Goal: Task Accomplishment & Management: Use online tool/utility

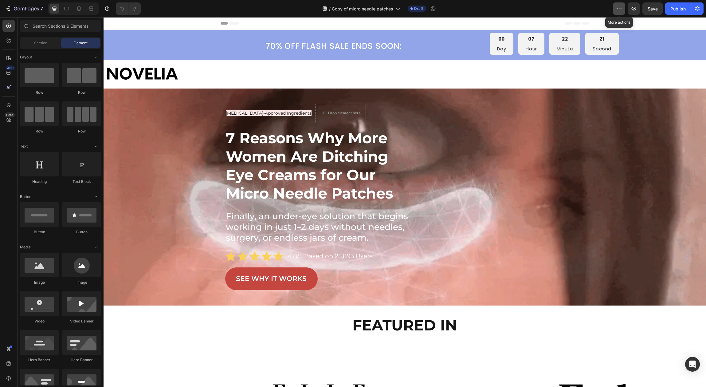
click at [620, 4] on button "button" at bounding box center [619, 8] width 12 height 12
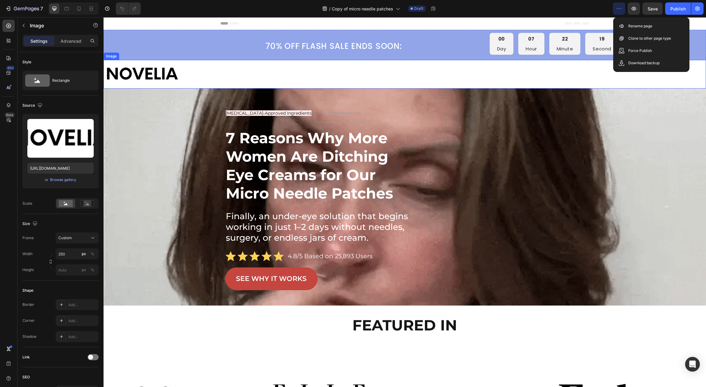
click at [593, 62] on div at bounding box center [405, 74] width 603 height 29
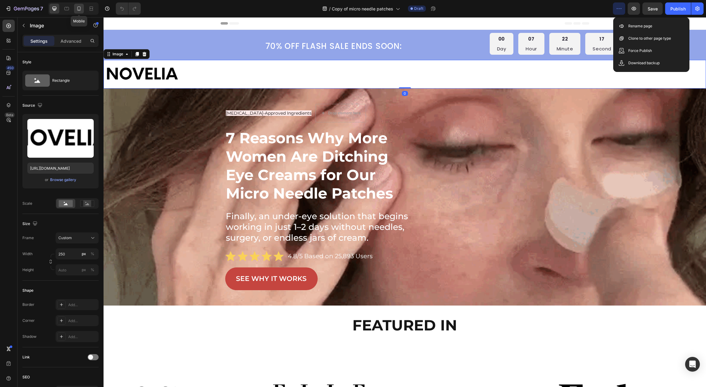
click at [82, 5] on div at bounding box center [79, 9] width 10 height 10
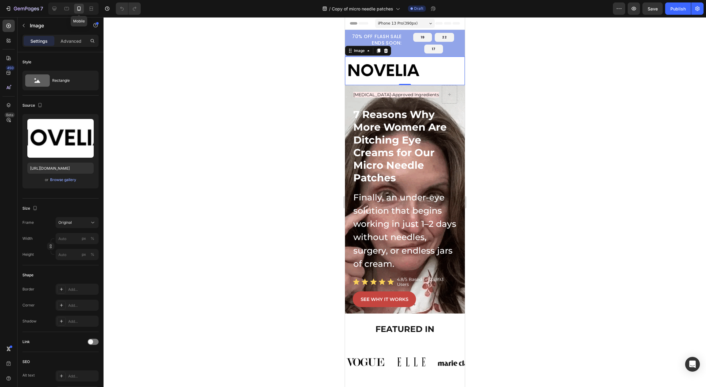
scroll to position [18, 0]
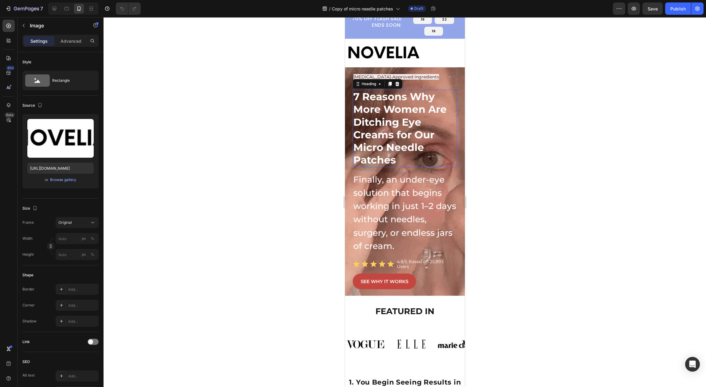
click at [428, 134] on strong "7 Reasons Why More Women Are Ditching Eye Creams for Our Micro Needle Patches" at bounding box center [399, 128] width 93 height 76
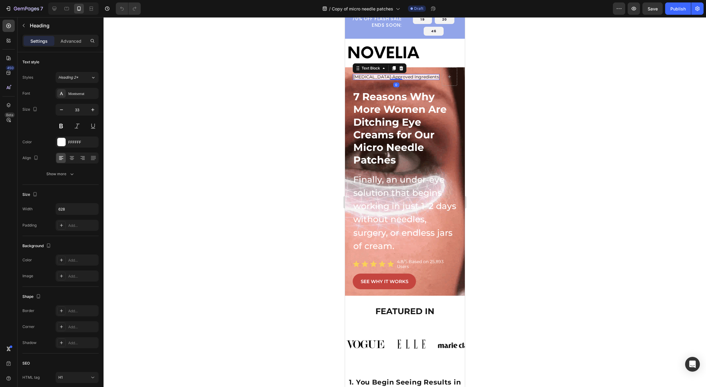
click at [428, 78] on p "[MEDICAL_DATA]-Approved Ingredients" at bounding box center [396, 77] width 86 height 5
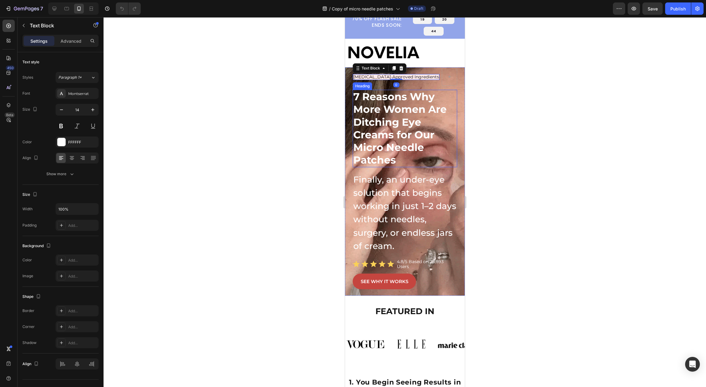
scroll to position [0, 0]
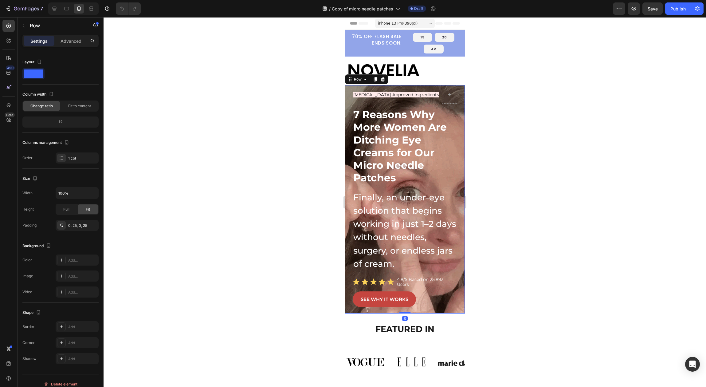
click at [450, 105] on div "[MEDICAL_DATA]-Approved Ingredients Text Block Row ⁠⁠⁠⁠⁠⁠⁠ 7 Reasons Why More W…" at bounding box center [404, 199] width 104 height 228
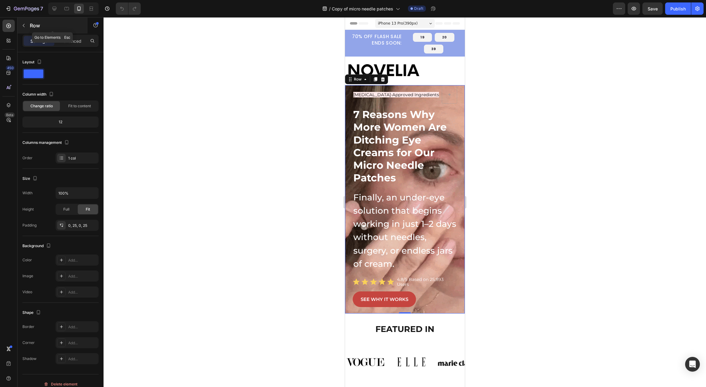
click at [25, 24] on icon "button" at bounding box center [23, 25] width 5 height 5
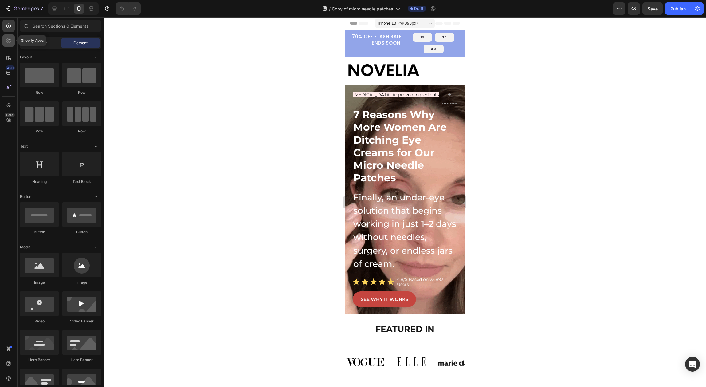
click at [12, 38] on div at bounding box center [8, 40] width 12 height 12
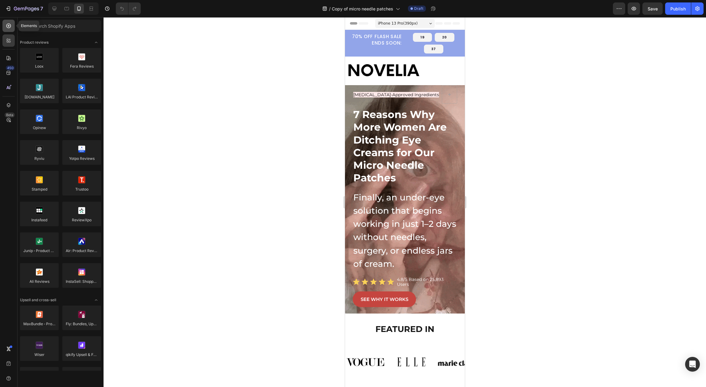
click at [10, 27] on icon at bounding box center [9, 26] width 6 height 6
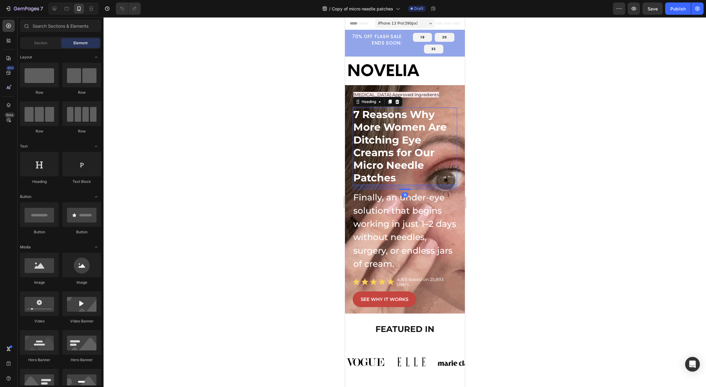
click at [430, 174] on p "⁠⁠⁠⁠⁠⁠⁠ 7 Reasons Why More Women Are Ditching Eye Creams for Our Micro Needle P…" at bounding box center [404, 146] width 103 height 76
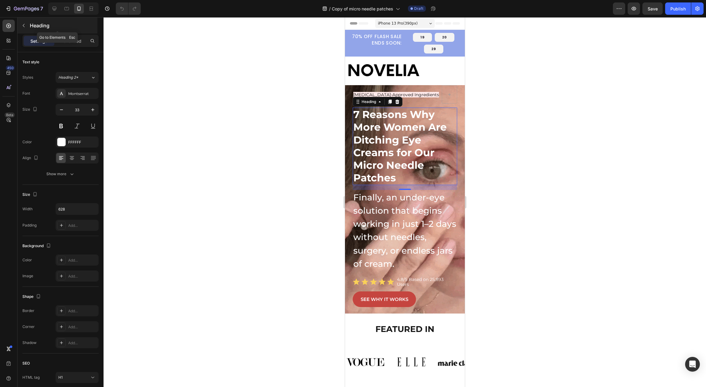
click at [22, 26] on icon "button" at bounding box center [23, 25] width 5 height 5
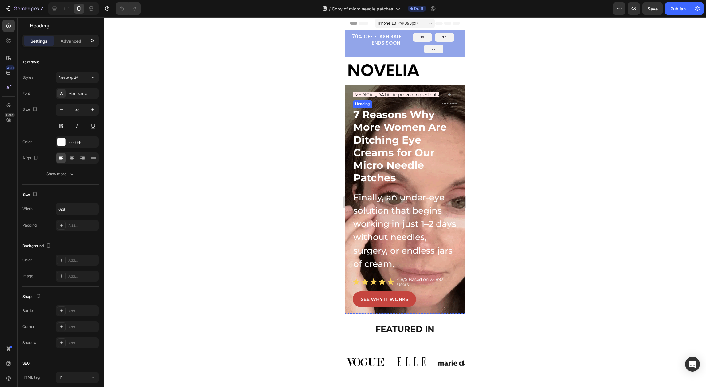
click at [363, 137] on strong "7 Reasons Why More Women Are Ditching Eye Creams for Our Micro Needle Patches" at bounding box center [399, 146] width 93 height 76
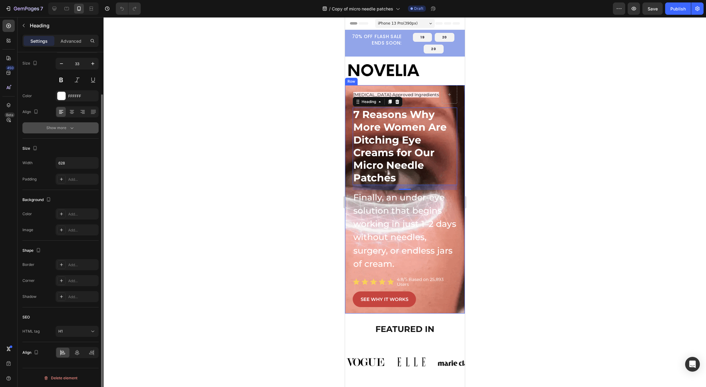
scroll to position [47, 0]
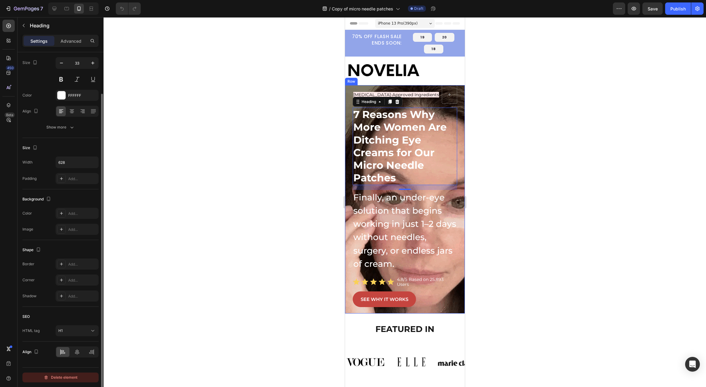
click at [76, 382] on button "Delete element" at bounding box center [60, 377] width 76 height 10
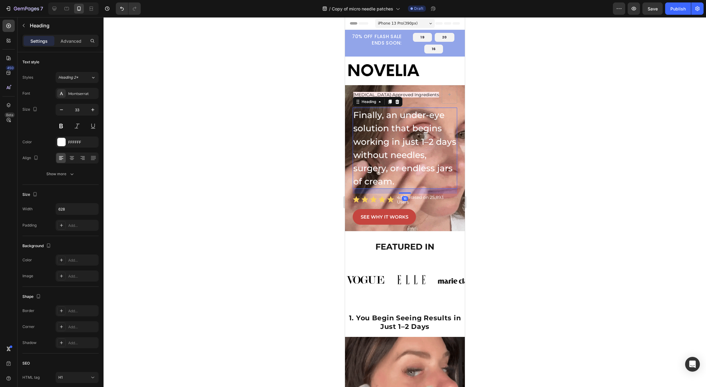
click at [422, 141] on span "Finally, an under-eye solution that begins working in just 1–2 days without nee…" at bounding box center [404, 148] width 103 height 77
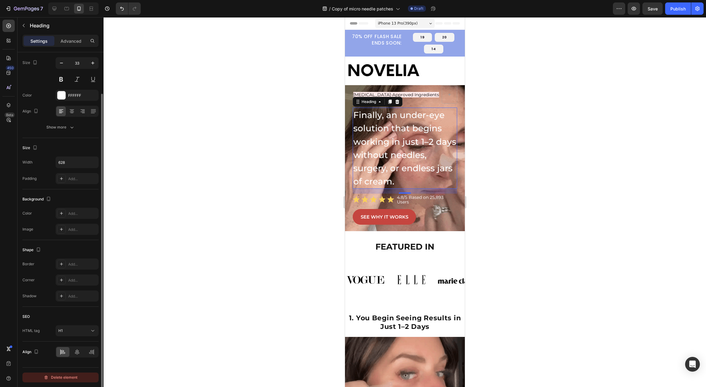
click at [52, 379] on div "Delete element" at bounding box center [61, 377] width 34 height 7
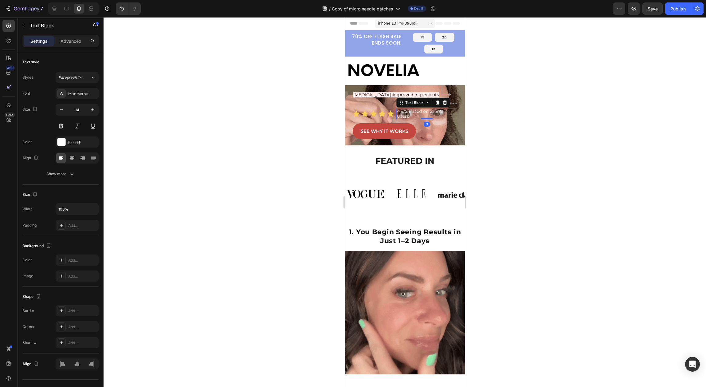
click at [403, 109] on p "4.8/5 Based on 25,893 Users" at bounding box center [427, 114] width 60 height 10
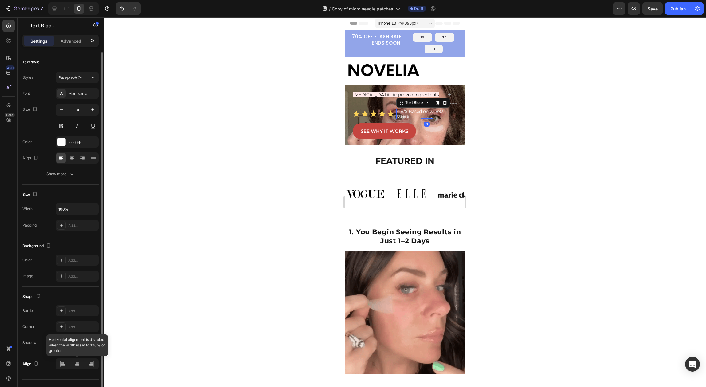
scroll to position [12, 0]
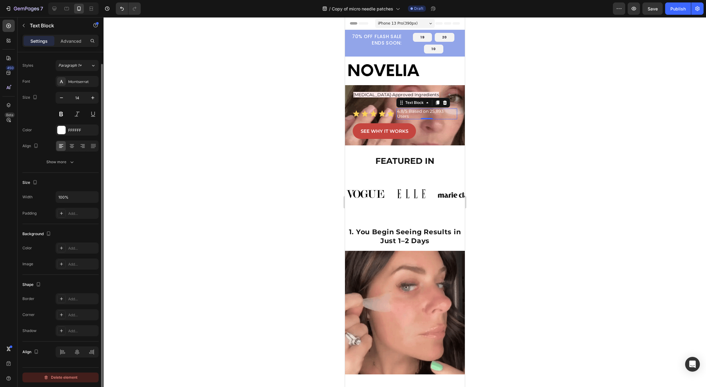
click at [60, 377] on div "Delete element" at bounding box center [61, 377] width 34 height 7
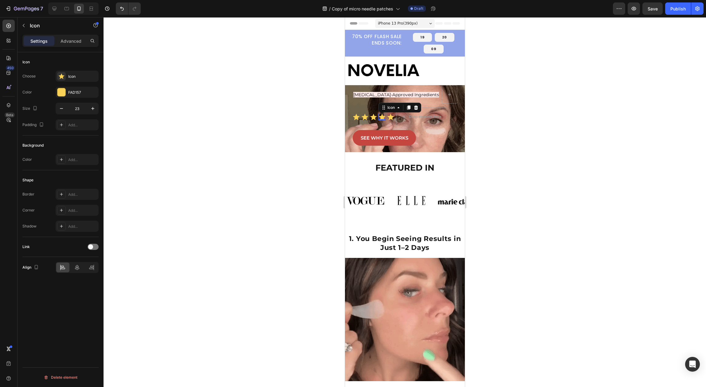
click at [380, 116] on icon at bounding box center [382, 116] width 7 height 6
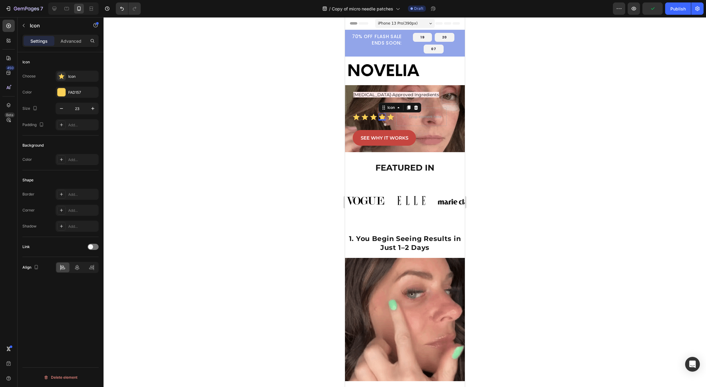
click at [63, 375] on button "Delete element" at bounding box center [60, 377] width 76 height 10
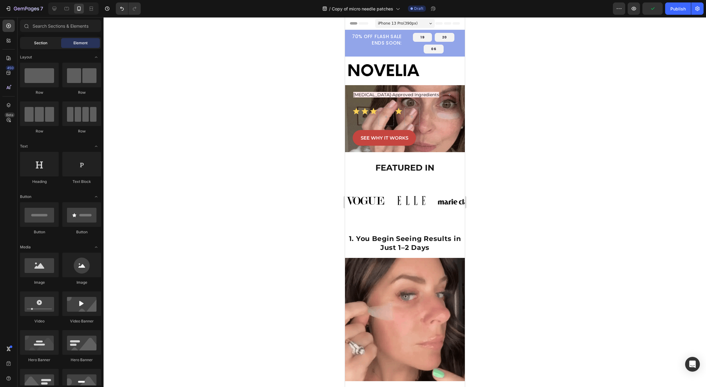
click at [49, 43] on div "Section" at bounding box center [40, 43] width 39 height 10
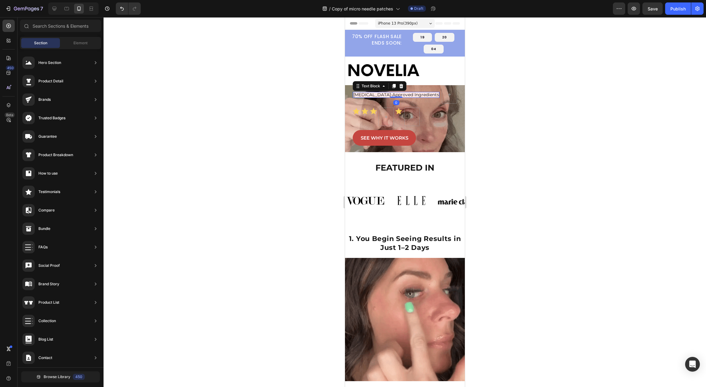
click at [375, 92] on span "[MEDICAL_DATA]-Approved Ingredients" at bounding box center [396, 95] width 86 height 6
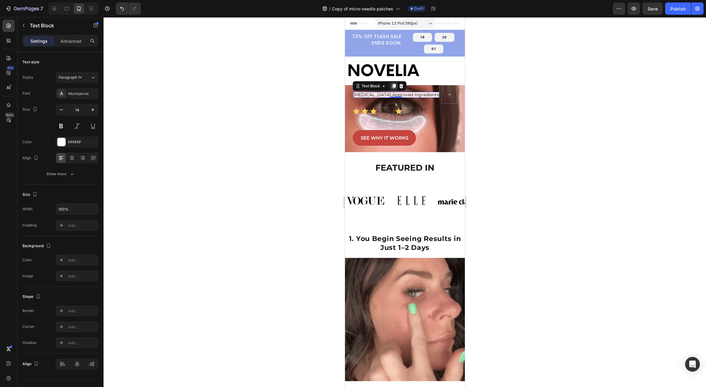
click at [394, 86] on icon at bounding box center [393, 86] width 5 height 5
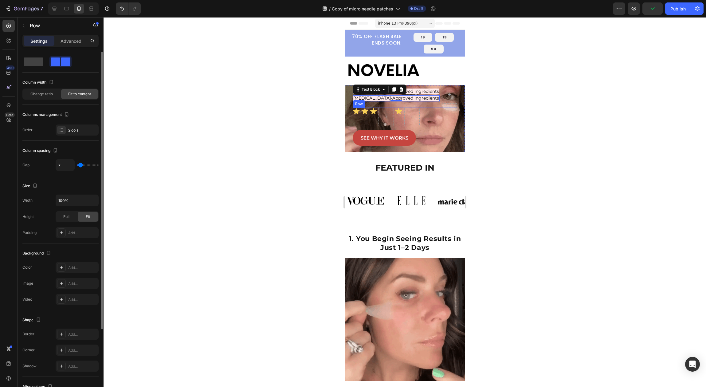
click at [424, 126] on div "Icon Icon Icon Icon Icon List Row" at bounding box center [404, 117] width 104 height 18
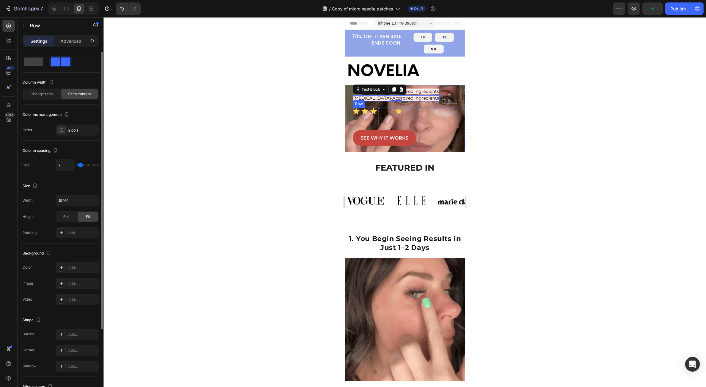
scroll to position [0, 0]
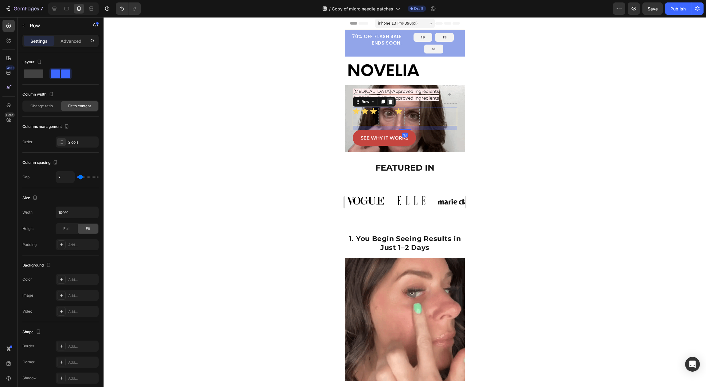
click at [388, 104] on icon at bounding box center [390, 101] width 5 height 5
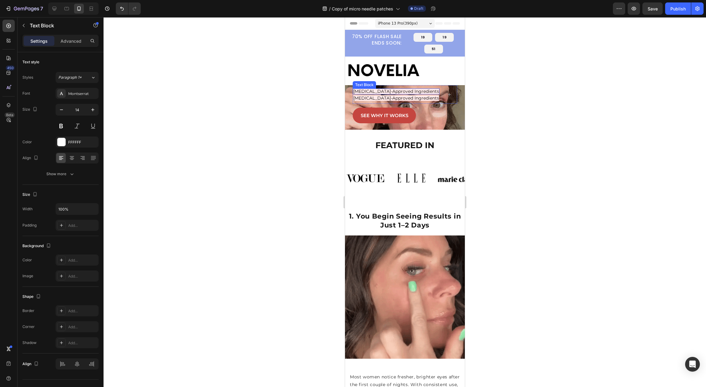
click at [407, 94] on p "[MEDICAL_DATA]-Approved Ingredients" at bounding box center [396, 91] width 86 height 5
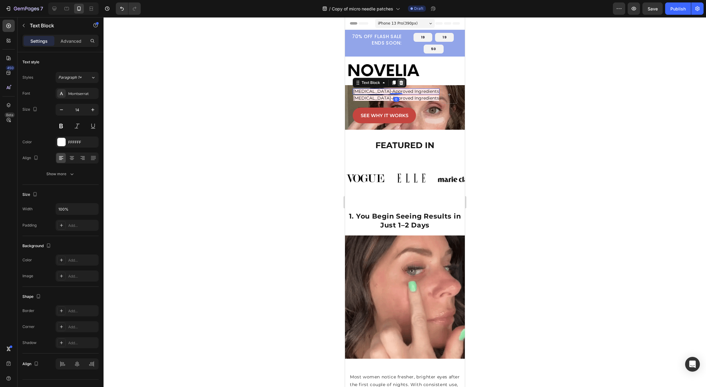
click at [399, 80] on icon at bounding box center [401, 82] width 5 height 5
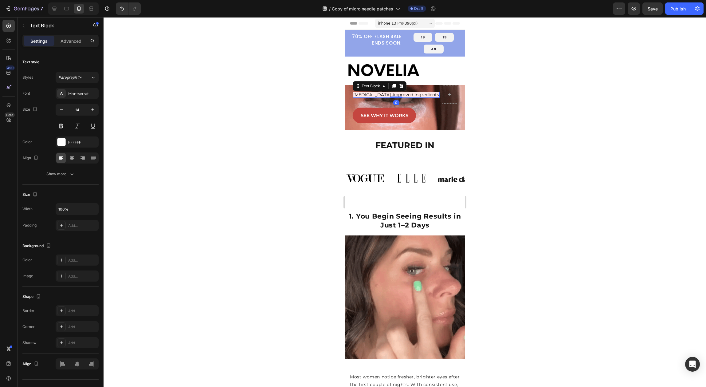
click at [401, 92] on span "[MEDICAL_DATA]-Approved Ingredients" at bounding box center [396, 95] width 86 height 6
click at [399, 84] on icon at bounding box center [401, 86] width 5 height 5
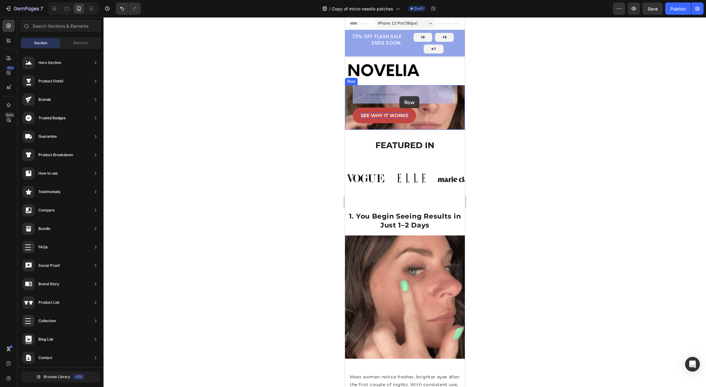
drag, startPoint x: 399, startPoint y: 92, endPoint x: 398, endPoint y: 115, distance: 23.4
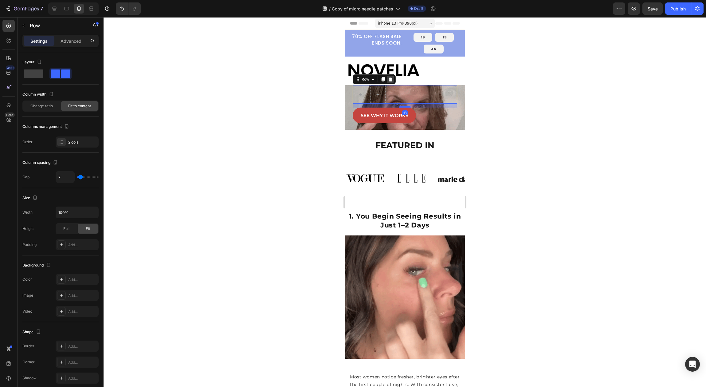
click at [393, 79] on div at bounding box center [390, 79] width 7 height 7
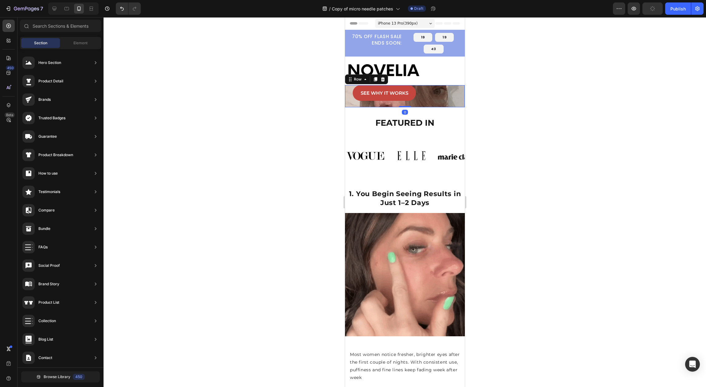
click at [435, 101] on div "See Why It Works Button" at bounding box center [404, 96] width 104 height 22
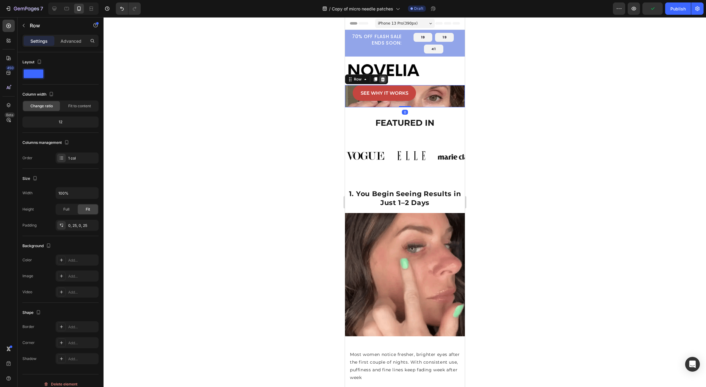
click at [386, 78] on div at bounding box center [382, 79] width 7 height 7
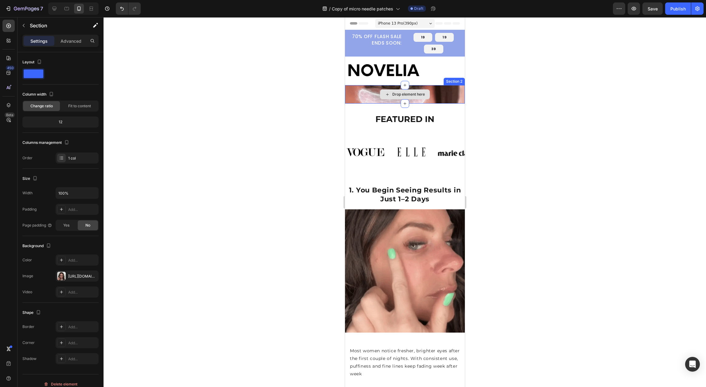
click at [371, 95] on div "Drop element here" at bounding box center [405, 94] width 120 height 18
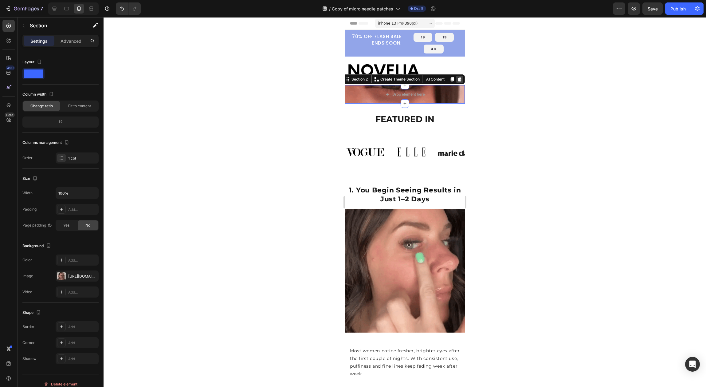
click at [456, 77] on div at bounding box center [459, 79] width 7 height 7
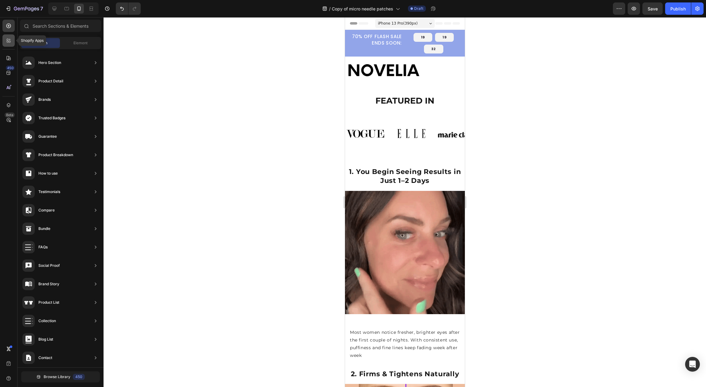
click at [12, 40] on div at bounding box center [8, 40] width 12 height 12
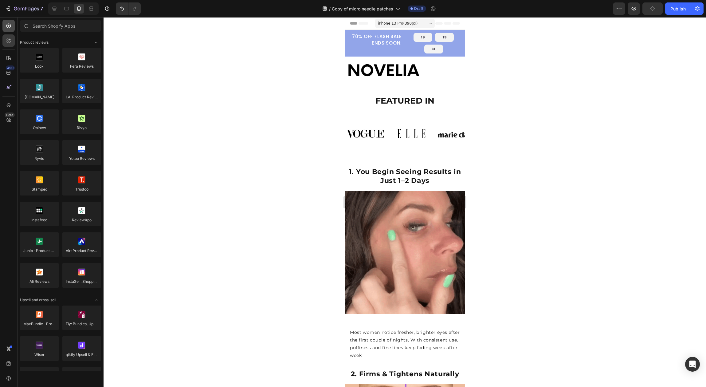
click at [14, 24] on div "450 Beta" at bounding box center [9, 202] width 18 height 370
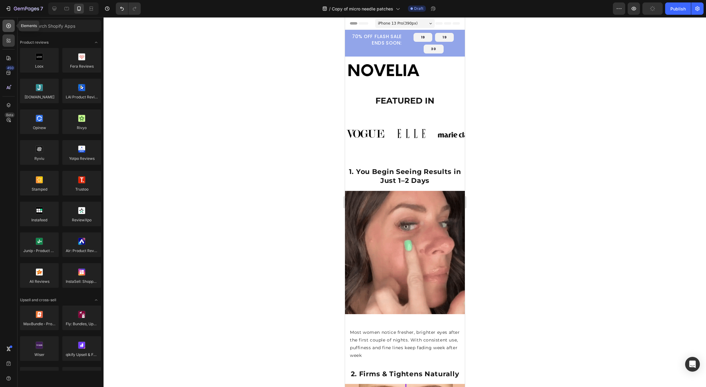
click at [13, 25] on div at bounding box center [8, 26] width 12 height 12
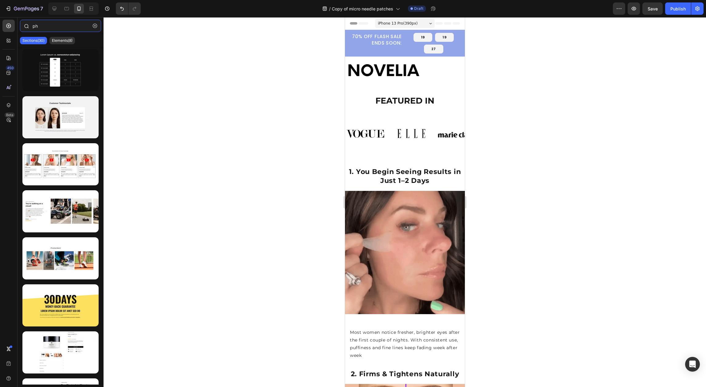
type input "pho"
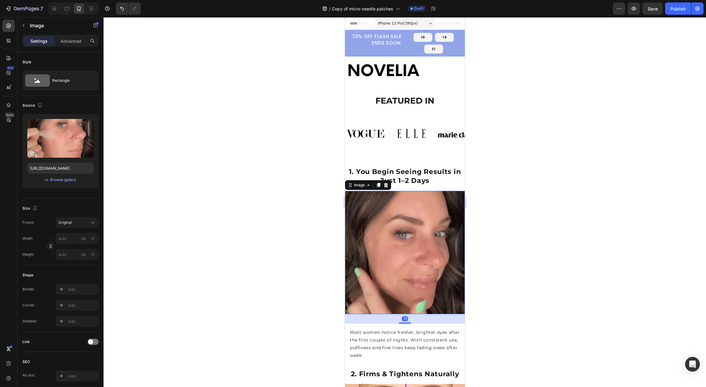
click at [375, 217] on img at bounding box center [405, 252] width 120 height 123
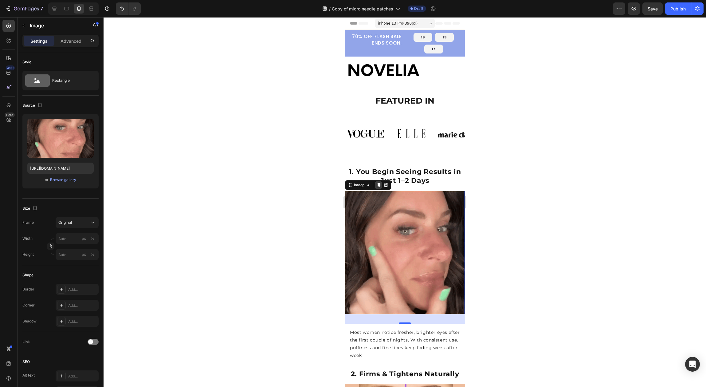
click at [379, 186] on icon at bounding box center [378, 185] width 3 height 4
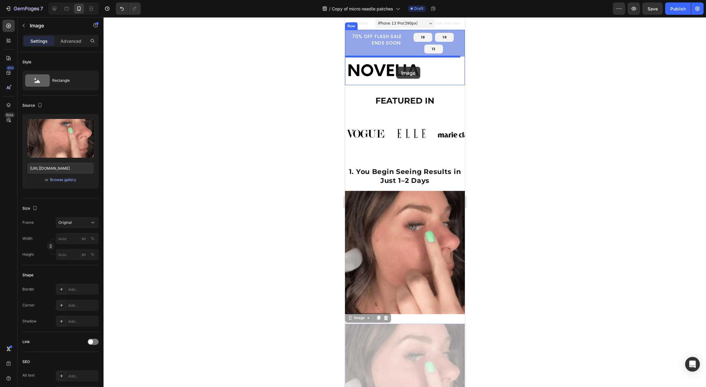
drag, startPoint x: 362, startPoint y: 291, endPoint x: 396, endPoint y: 67, distance: 226.9
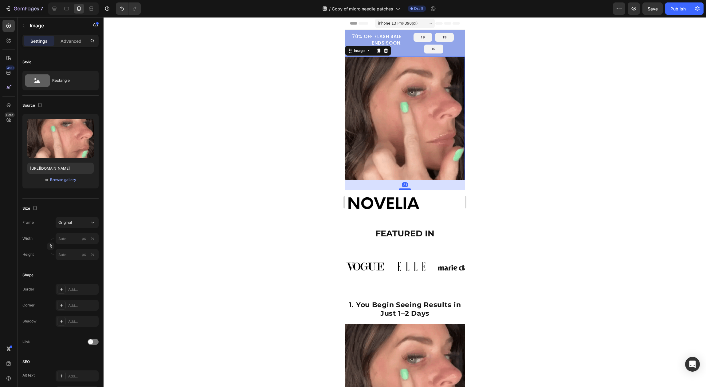
click at [408, 126] on img at bounding box center [405, 118] width 120 height 123
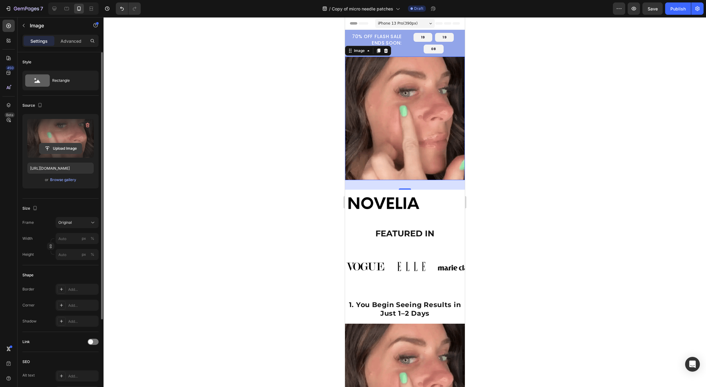
click at [64, 152] on input "file" at bounding box center [60, 148] width 42 height 10
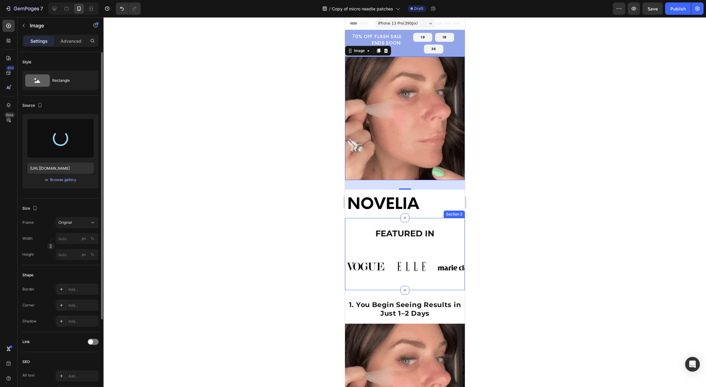
type input "[URL][DOMAIN_NAME]"
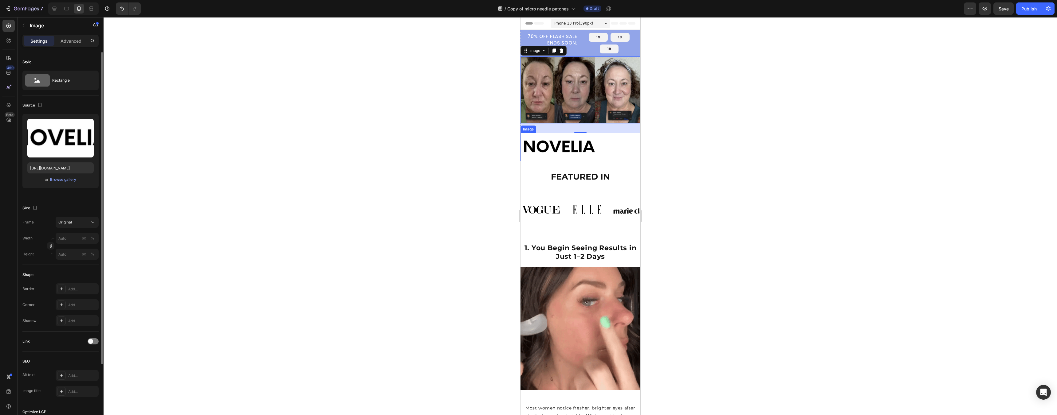
click at [604, 136] on div at bounding box center [580, 147] width 120 height 29
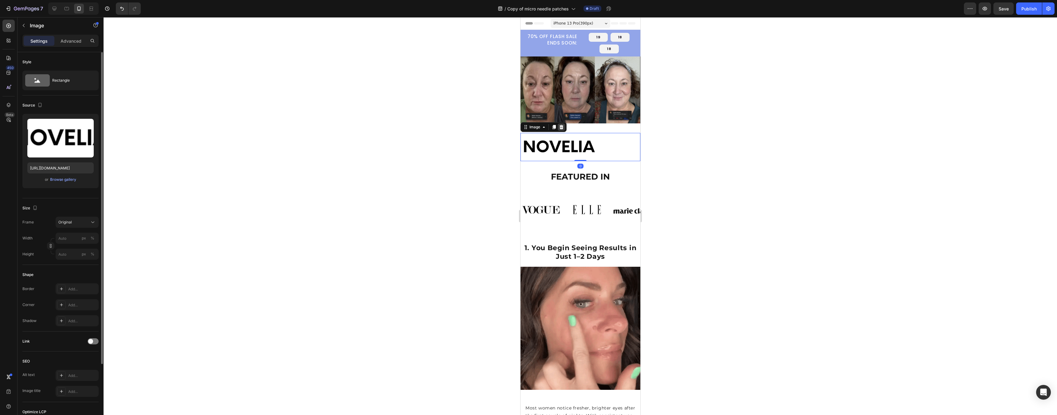
click at [562, 125] on icon at bounding box center [561, 127] width 4 height 4
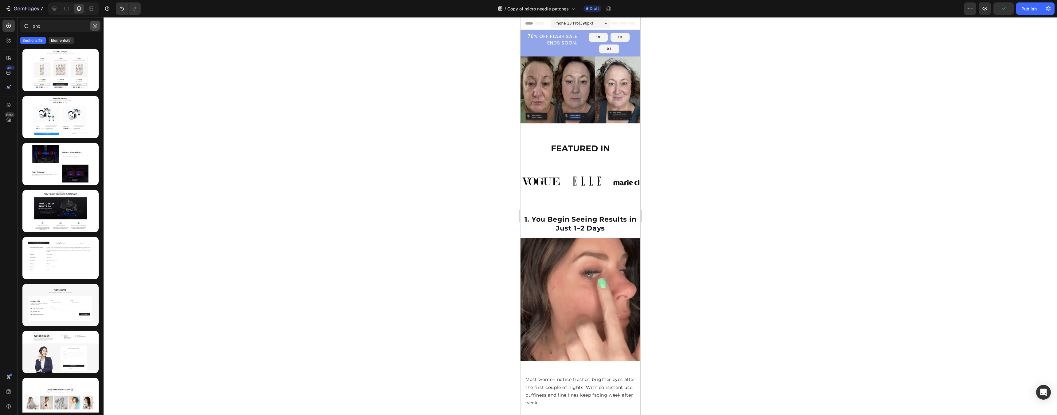
click at [96, 26] on icon "button" at bounding box center [95, 26] width 4 height 4
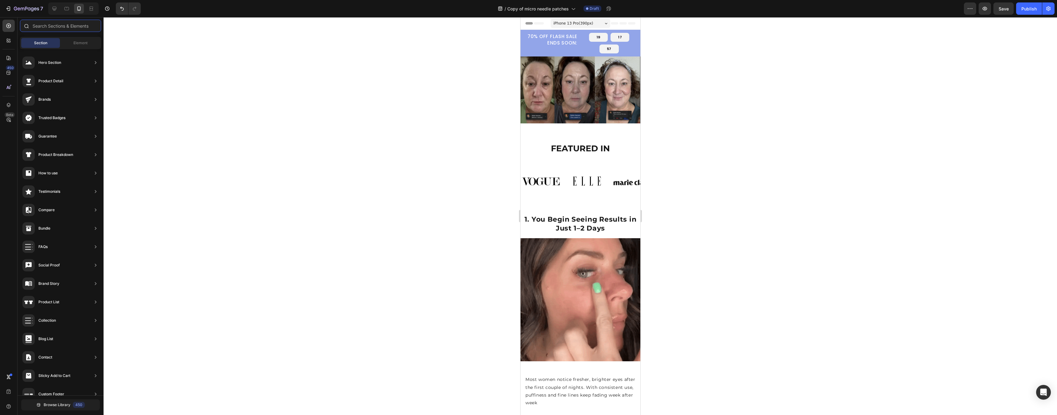
click at [61, 24] on input "text" at bounding box center [60, 26] width 81 height 12
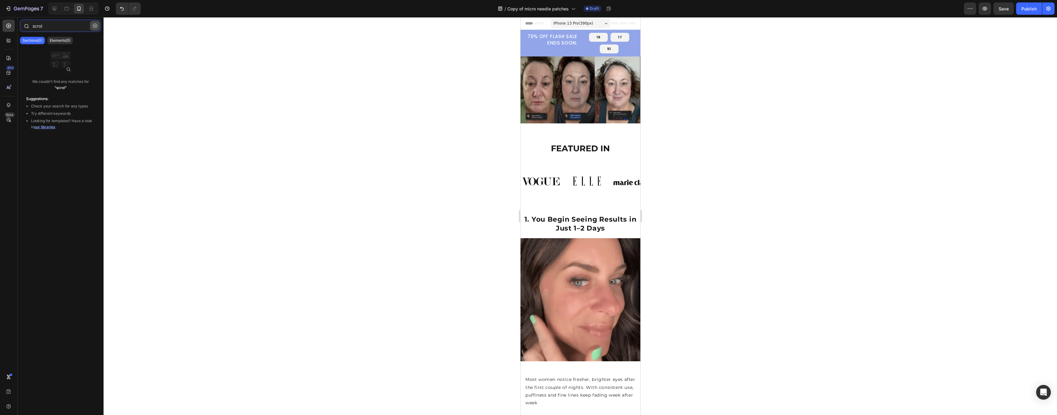
type input "scrol"
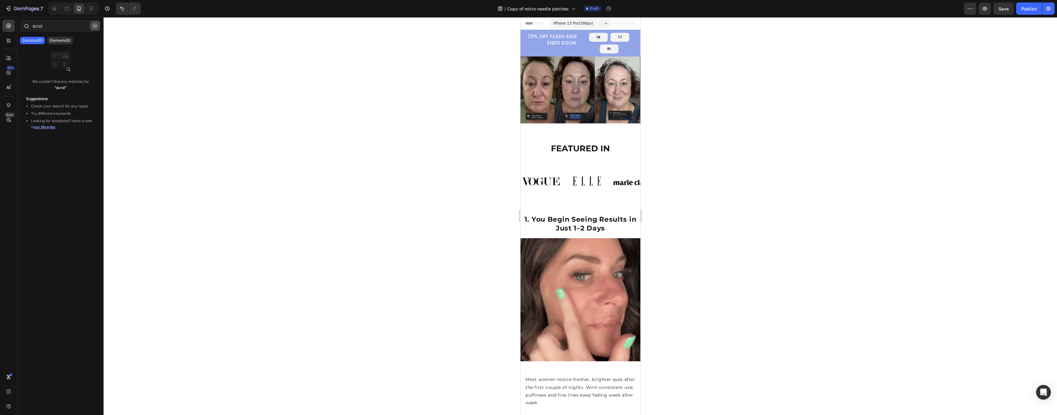
click at [96, 28] on icon "button" at bounding box center [95, 26] width 4 height 4
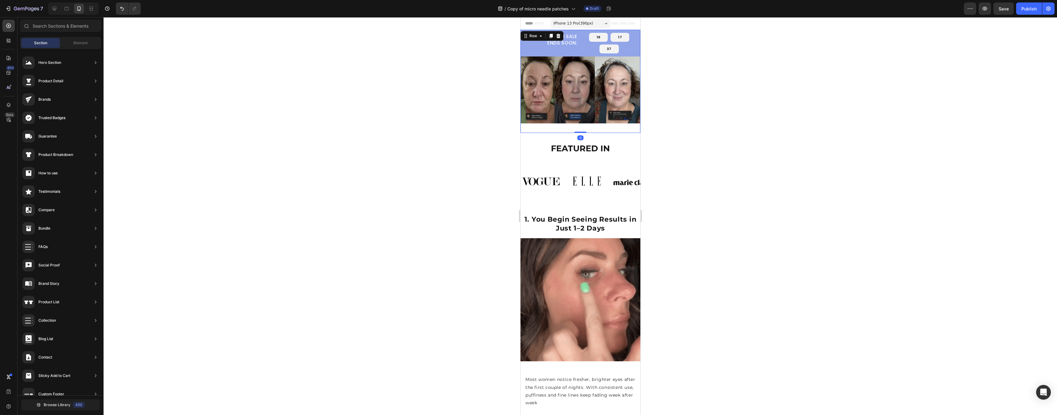
click at [560, 124] on div "70% OFF FLASH SALE ENDS SOON: Heading 00 Day 07 Hour 17 Minute 37 Second Countd…" at bounding box center [580, 81] width 120 height 103
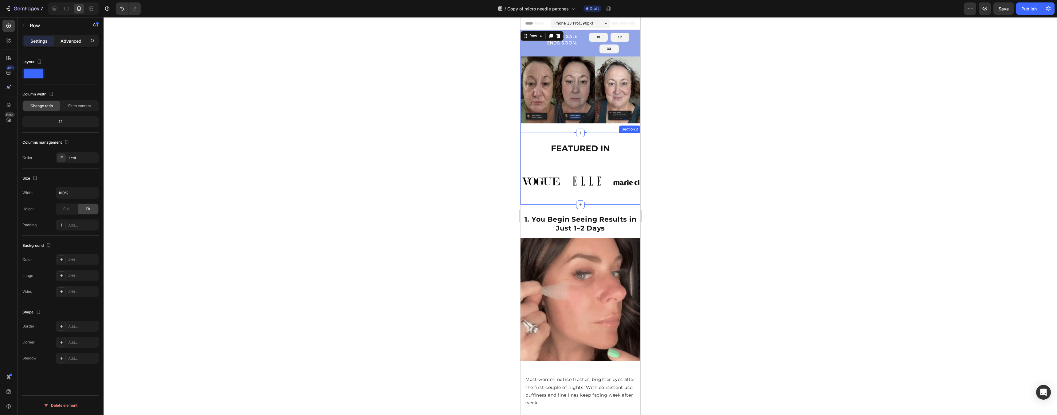
click at [65, 43] on p "Advanced" at bounding box center [71, 41] width 21 height 6
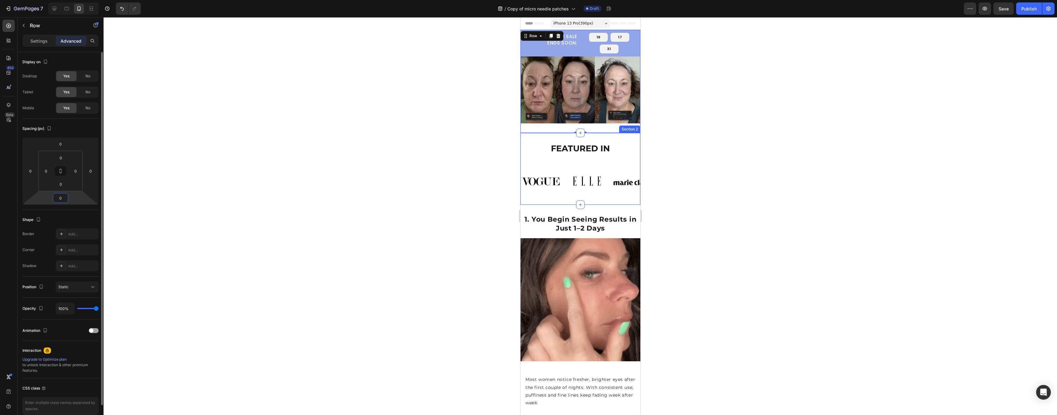
drag, startPoint x: 59, startPoint y: 197, endPoint x: 65, endPoint y: 197, distance: 5.5
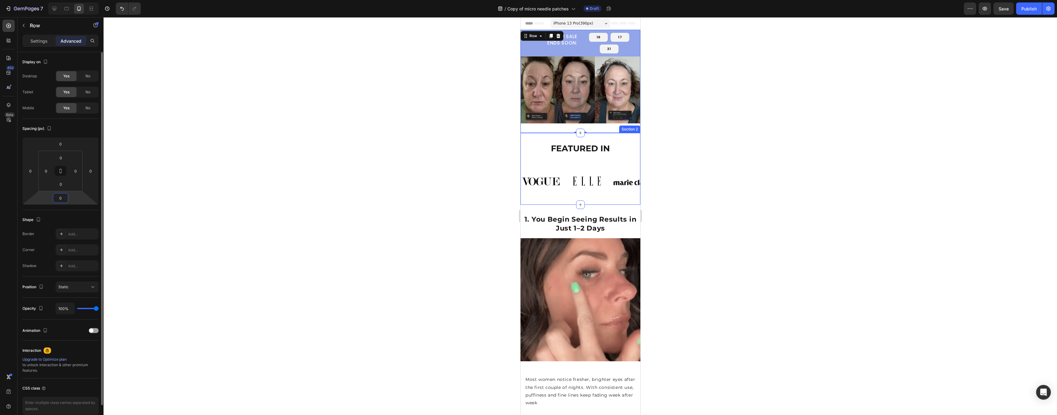
click at [60, 197] on input "0" at bounding box center [60, 198] width 12 height 9
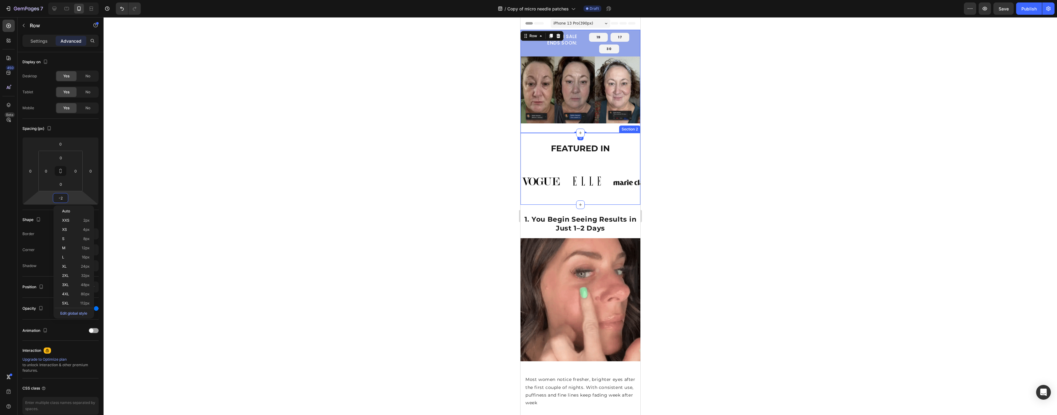
click at [72, 0] on html "7 Version history / Copy of micro needle patches Draft Preview Save Publish 450…" at bounding box center [528, 0] width 1057 height 0
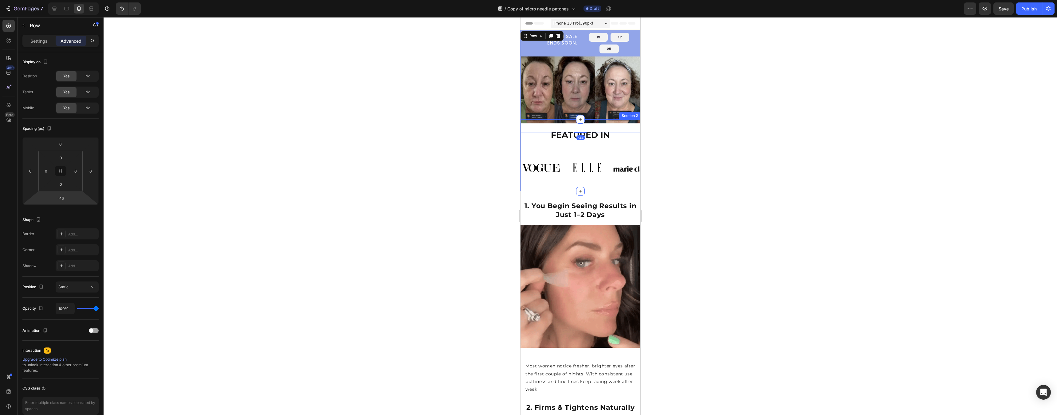
type input "-48"
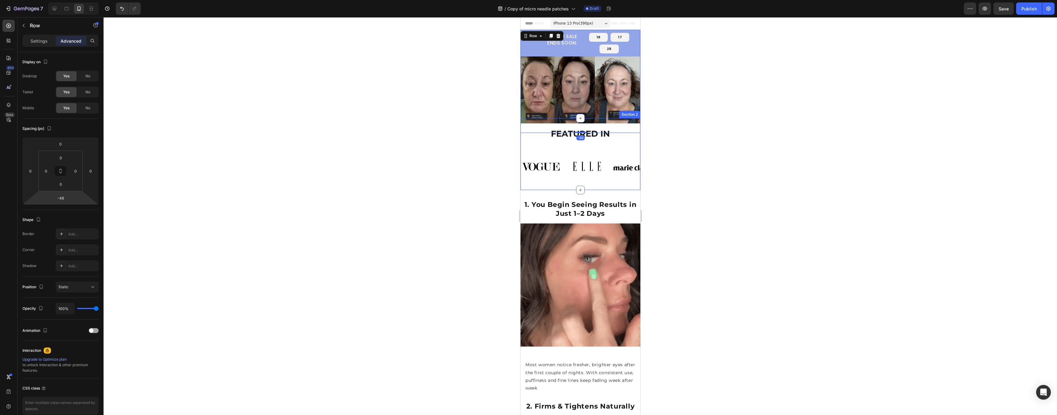
drag, startPoint x: 73, startPoint y: 197, endPoint x: 126, endPoint y: 204, distance: 53.6
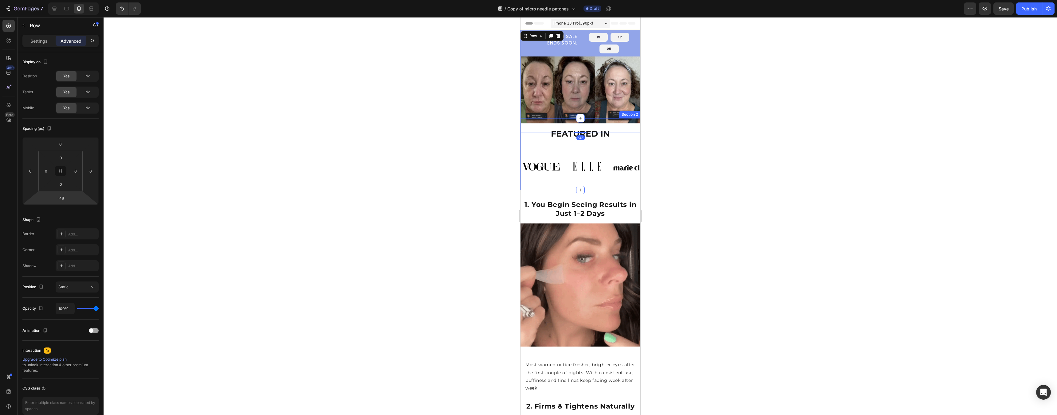
click at [126, 0] on div "7 Version history / Copy of micro needle patches Draft Preview Save Publish 450…" at bounding box center [528, 0] width 1057 height 0
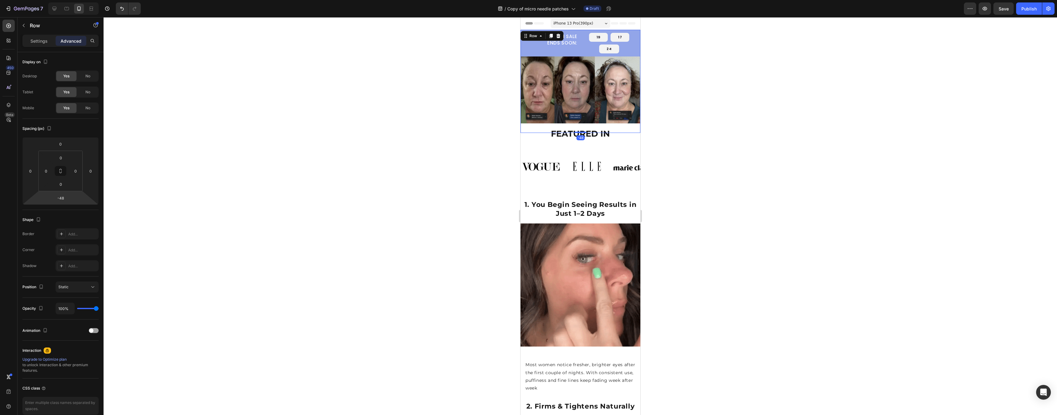
click at [706, 211] on div at bounding box center [581, 216] width 954 height 398
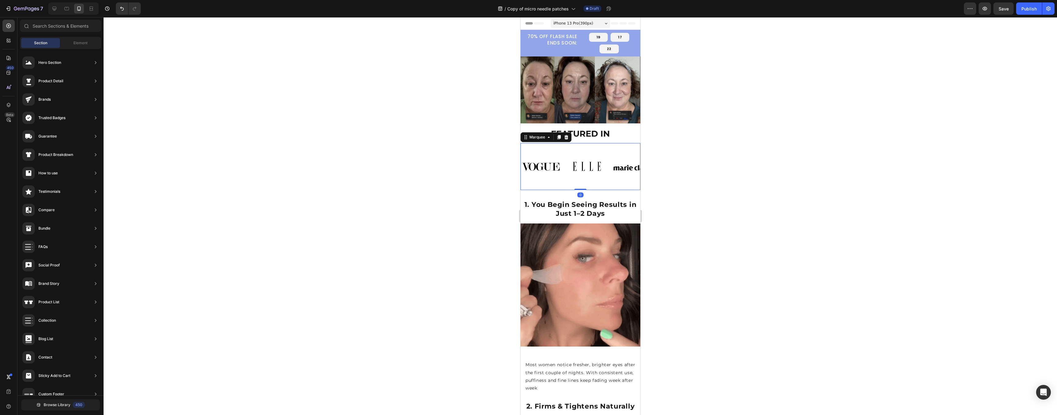
click at [548, 143] on div "Image Image Image Image Image Image Image Image Marquee 0" at bounding box center [580, 166] width 120 height 47
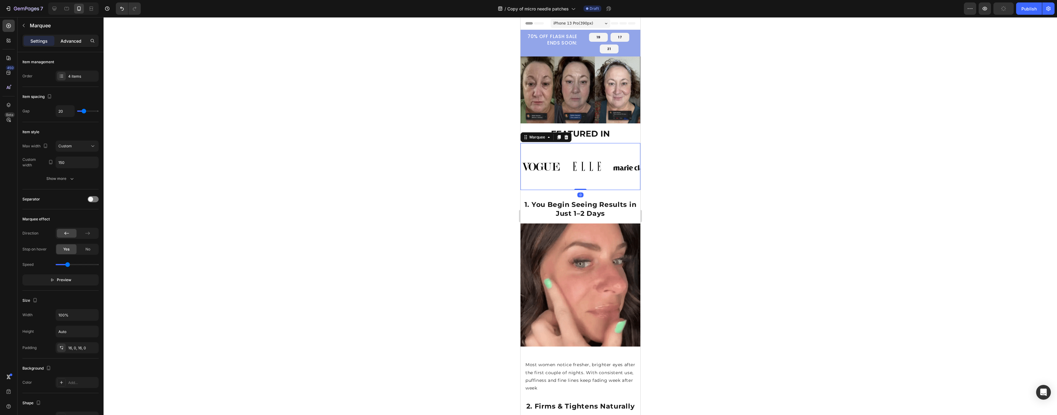
click at [77, 44] on div "Advanced" at bounding box center [71, 41] width 31 height 10
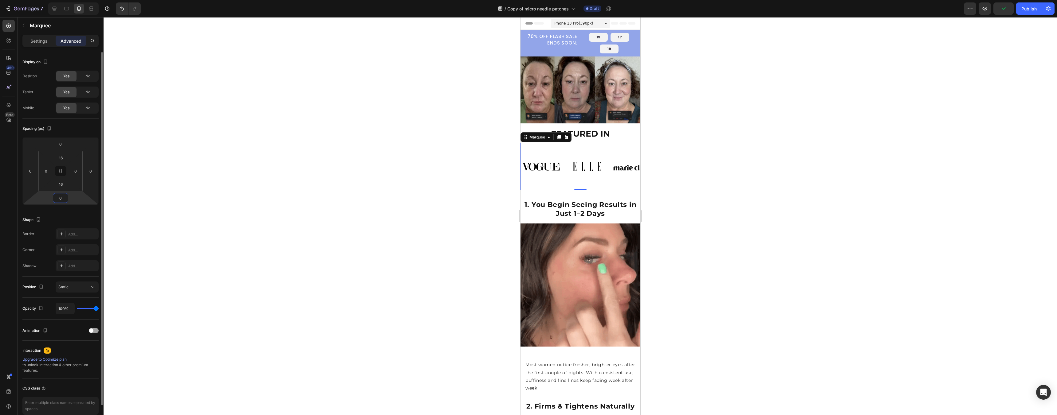
drag, startPoint x: 62, startPoint y: 197, endPoint x: 90, endPoint y: 199, distance: 27.5
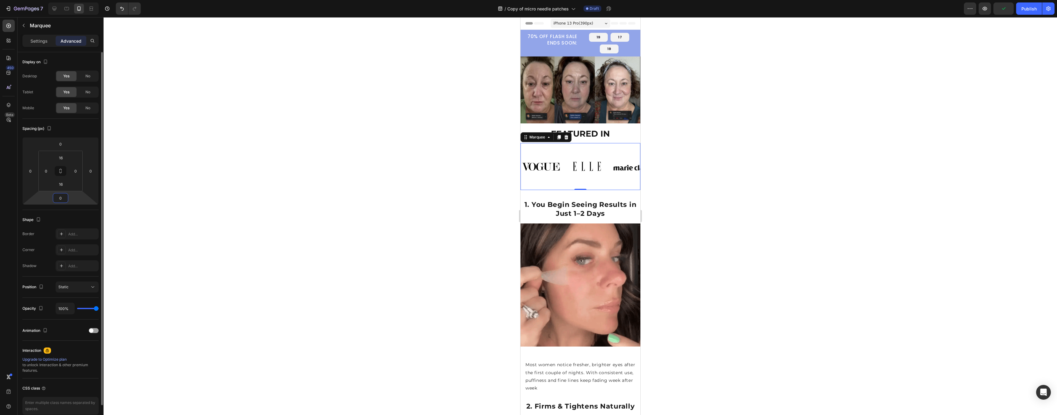
click at [90, 199] on div "0 0 0 0" at bounding box center [60, 171] width 76 height 68
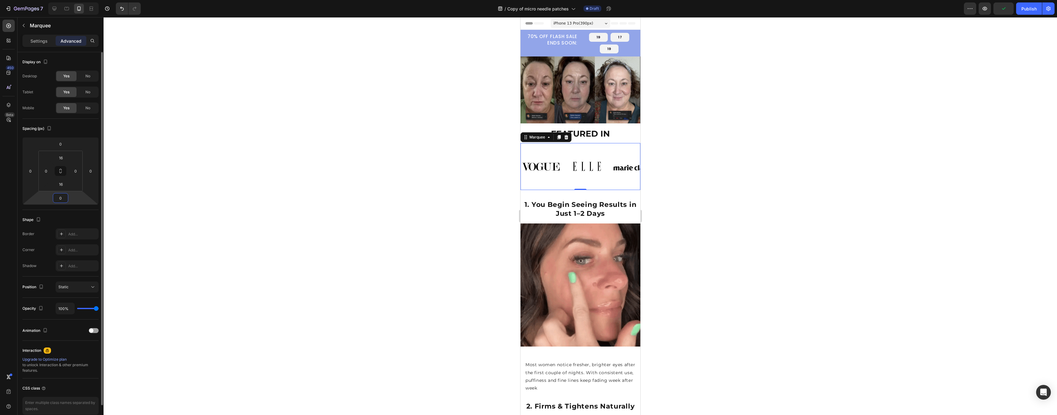
click at [88, 0] on html "7 Version history / Copy of micro needle patches Draft Preview Publish 450 Beta…" at bounding box center [528, 0] width 1057 height 0
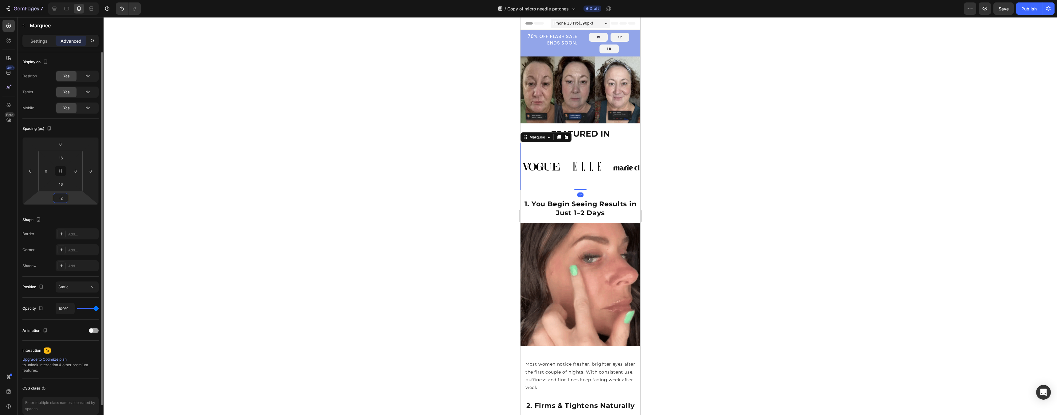
drag, startPoint x: 63, startPoint y: 198, endPoint x: 77, endPoint y: 199, distance: 13.9
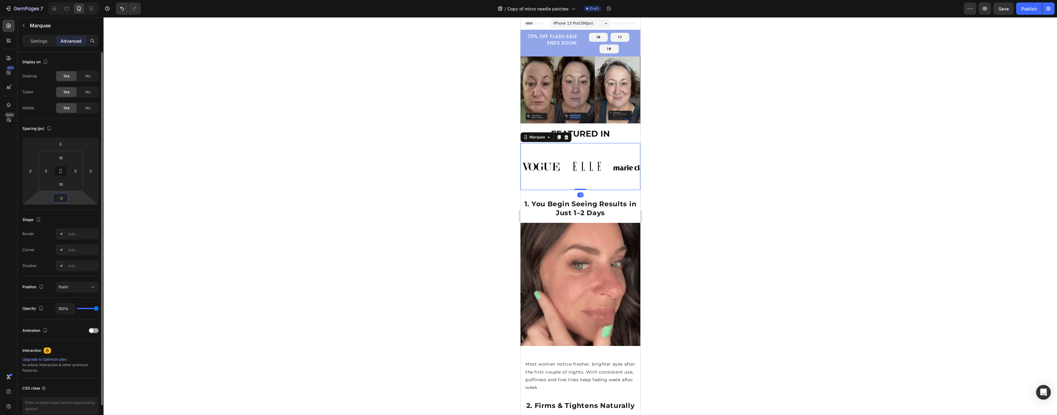
click at [77, 199] on div "0 0 -2 0" at bounding box center [60, 171] width 76 height 68
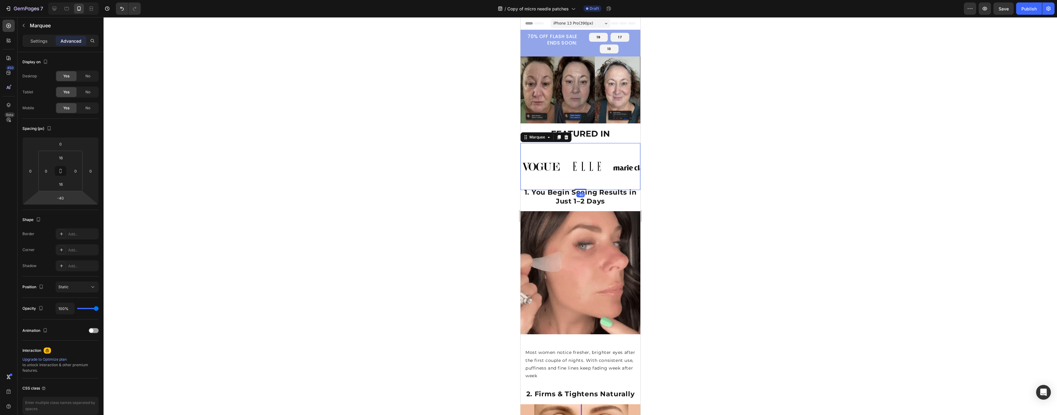
type input "-42"
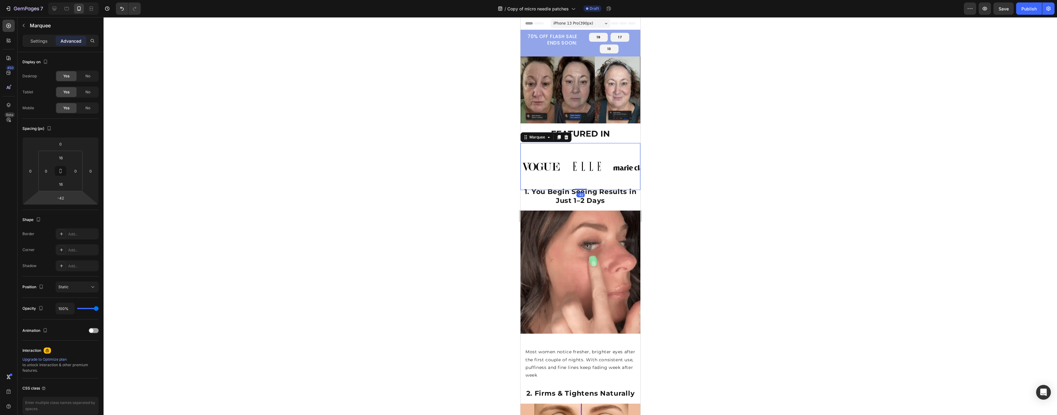
drag, startPoint x: 77, startPoint y: 199, endPoint x: -32, endPoint y: 205, distance: 108.3
click at [0, 0] on html "7 Version history / Copy of micro needle patches Draft Preview Save Publish 450…" at bounding box center [528, 0] width 1057 height 0
click at [706, 198] on div at bounding box center [581, 216] width 954 height 398
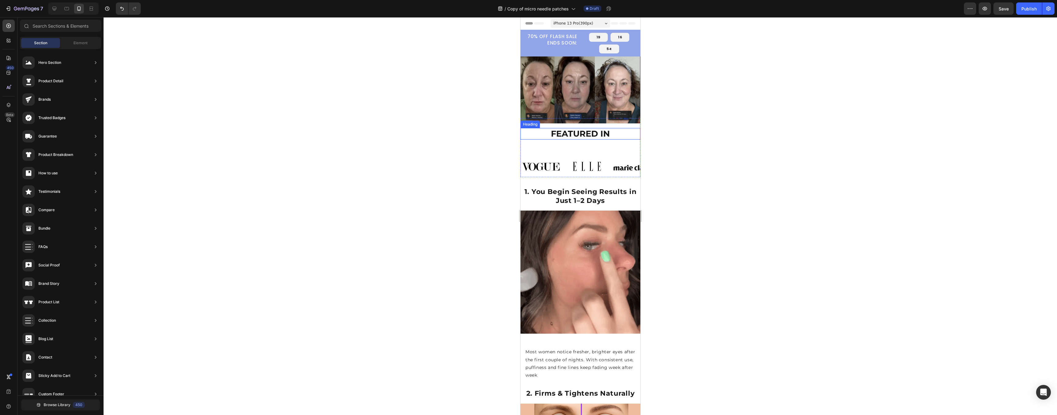
click at [574, 131] on strong "FEATURED IN" at bounding box center [580, 134] width 59 height 10
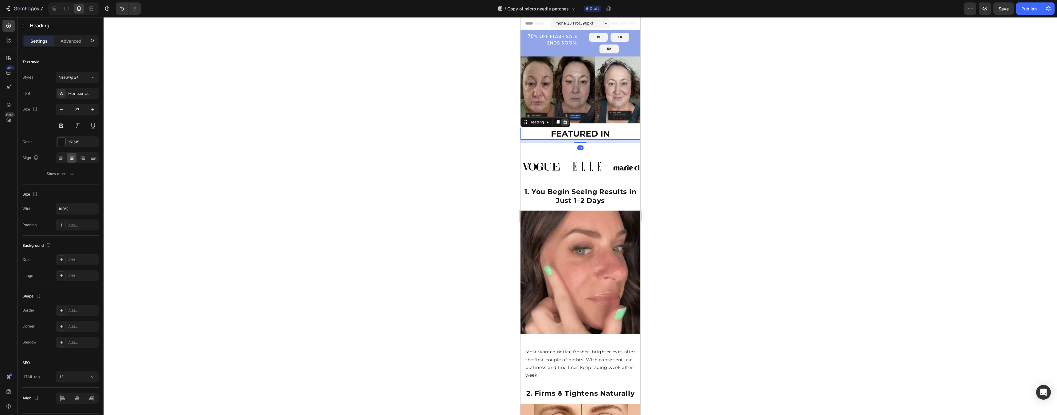
click at [565, 121] on icon at bounding box center [565, 122] width 4 height 4
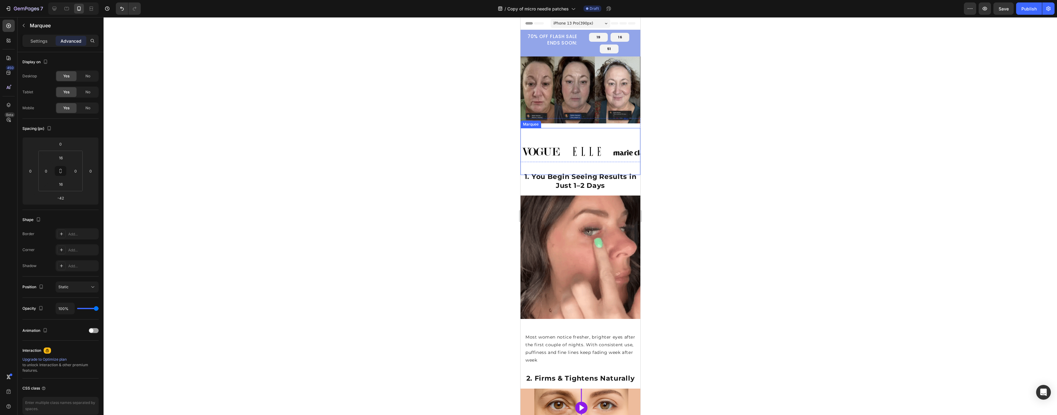
click at [561, 137] on div "Image Image Image Image" at bounding box center [613, 151] width 184 height 37
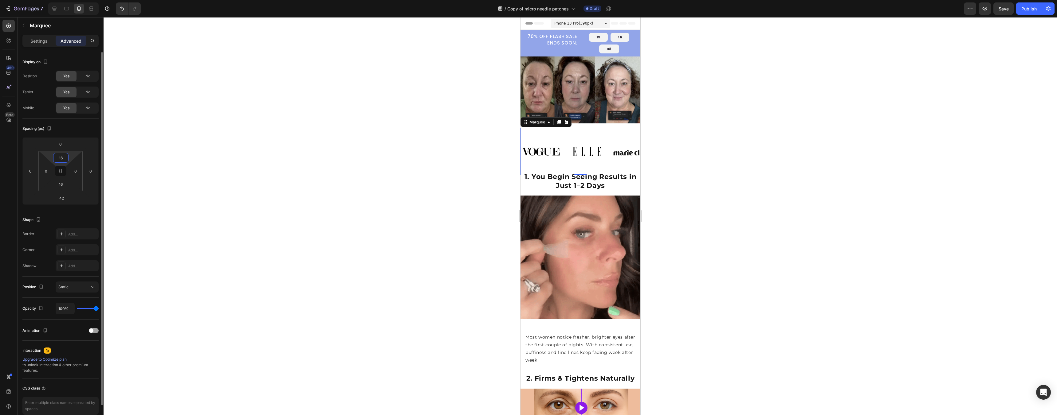
click at [71, 0] on html "7 Version history / Copy of micro needle patches Draft Preview Save Publish 450…" at bounding box center [528, 0] width 1057 height 0
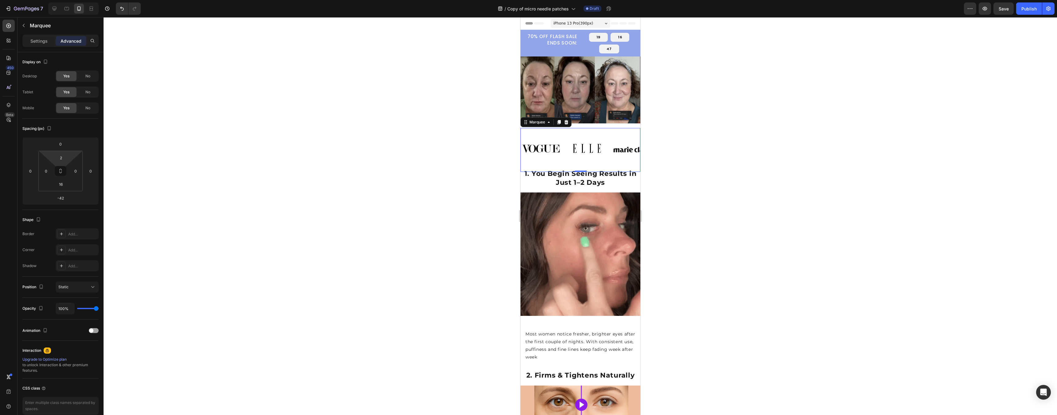
type input "0"
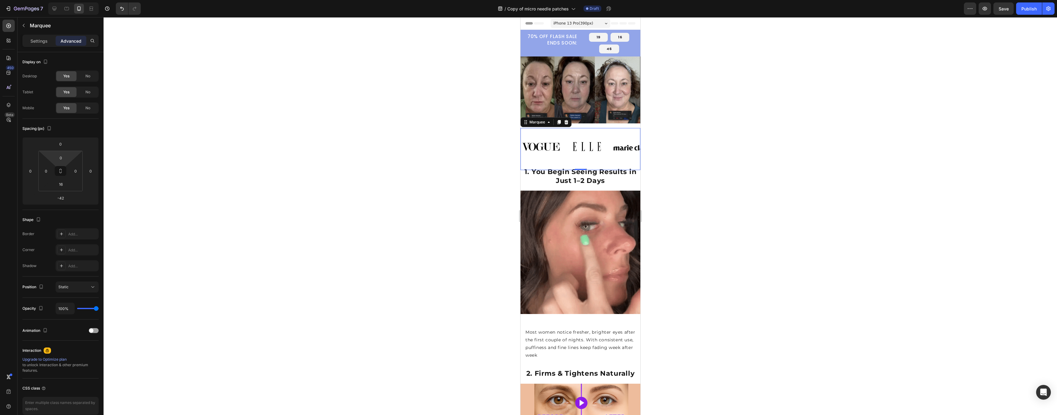
drag, startPoint x: 69, startPoint y: 158, endPoint x: -3, endPoint y: 163, distance: 72.7
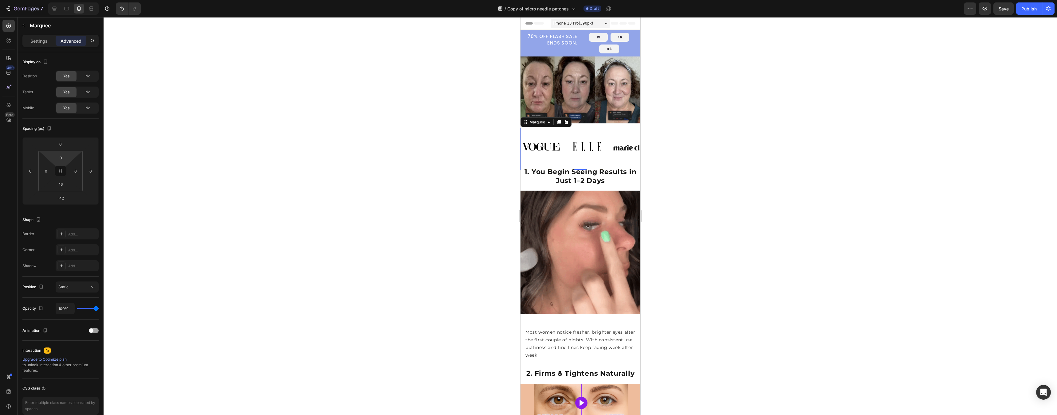
click at [0, 0] on html "7 Version history / Copy of micro needle patches Draft Preview Save Publish 450…" at bounding box center [528, 0] width 1057 height 0
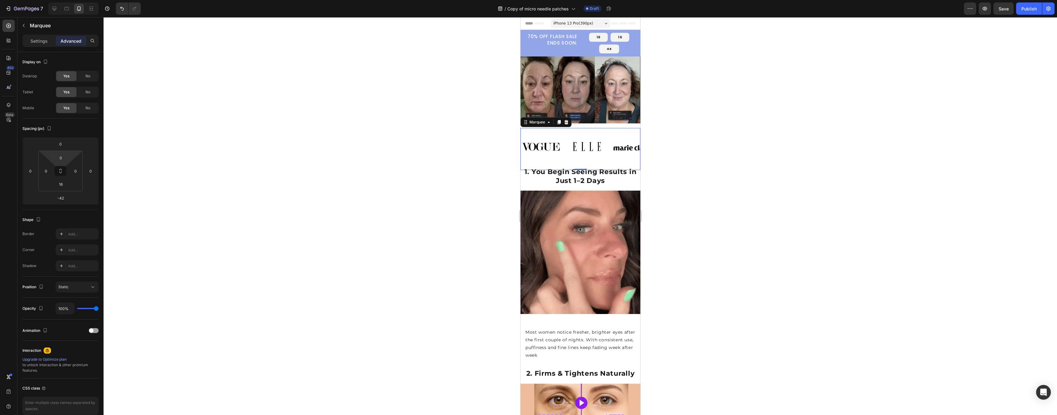
click at [706, 160] on div at bounding box center [581, 216] width 954 height 398
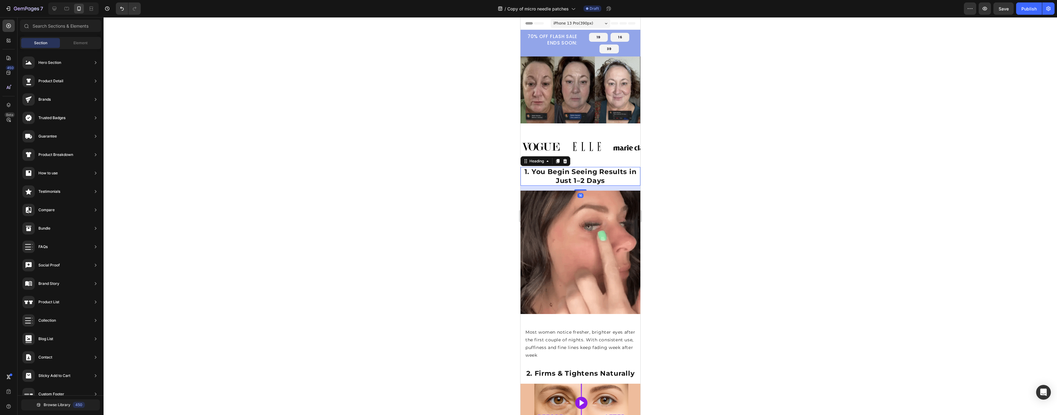
click at [550, 175] on h2 "1. You Begin Seeing Results in Just 1–2 Days" at bounding box center [580, 176] width 120 height 19
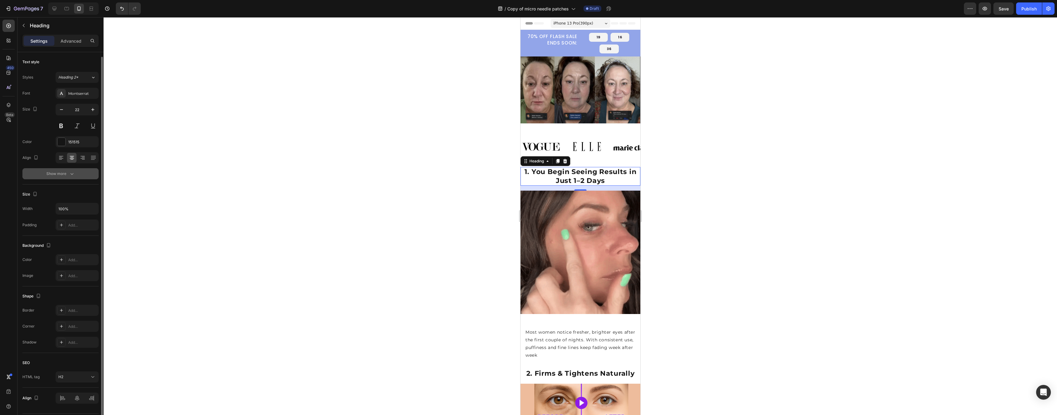
scroll to position [18, 0]
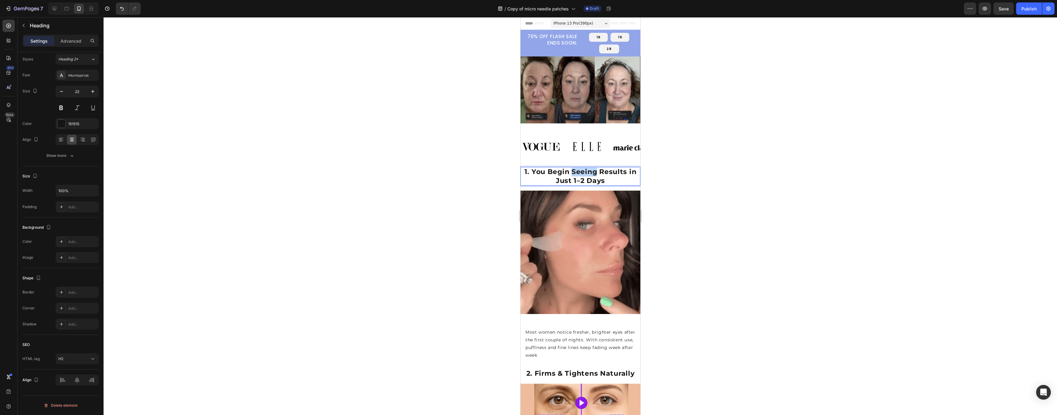
click at [586, 168] on strong "1. You Begin Seeing Results in Just 1–2 Days" at bounding box center [580, 176] width 112 height 17
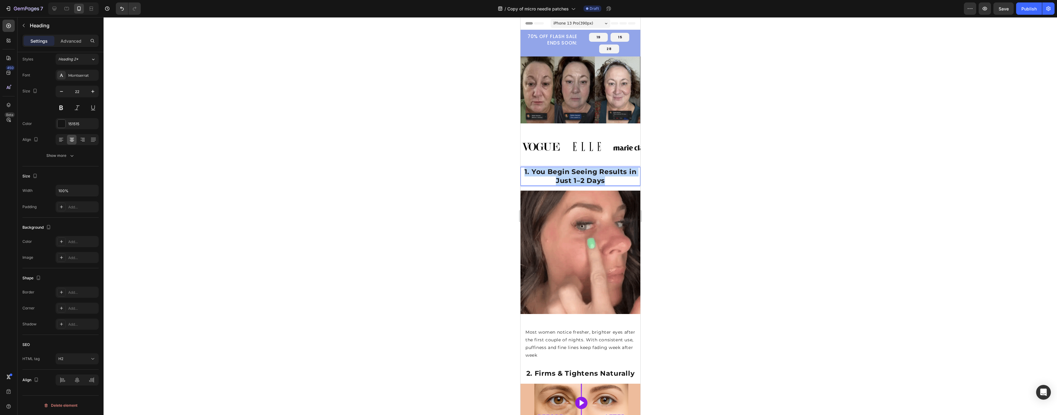
click at [586, 168] on strong "1. You Begin Seeing Results in Just 1–2 Days" at bounding box center [580, 176] width 112 height 17
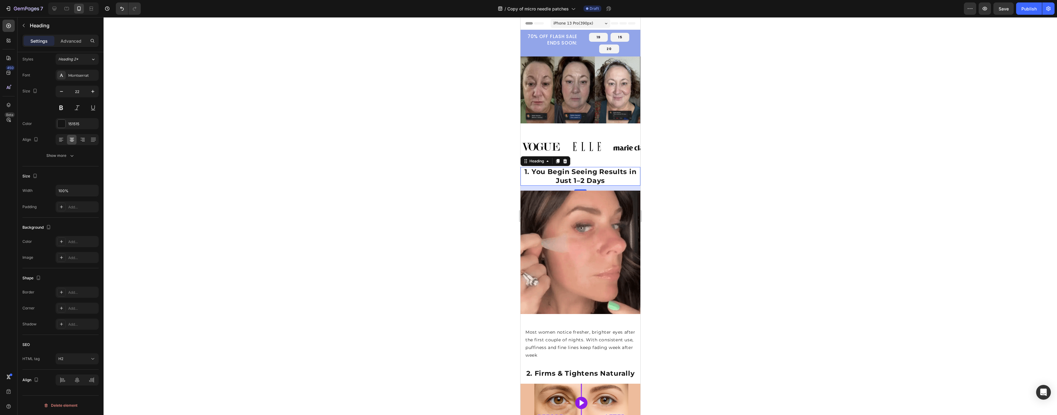
click at [580, 177] on strong "1. You Begin Seeing Results in Just 1–2 Days" at bounding box center [580, 176] width 112 height 17
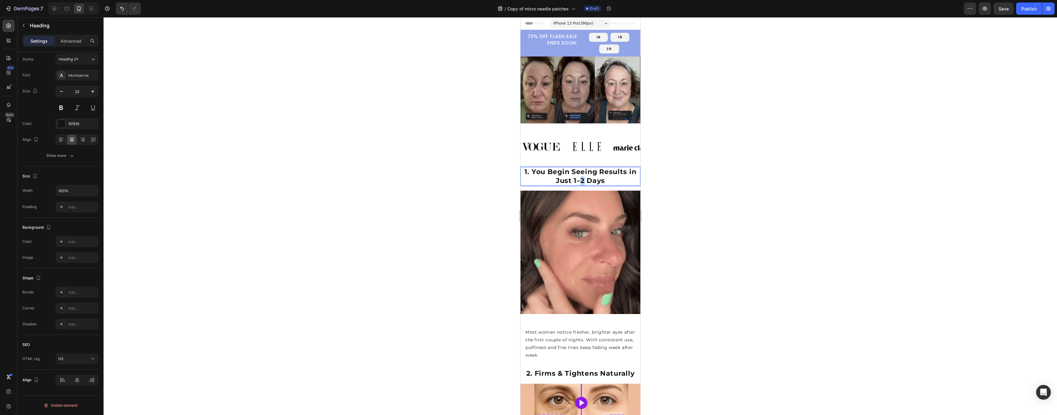
click at [580, 177] on strong "1. You Begin Seeing Results in Just 1–2 Days" at bounding box center [580, 176] width 112 height 17
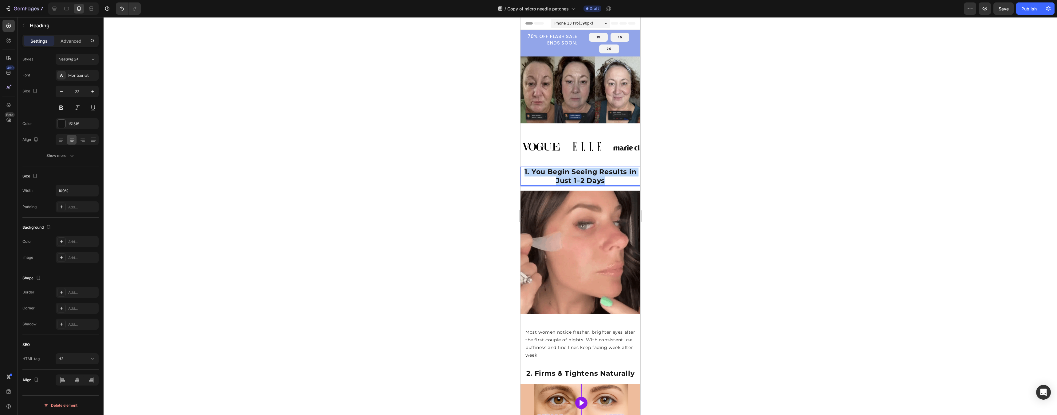
click at [580, 177] on strong "1. You Begin Seeing Results in Just 1–2 Days" at bounding box center [580, 176] width 112 height 17
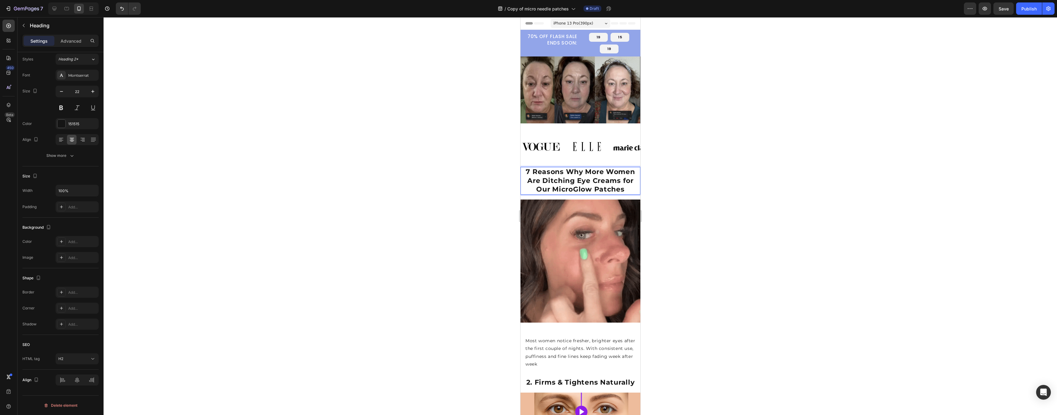
click at [685, 176] on div at bounding box center [581, 216] width 954 height 398
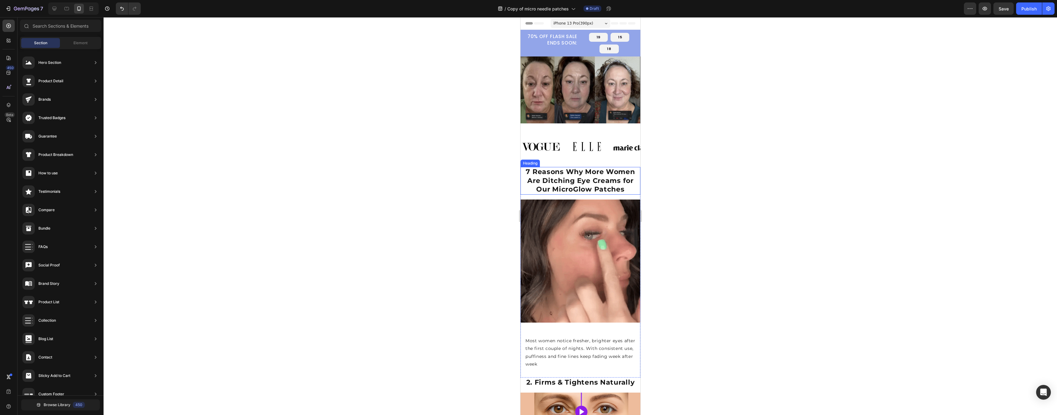
click at [556, 175] on strong "7 Reasons Why More Women Are Ditching Eye Creams for Our MicroGlow Patches" at bounding box center [579, 181] width 109 height 26
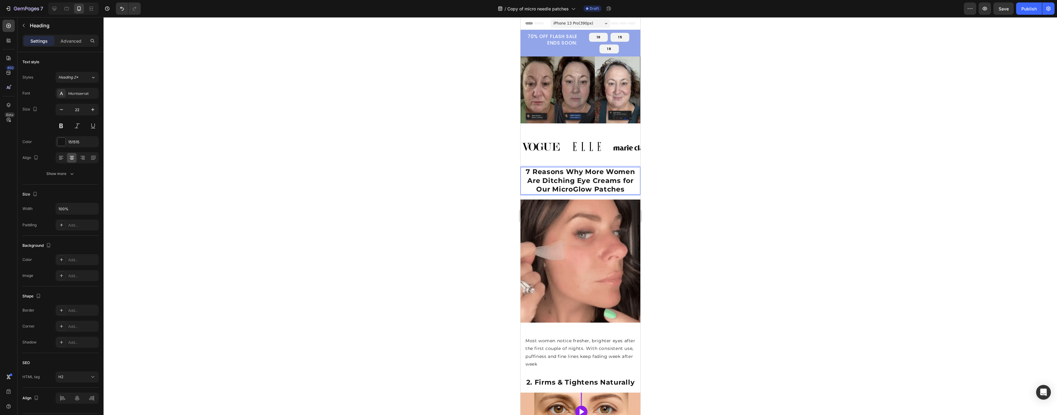
click at [706, 177] on div at bounding box center [581, 216] width 954 height 398
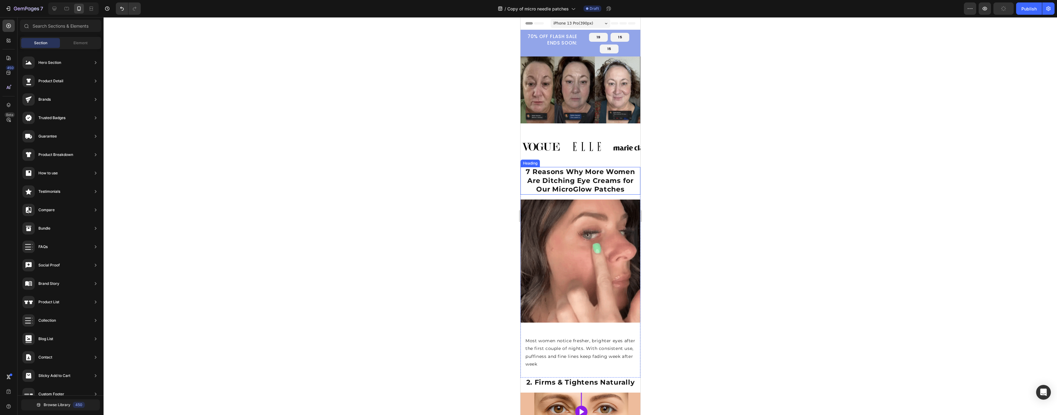
click at [528, 174] on strong "7 Reasons Why More Women Are Ditching Eye Creams for Our MicroGlow Patches" at bounding box center [579, 181] width 109 height 26
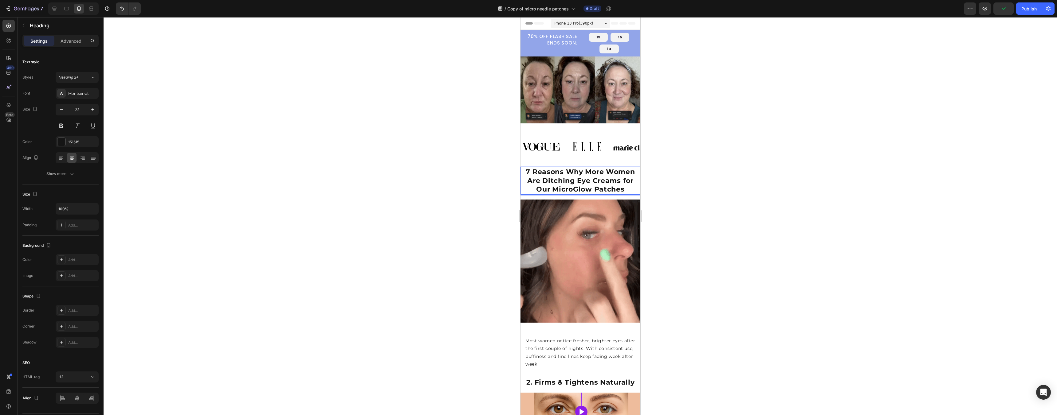
click at [530, 168] on strong "7 Reasons Why More Women Are Ditching Eye Creams for Our MicroGlow Patches" at bounding box center [579, 181] width 109 height 26
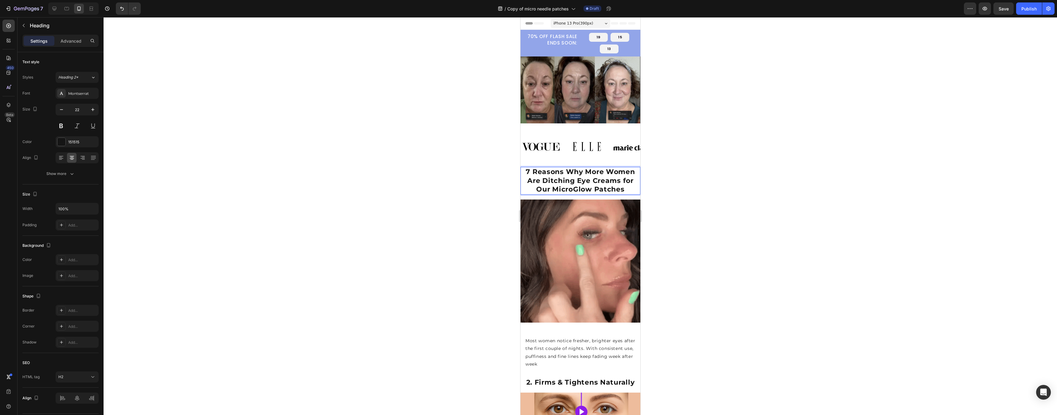
click at [706, 132] on div at bounding box center [581, 216] width 954 height 398
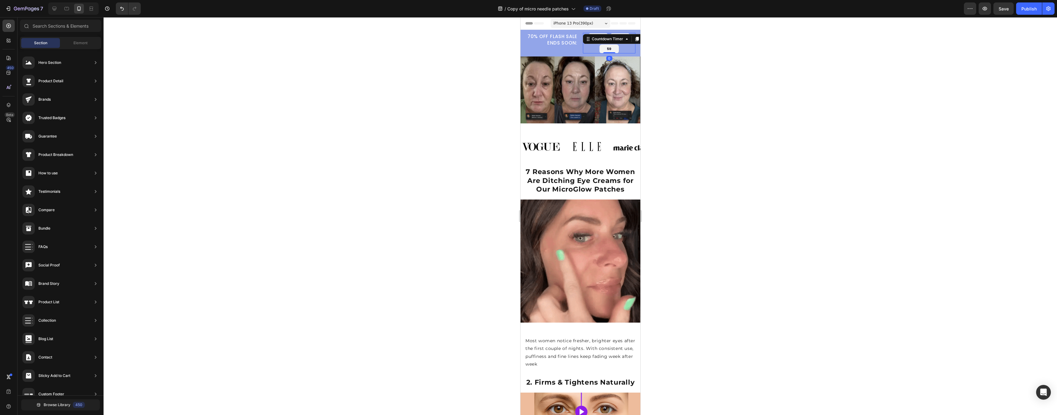
click at [627, 53] on div "19 14 59" at bounding box center [609, 43] width 53 height 21
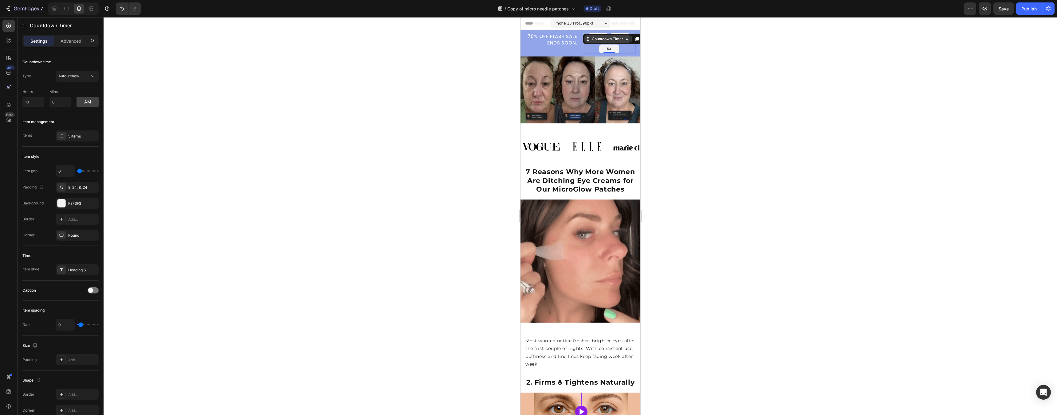
click at [624, 37] on icon at bounding box center [626, 39] width 5 height 5
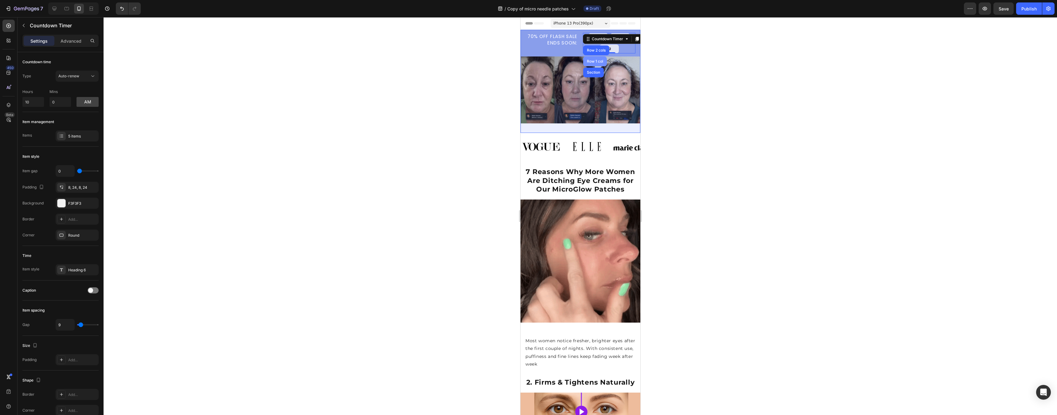
click at [592, 61] on div "Row 1 col" at bounding box center [594, 62] width 19 height 4
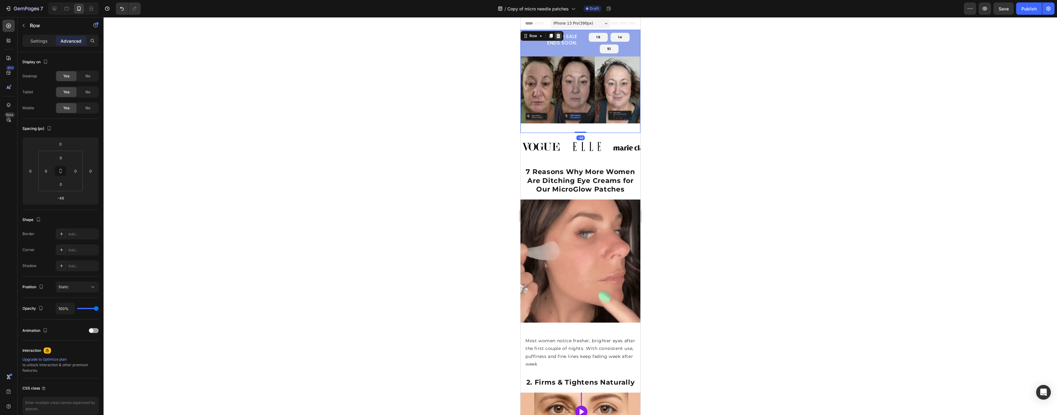
click at [556, 34] on icon at bounding box center [558, 35] width 5 height 5
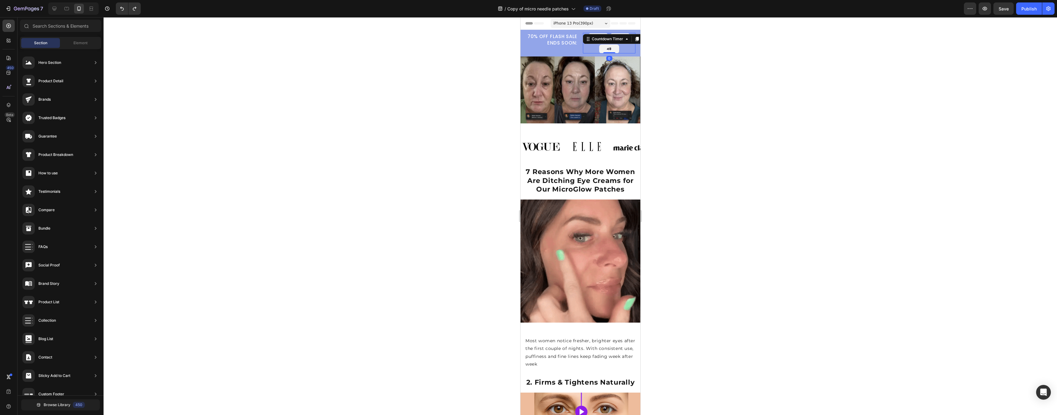
click at [592, 42] on div "19 14 48 Countdown Timer 0" at bounding box center [609, 43] width 53 height 21
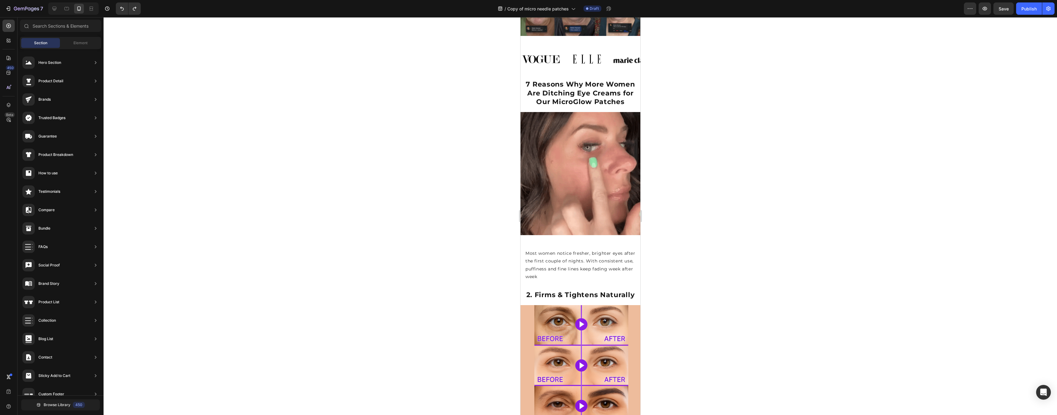
scroll to position [0, 0]
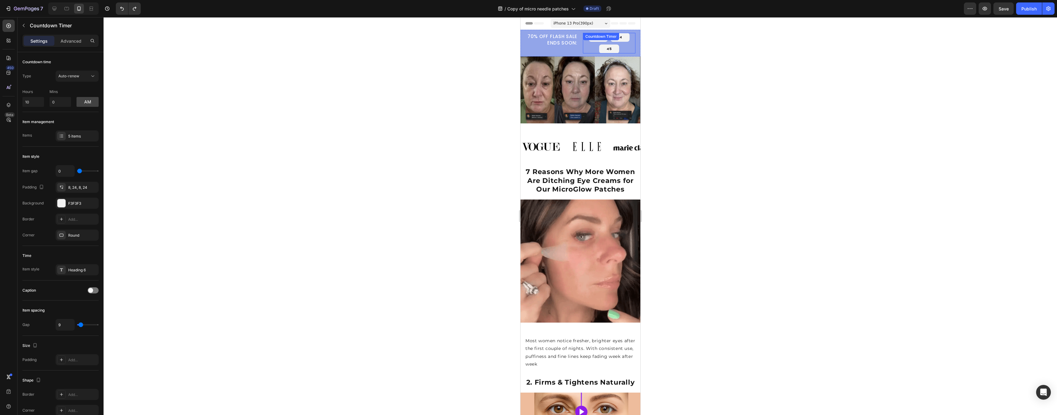
click at [601, 45] on div "45" at bounding box center [609, 49] width 20 height 9
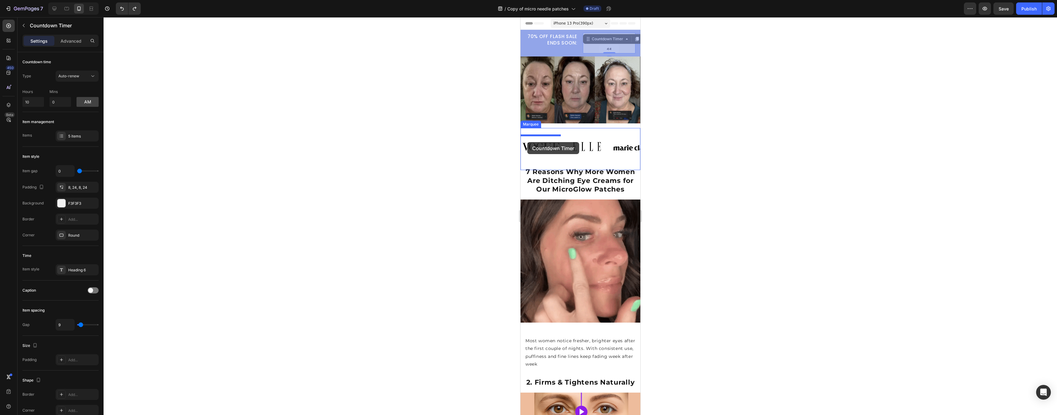
drag, startPoint x: 624, startPoint y: 51, endPoint x: 528, endPoint y: 131, distance: 124.8
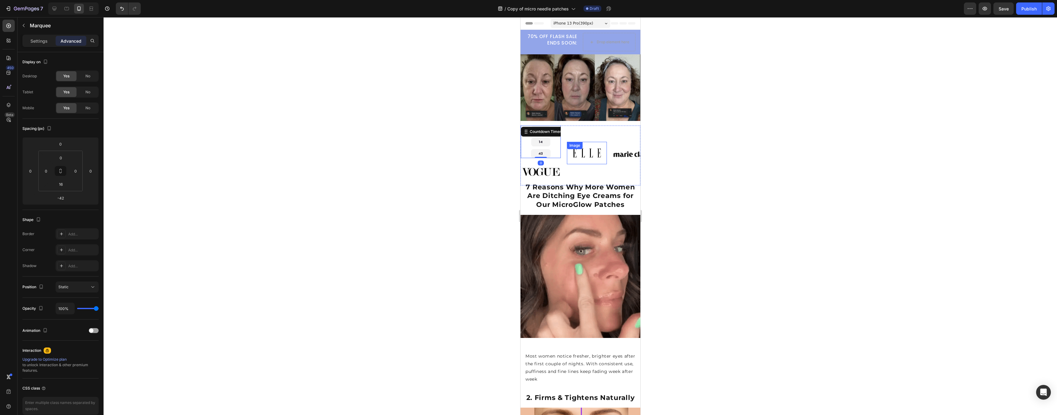
click at [609, 129] on div "19 14 43 Countdown Timer 0 Image Row Image Image Image" at bounding box center [613, 153] width 184 height 55
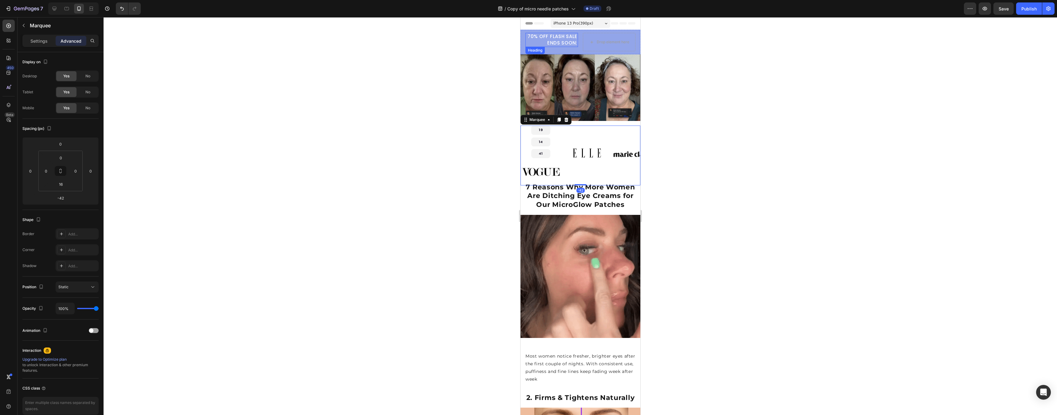
click at [561, 39] on span "70% OFF FLASH SALE ENDS SOON:" at bounding box center [552, 39] width 50 height 13
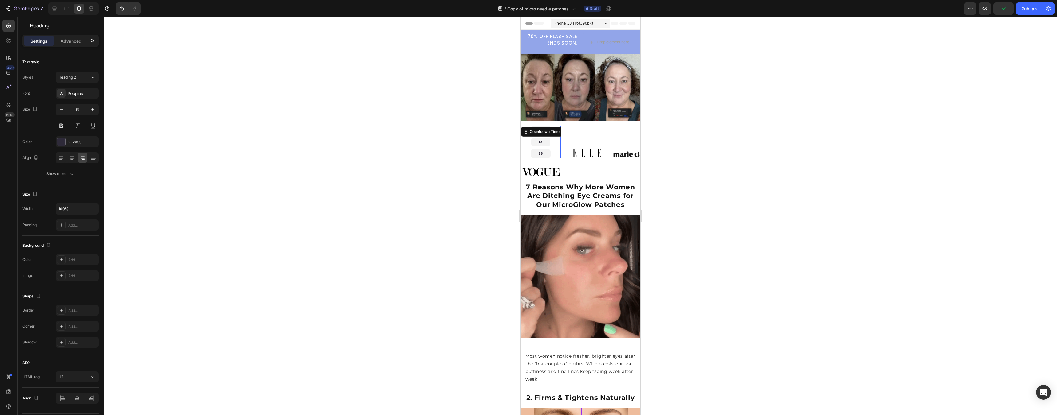
click at [550, 135] on div "19 14 38" at bounding box center [541, 142] width 40 height 33
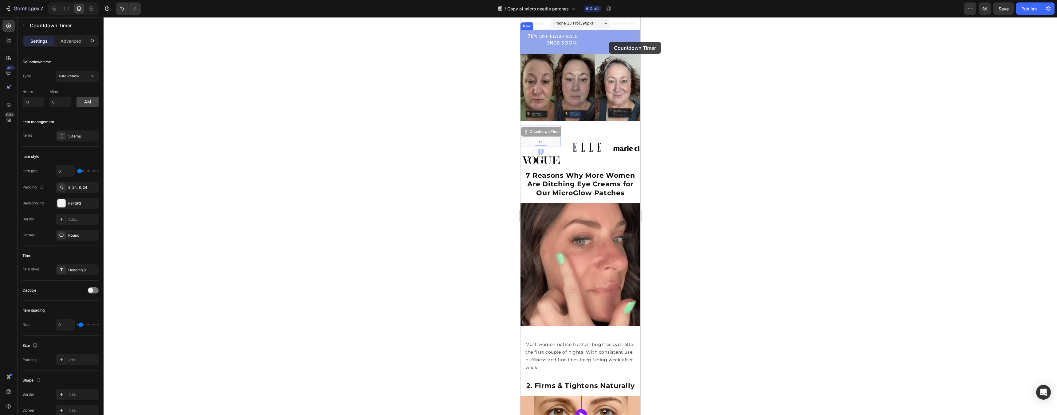
drag, startPoint x: 563, startPoint y: 116, endPoint x: 609, endPoint y: 42, distance: 87.3
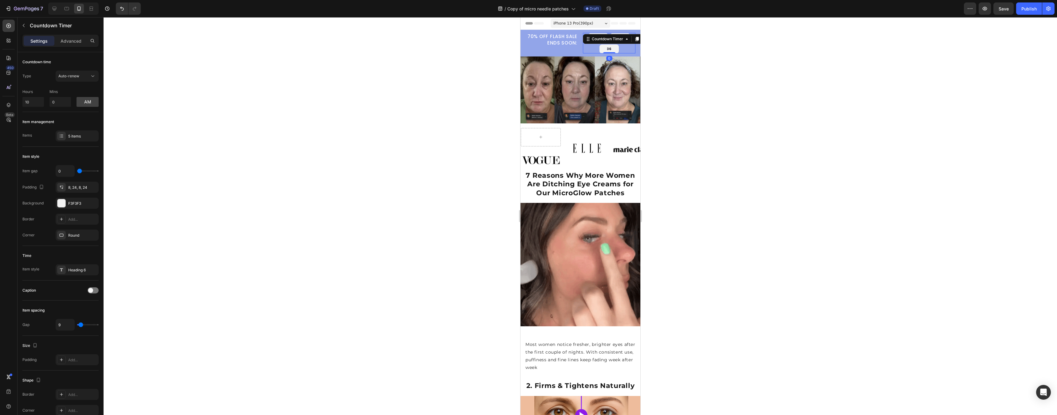
click at [667, 81] on div at bounding box center [581, 216] width 954 height 398
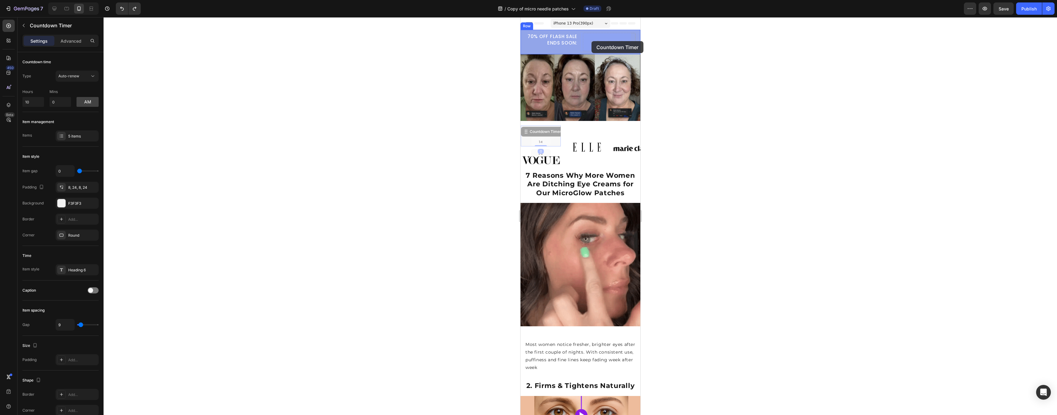
drag, startPoint x: 562, startPoint y: 121, endPoint x: 591, endPoint y: 41, distance: 84.9
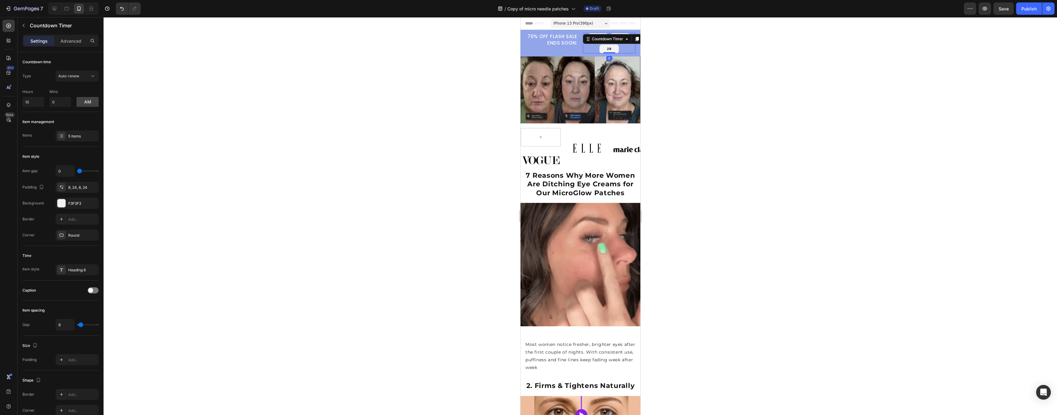
click at [659, 68] on div at bounding box center [581, 216] width 954 height 398
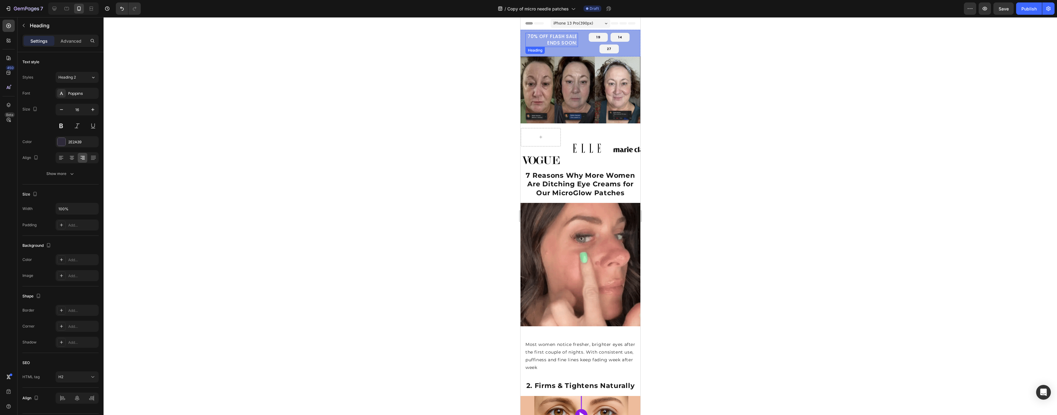
click at [554, 44] on span "70% OFF FLASH SALE ENDS SOON:" at bounding box center [552, 39] width 50 height 13
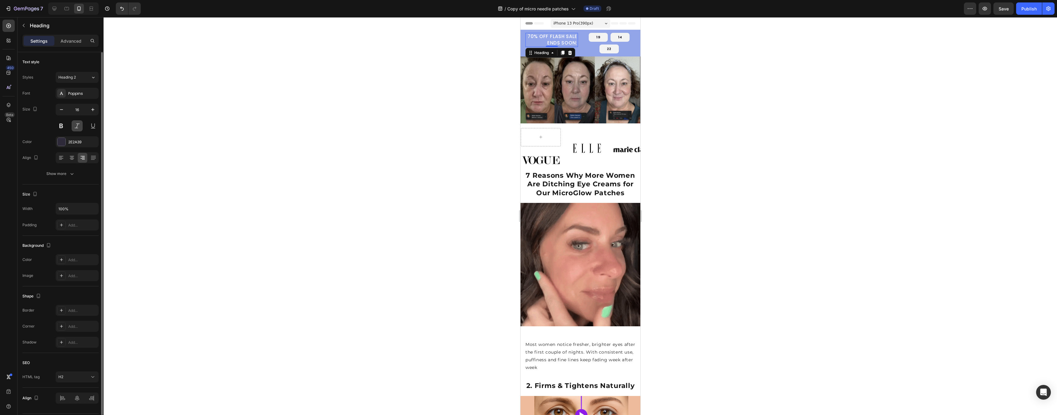
click at [77, 125] on button at bounding box center [77, 125] width 11 height 11
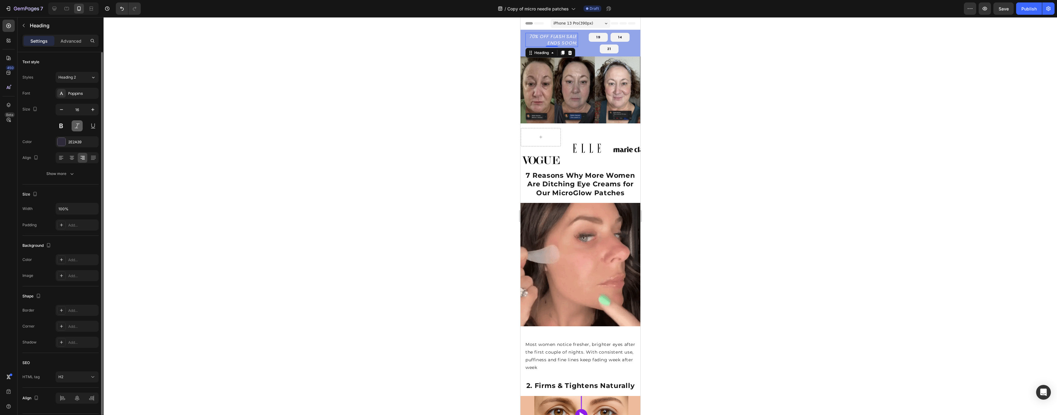
click at [77, 125] on button at bounding box center [77, 125] width 11 height 11
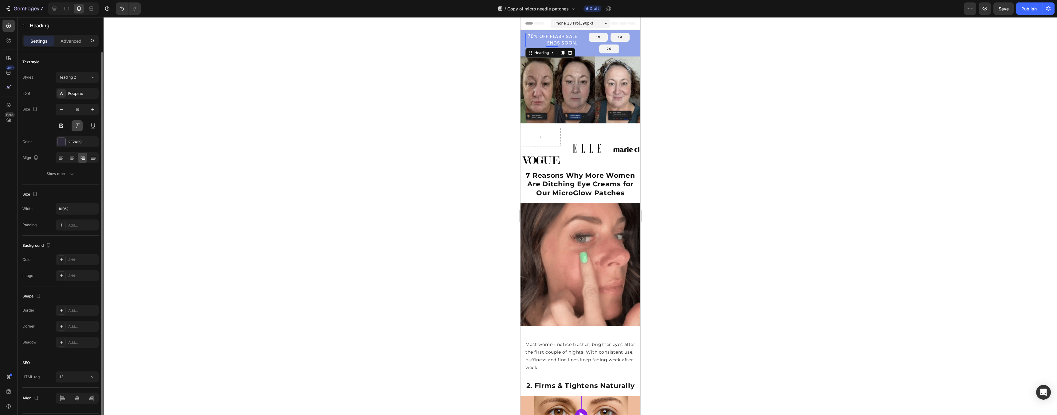
click at [77, 125] on button at bounding box center [77, 125] width 11 height 11
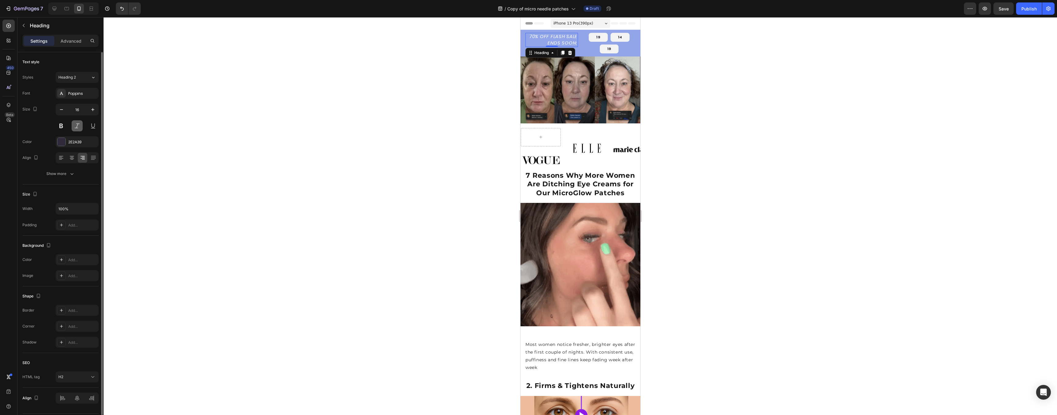
click at [77, 125] on button at bounding box center [77, 125] width 11 height 11
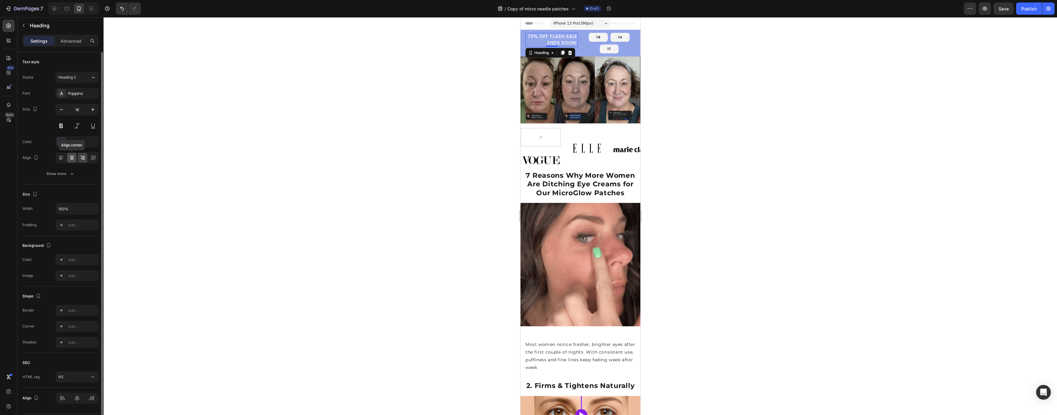
click at [69, 156] on icon at bounding box center [72, 158] width 6 height 6
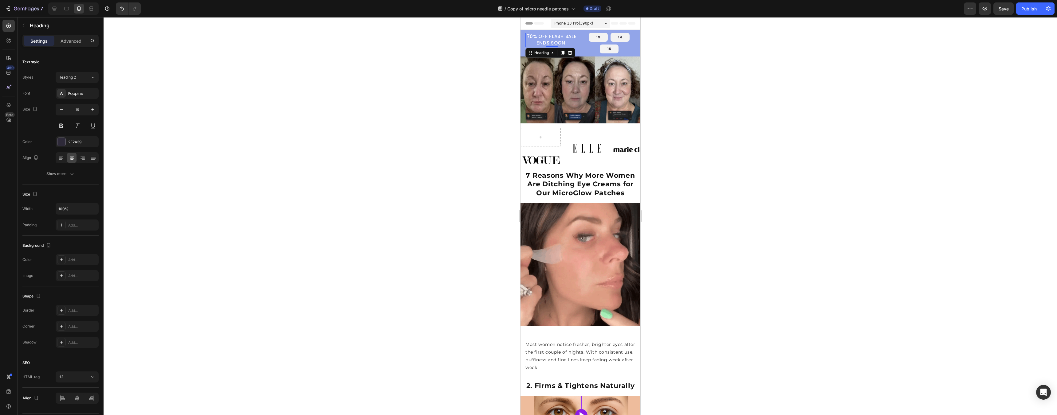
click at [671, 207] on div at bounding box center [581, 216] width 954 height 398
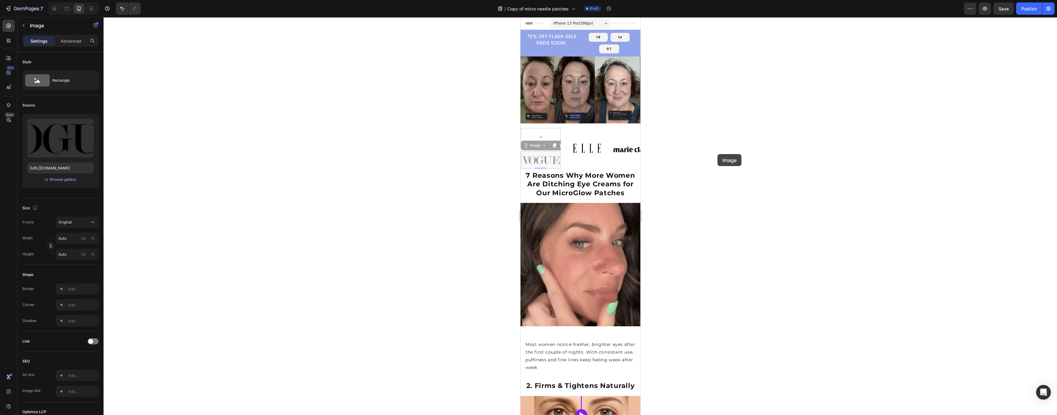
click at [706, 154] on div at bounding box center [581, 216] width 954 height 398
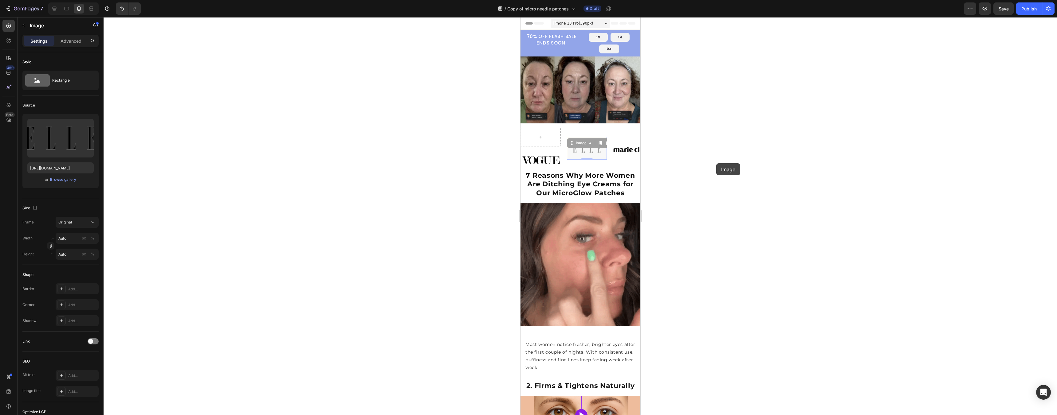
click at [706, 163] on div at bounding box center [581, 216] width 954 height 398
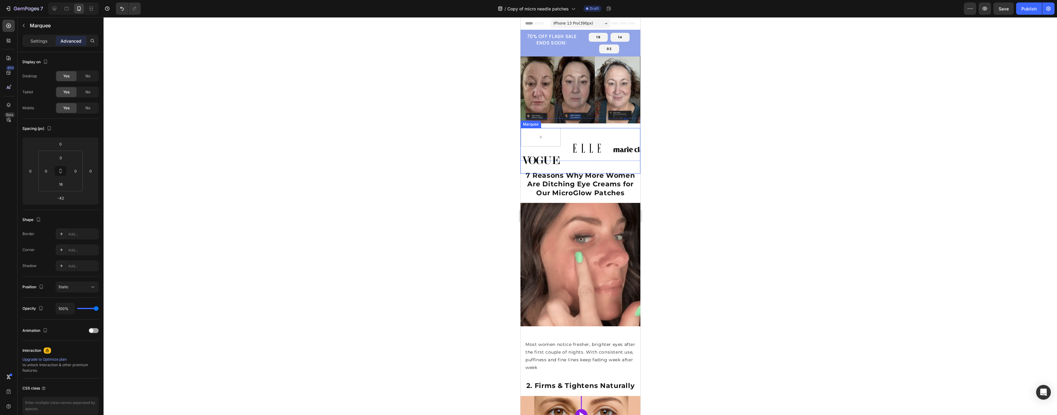
click at [594, 159] on div "Image Row Image Image Image" at bounding box center [613, 148] width 184 height 41
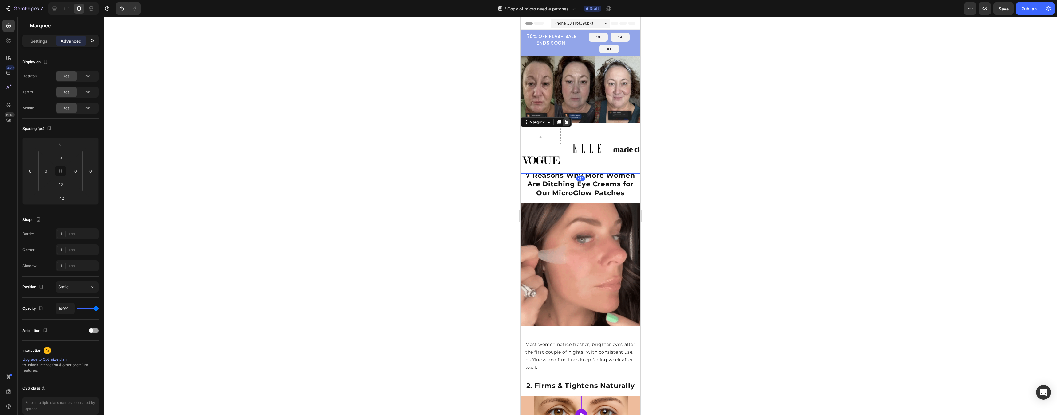
click at [567, 120] on icon at bounding box center [566, 122] width 4 height 4
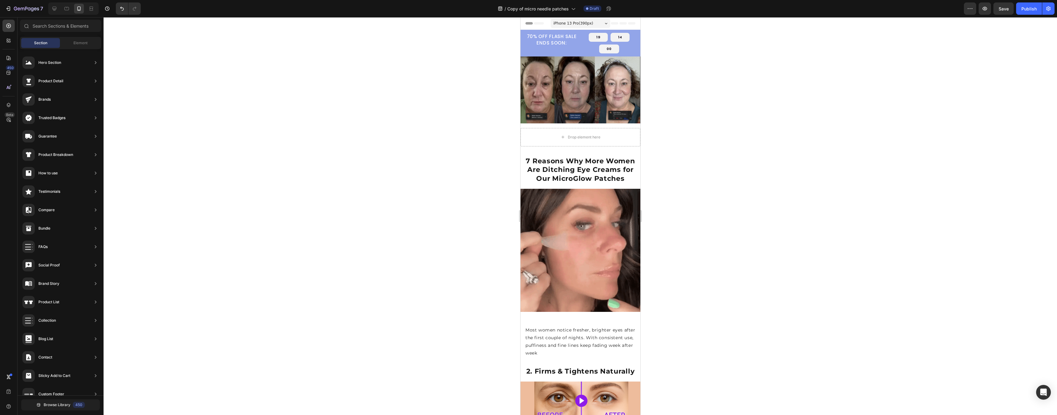
click at [706, 148] on div at bounding box center [581, 216] width 954 height 398
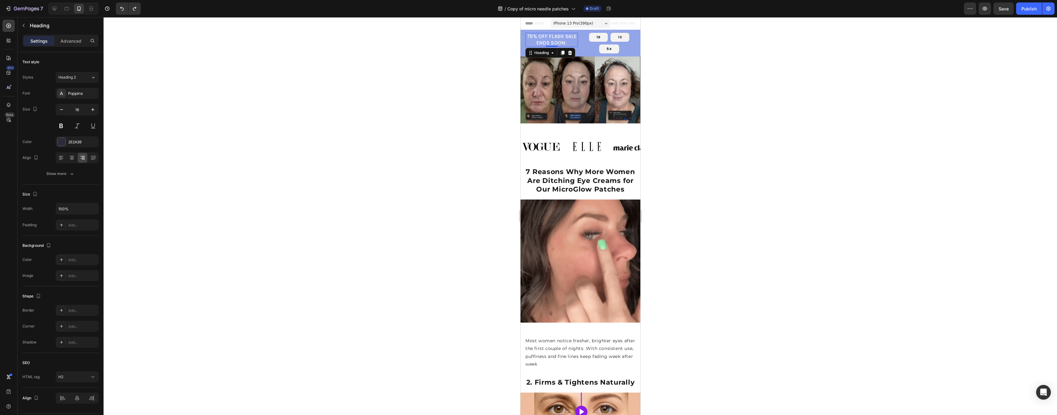
click at [559, 41] on span "70% OFF FLASH SALE ENDS SOON:" at bounding box center [552, 39] width 50 height 13
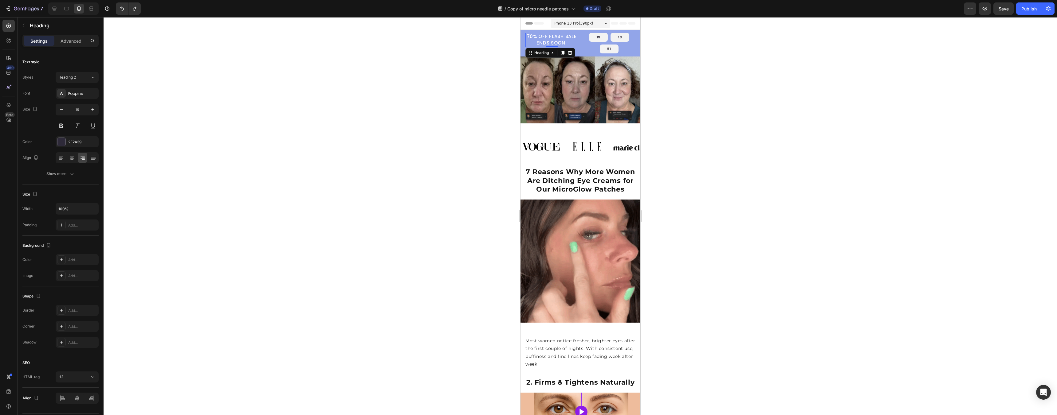
click at [706, 127] on div at bounding box center [581, 216] width 954 height 398
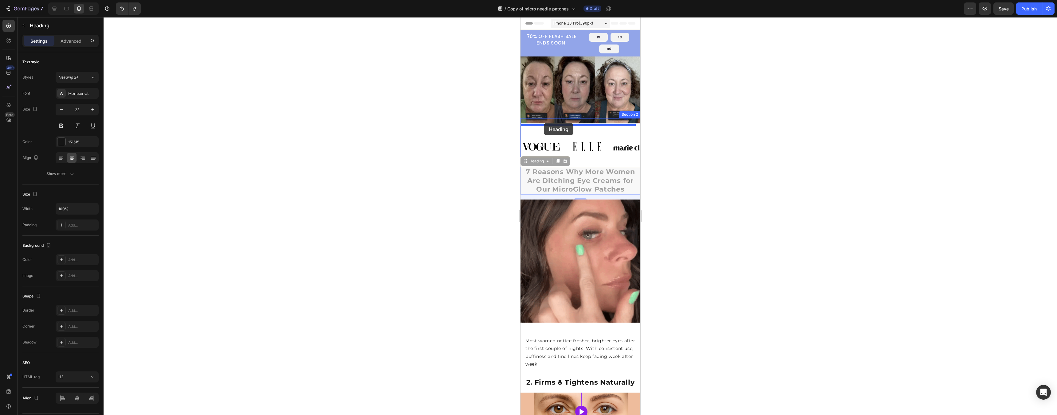
drag, startPoint x: 536, startPoint y: 173, endPoint x: 544, endPoint y: 123, distance: 50.6
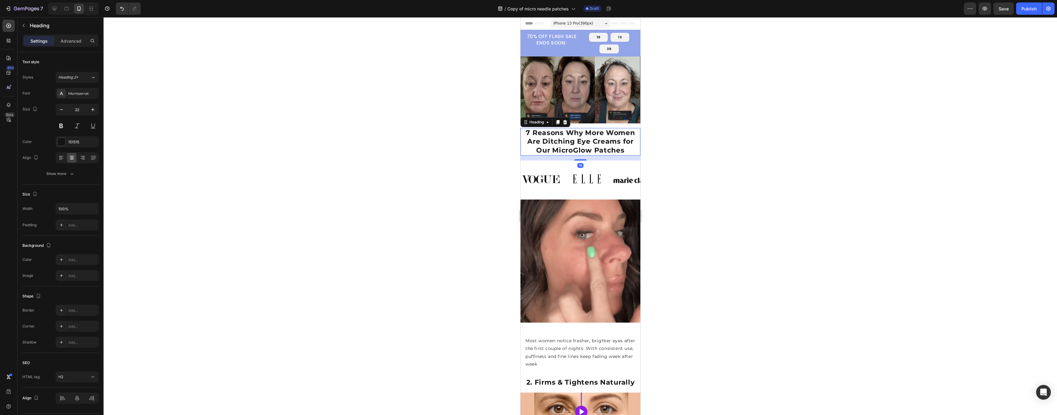
click at [699, 124] on div at bounding box center [581, 216] width 954 height 398
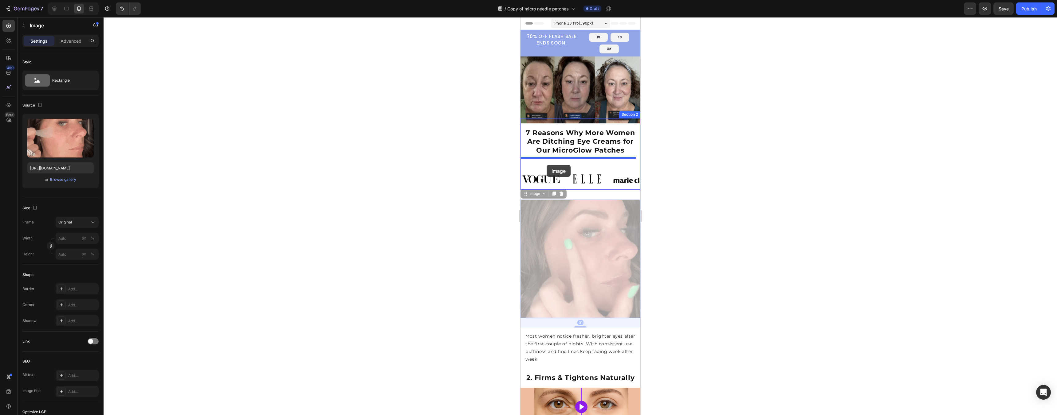
drag, startPoint x: 561, startPoint y: 220, endPoint x: 546, endPoint y: 165, distance: 57.3
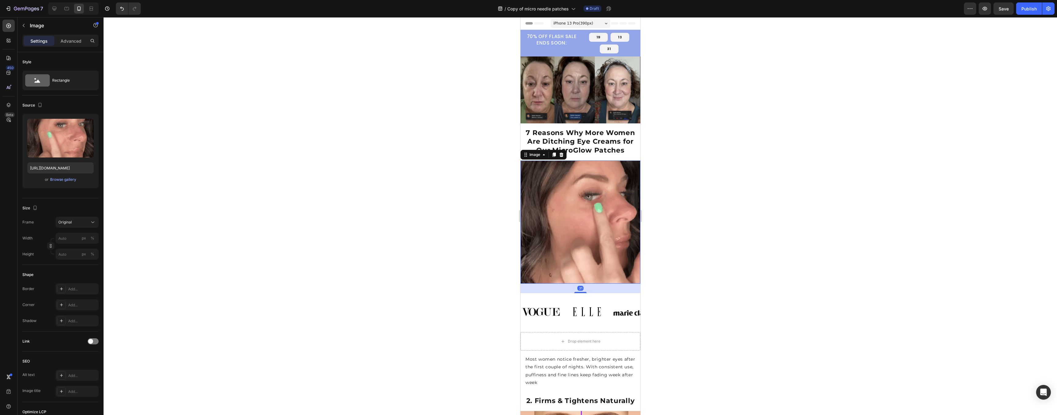
click at [706, 188] on div at bounding box center [581, 216] width 954 height 398
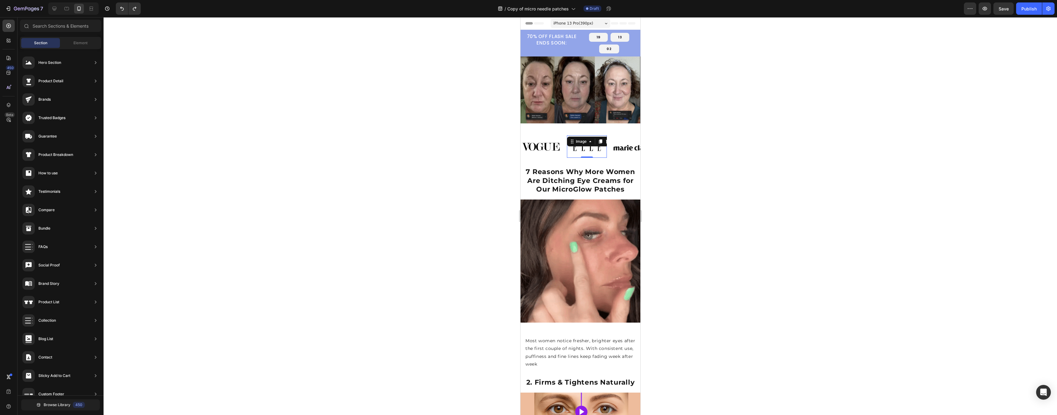
click at [591, 143] on div "Image 0" at bounding box center [587, 147] width 40 height 23
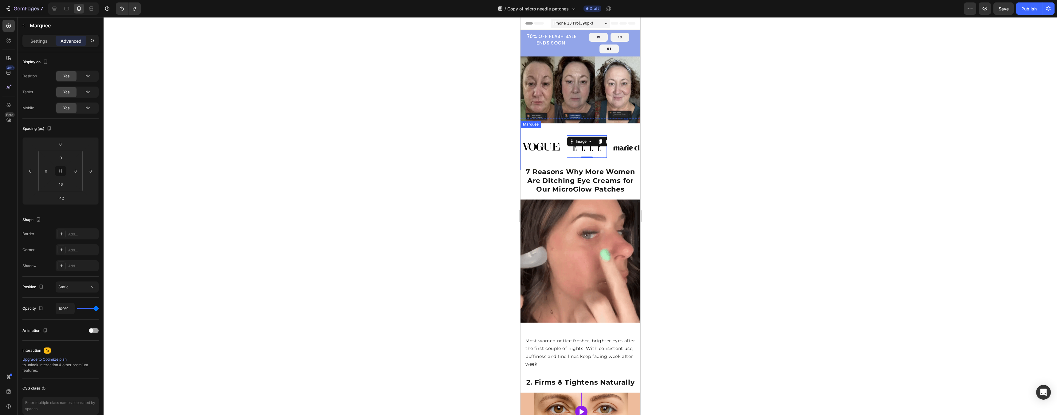
click at [557, 130] on div "Image Image 0 Image Image" at bounding box center [613, 146] width 184 height 37
click at [42, 43] on p "Settings" at bounding box center [38, 41] width 17 height 6
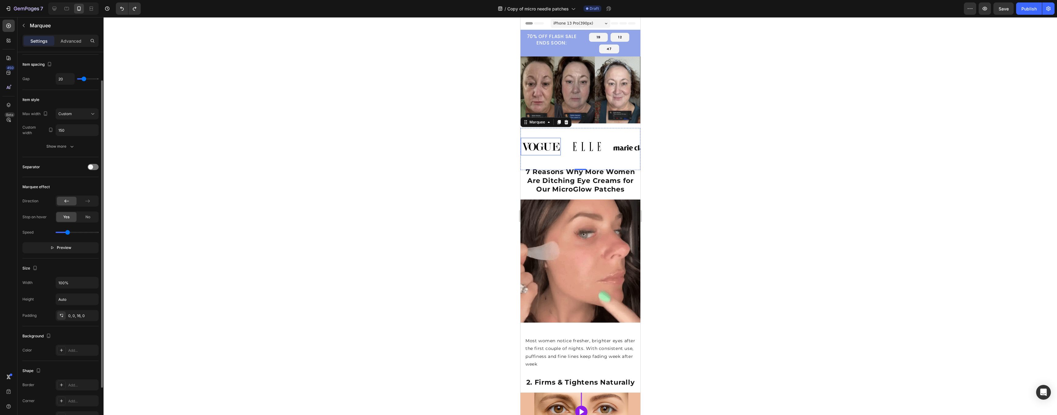
scroll to position [33, 0]
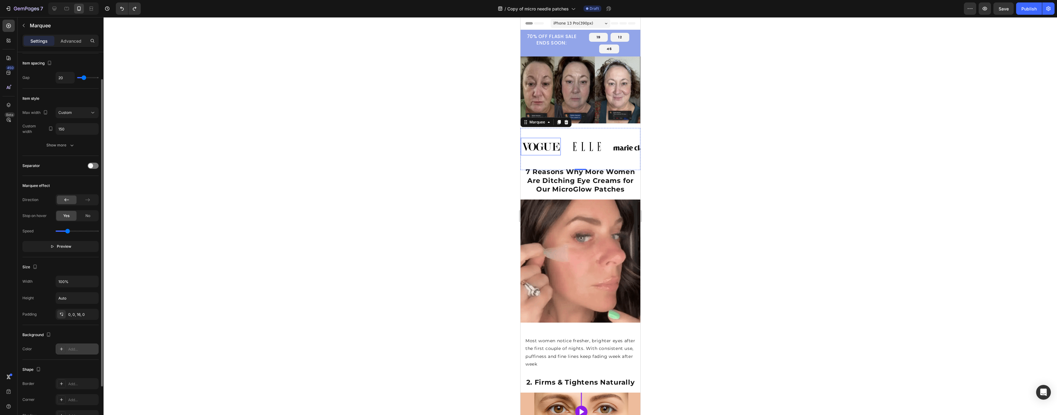
click at [66, 352] on div "Add..." at bounding box center [77, 349] width 43 height 11
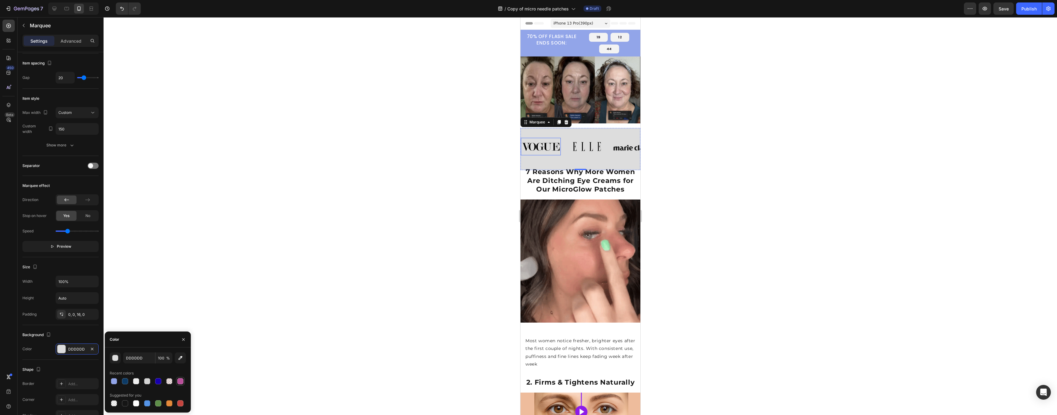
click at [182, 382] on div at bounding box center [180, 382] width 6 height 6
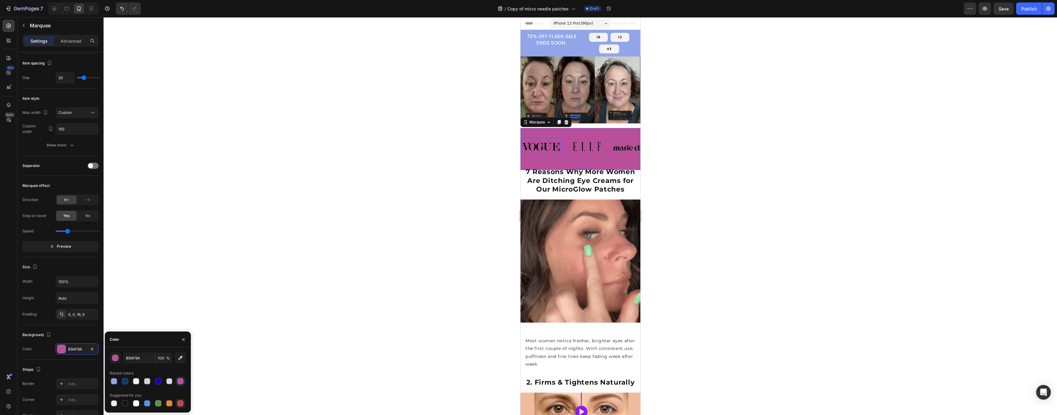
click at [179, 387] on div at bounding box center [180, 404] width 6 height 6
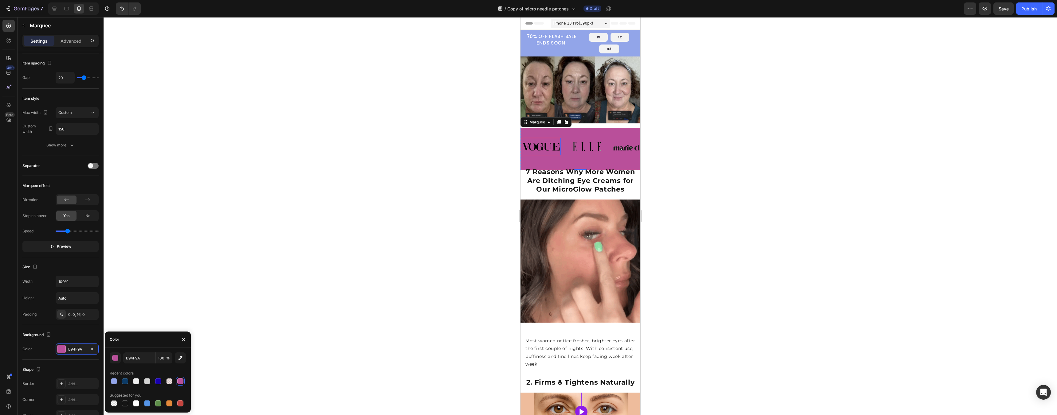
type input "C5453F"
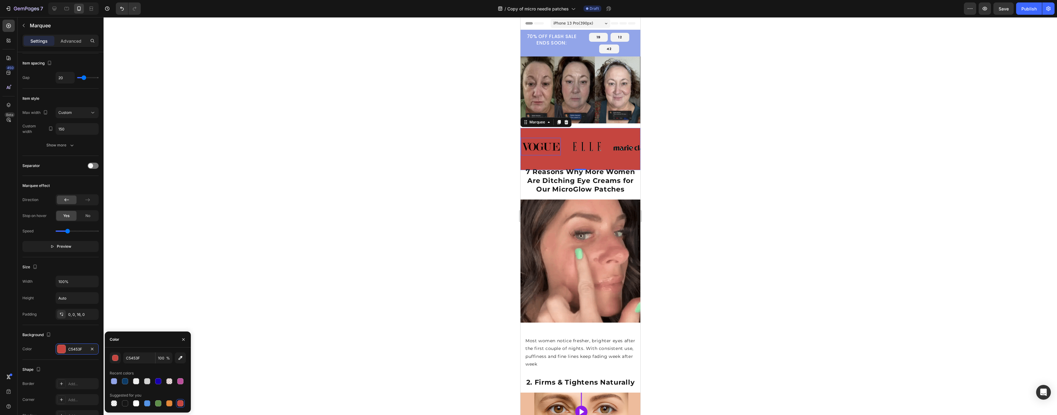
click at [170, 357] on span "%" at bounding box center [168, 359] width 4 height 6
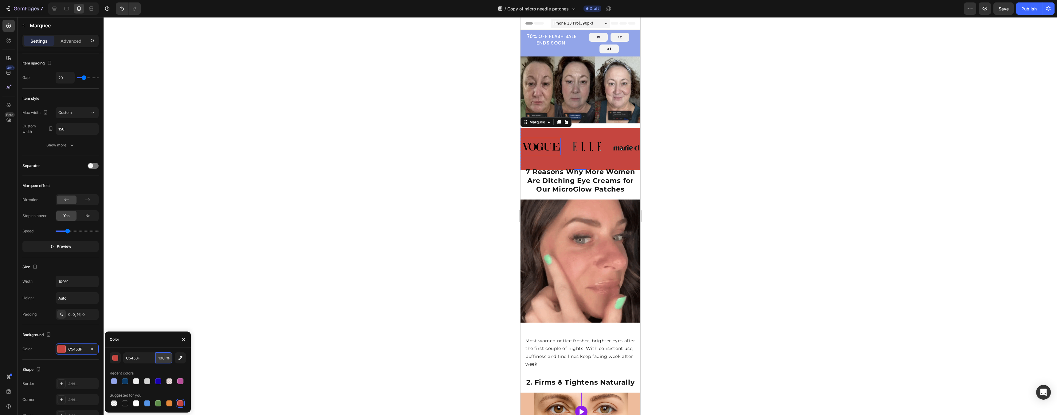
drag, startPoint x: 163, startPoint y: 358, endPoint x: 160, endPoint y: 359, distance: 3.4
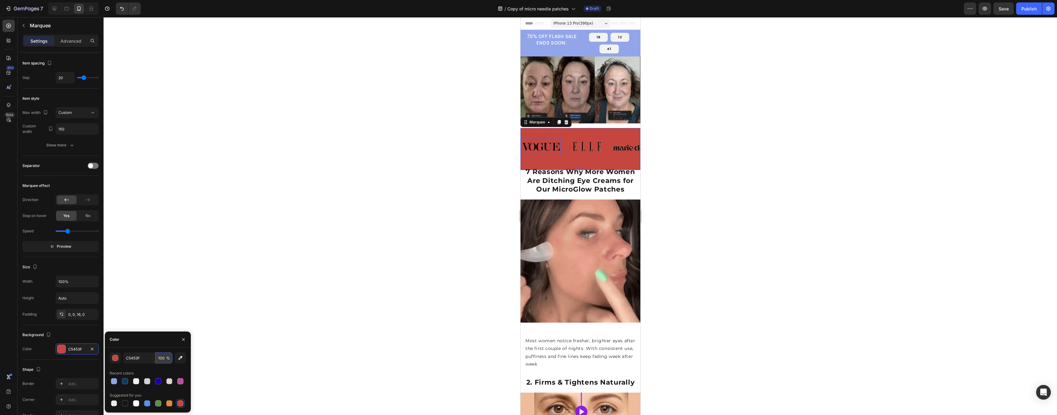
click at [160, 359] on input "100" at bounding box center [163, 358] width 17 height 11
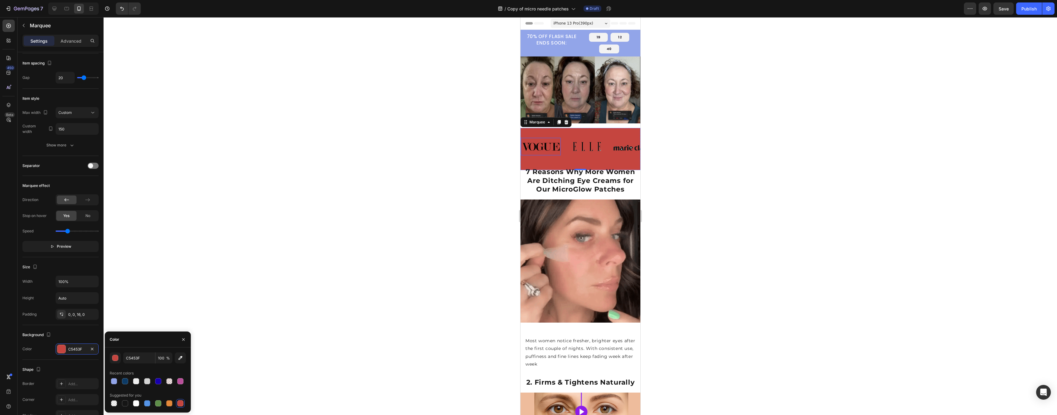
click at [167, 358] on span "%" at bounding box center [168, 359] width 4 height 6
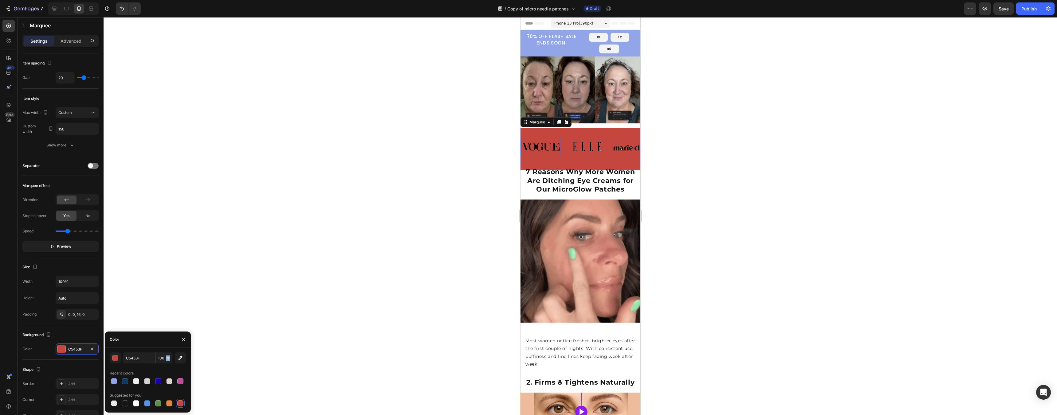
click at [167, 358] on span "%" at bounding box center [168, 359] width 4 height 6
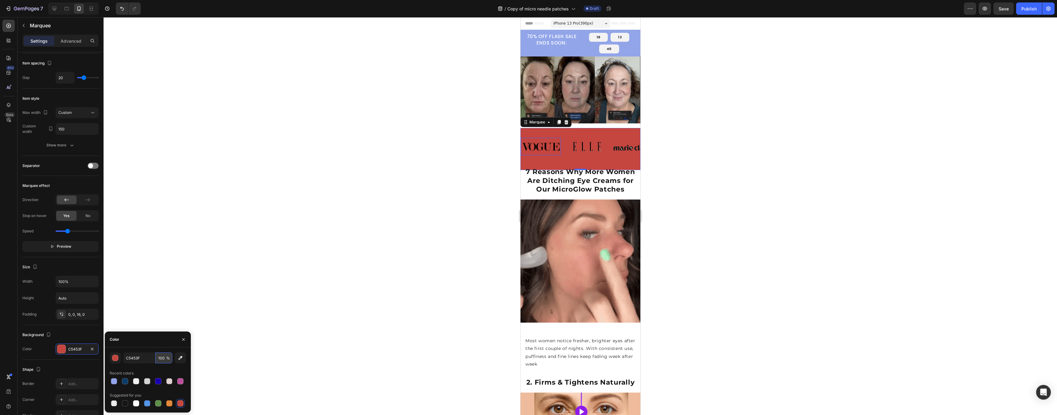
click at [163, 358] on input "100" at bounding box center [163, 358] width 17 height 11
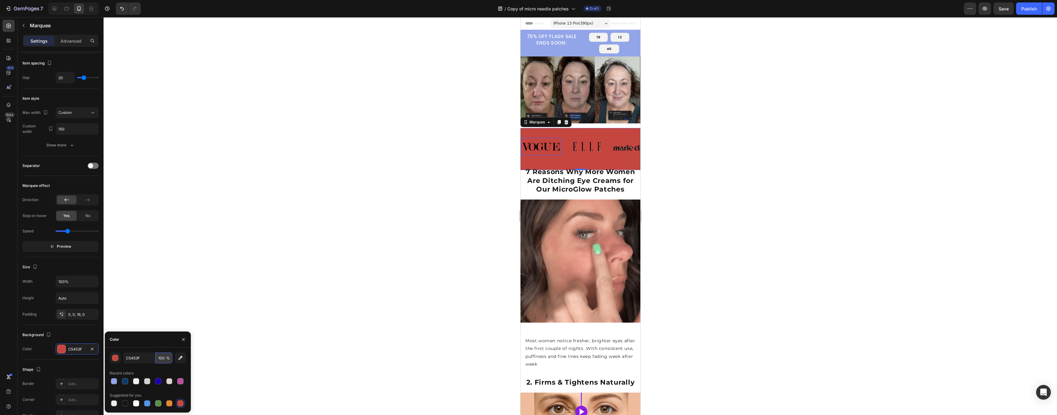
click at [163, 358] on input "100" at bounding box center [163, 358] width 17 height 11
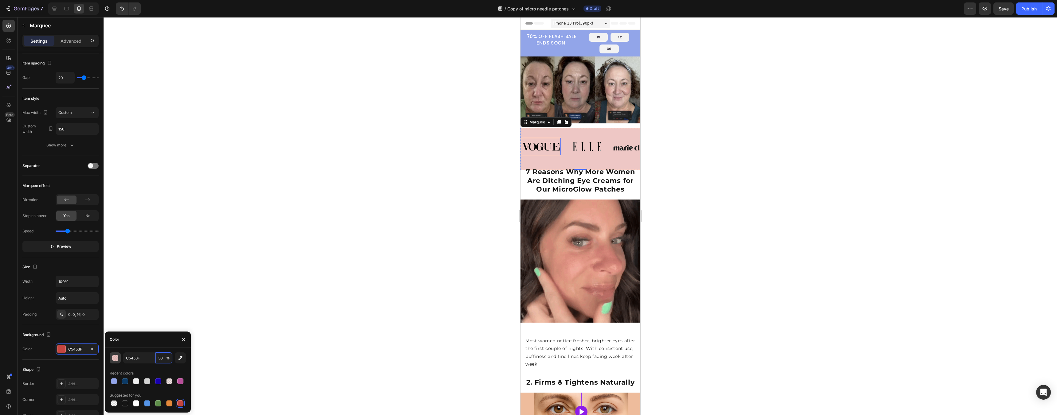
type input "30"
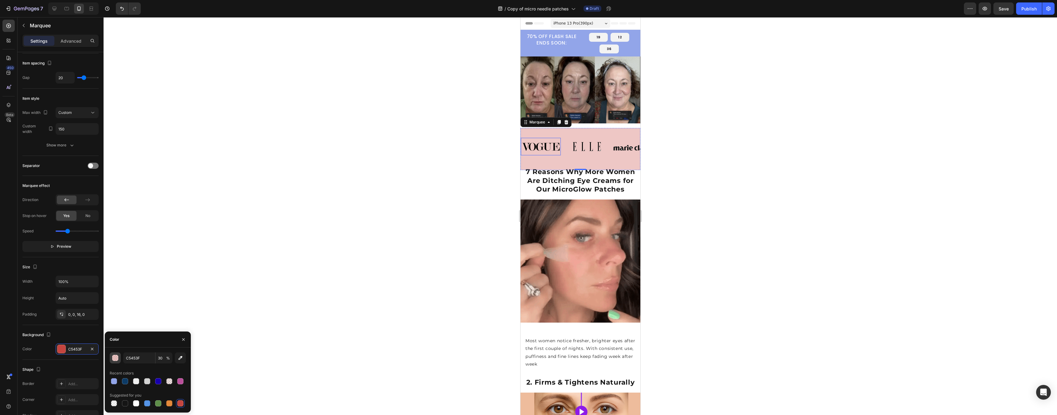
click at [119, 356] on button "button" at bounding box center [115, 358] width 11 height 11
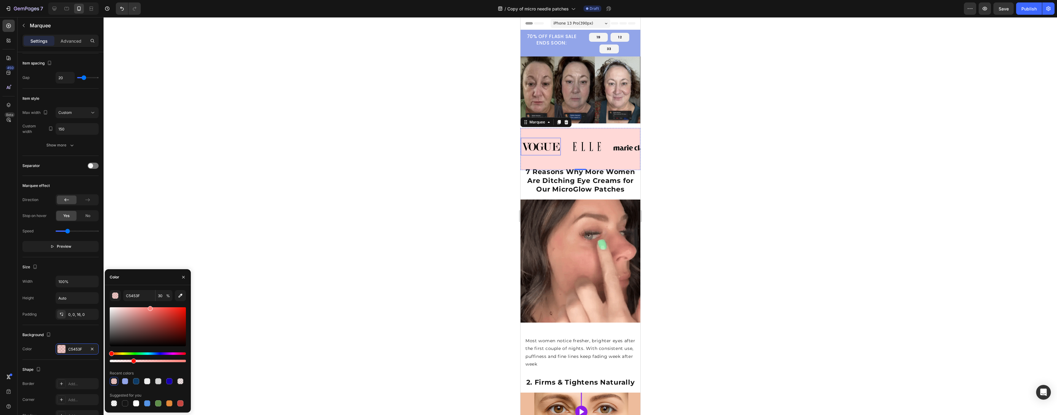
drag, startPoint x: 162, startPoint y: 321, endPoint x: 150, endPoint y: 288, distance: 34.7
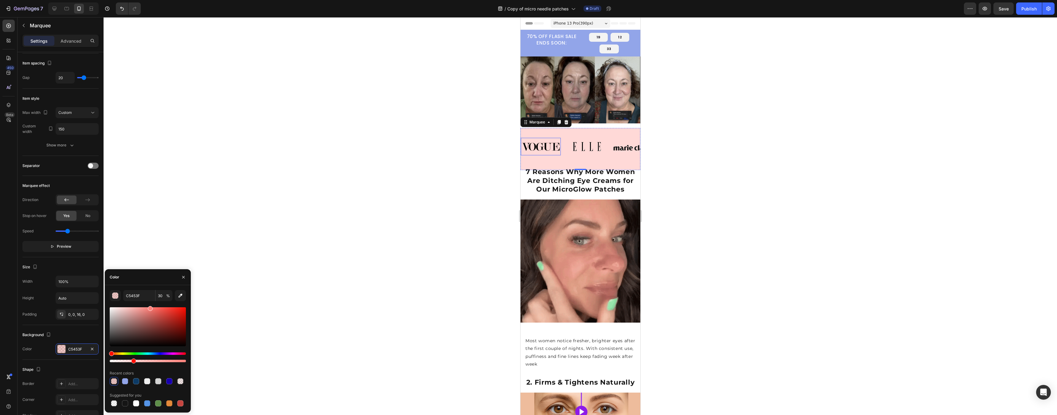
click at [150, 288] on div "C5453F 30 % Recent colors Suggested for you" at bounding box center [148, 349] width 86 height 128
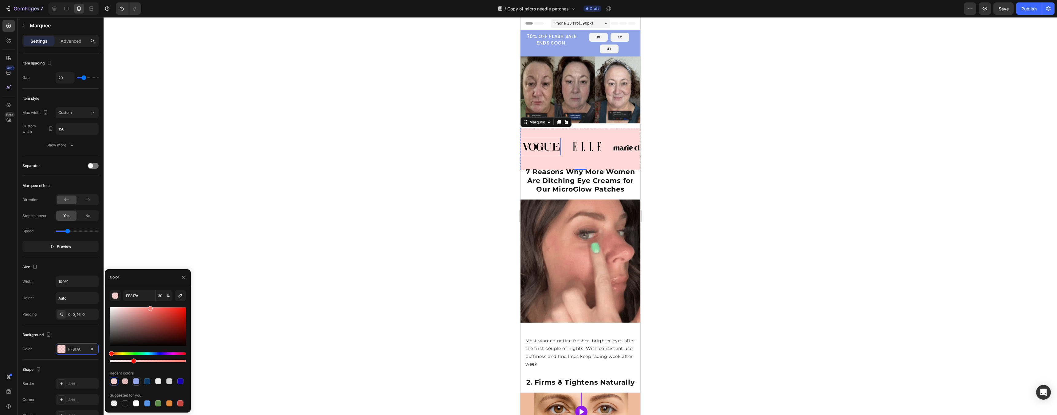
click at [137, 381] on div at bounding box center [136, 382] width 6 height 6
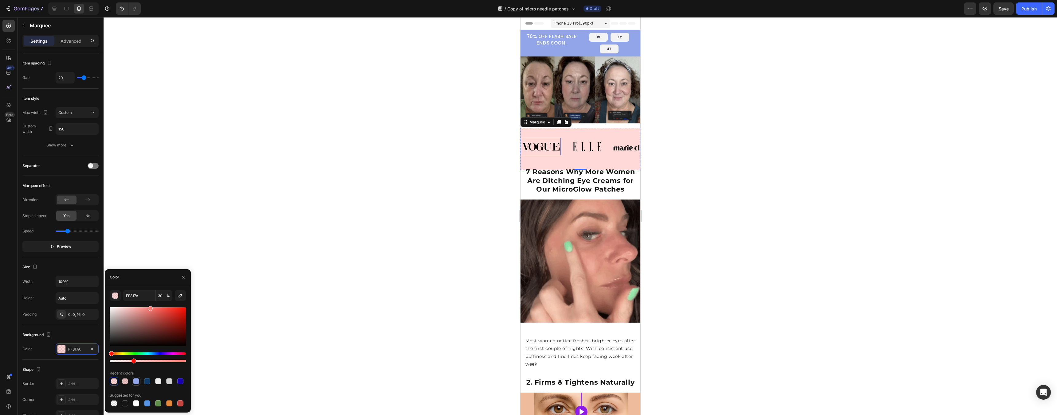
type input "92A5E9"
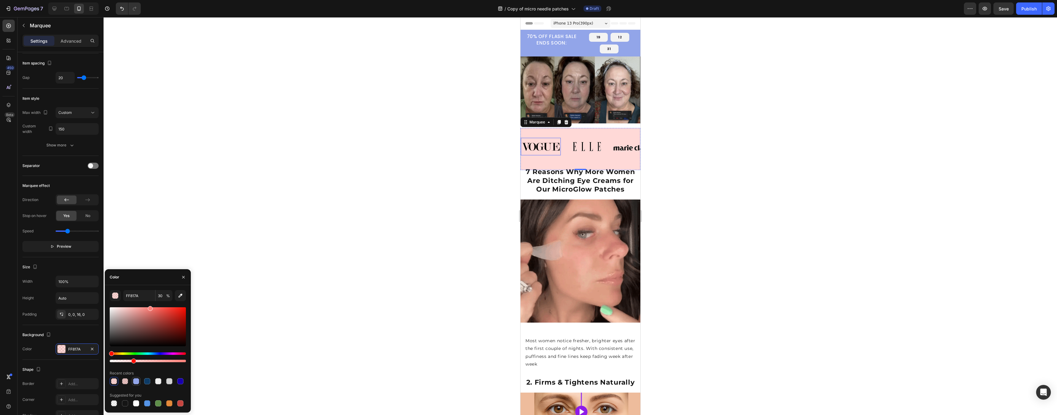
type input "100"
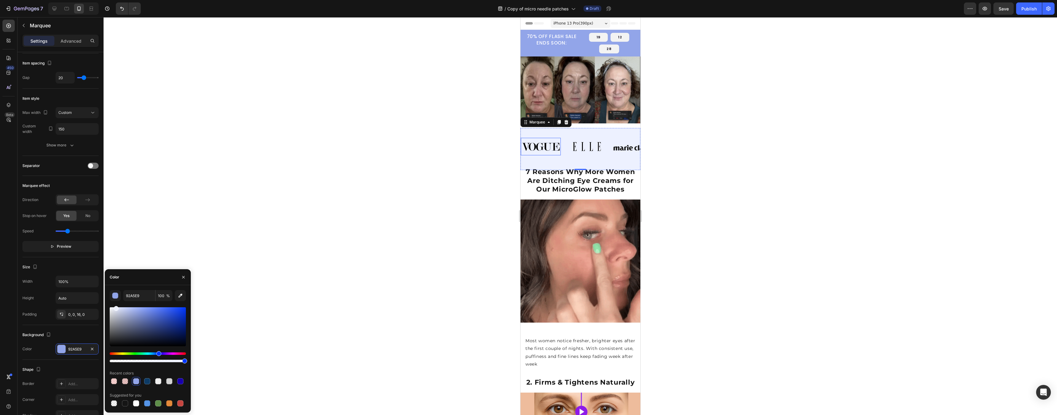
drag, startPoint x: 128, startPoint y: 303, endPoint x: 116, endPoint y: 271, distance: 33.8
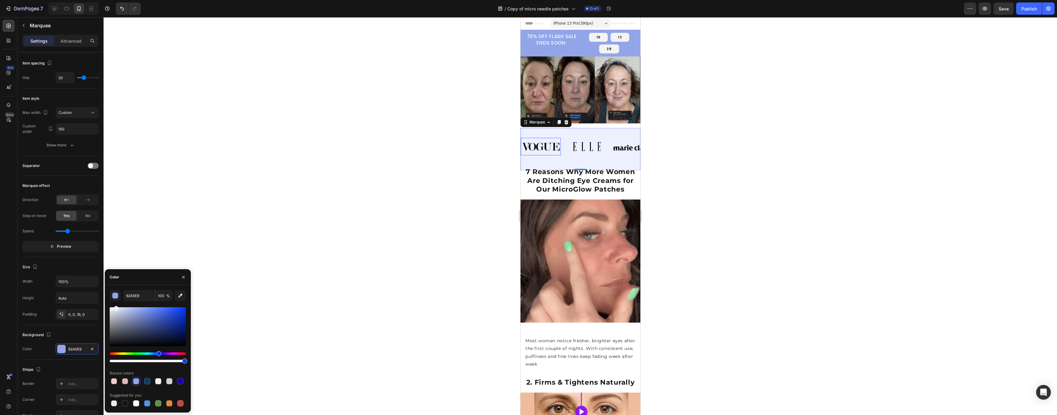
click at [116, 271] on div "Color 92A5E9 100 % Recent colors Suggested for you" at bounding box center [148, 342] width 86 height 144
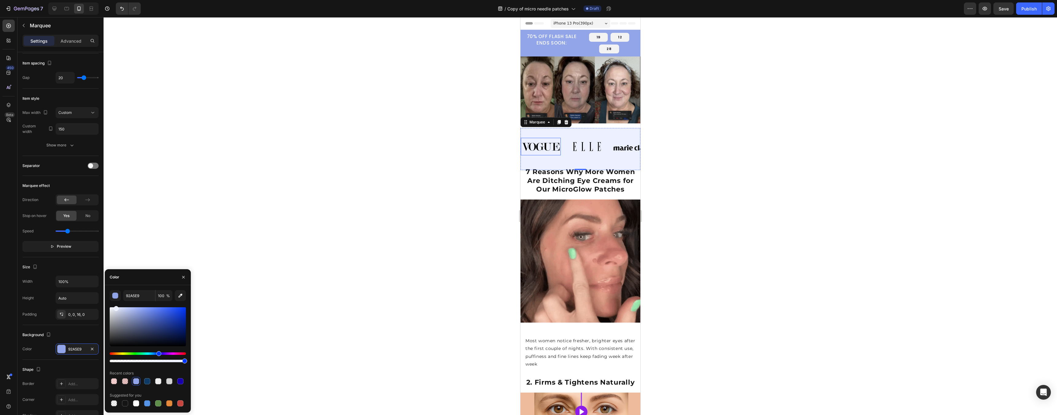
type input "EDF1FF"
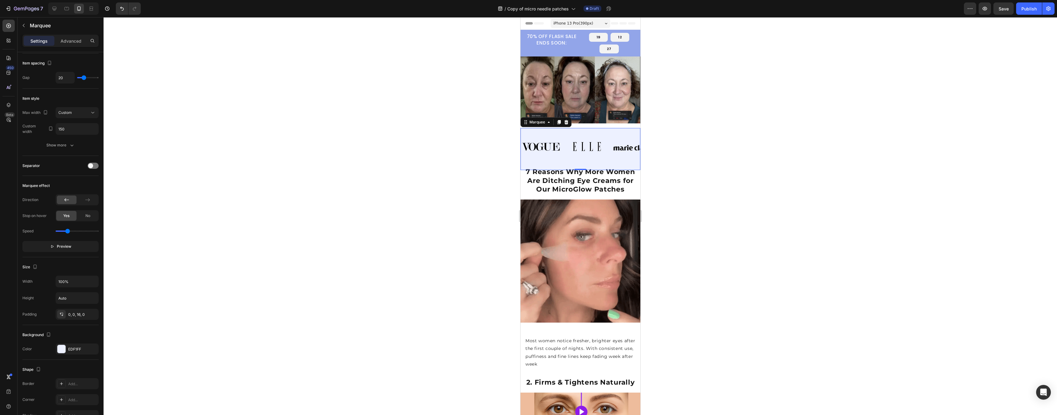
click at [670, 297] on div at bounding box center [581, 216] width 954 height 398
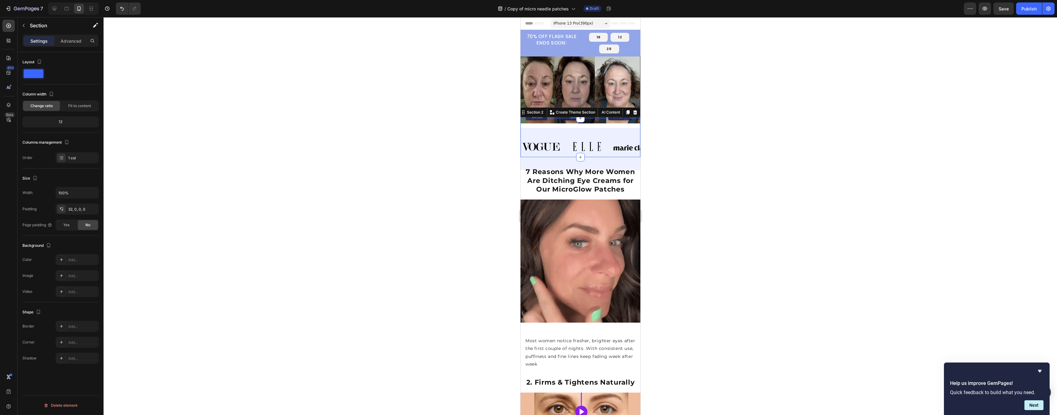
click at [596, 120] on div "Image Image Image Image Image Image Image Image Marquee Section 2 You can creat…" at bounding box center [580, 137] width 120 height 39
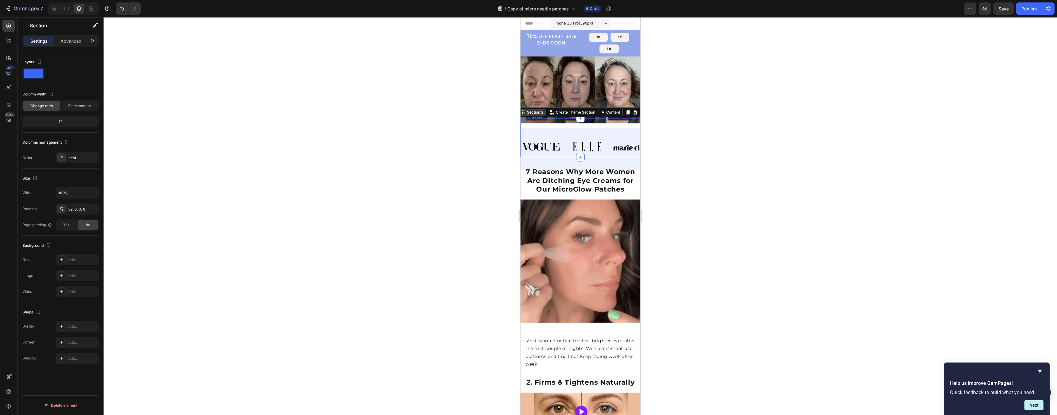
click at [535, 111] on div "Section 2" at bounding box center [534, 113] width 19 height 6
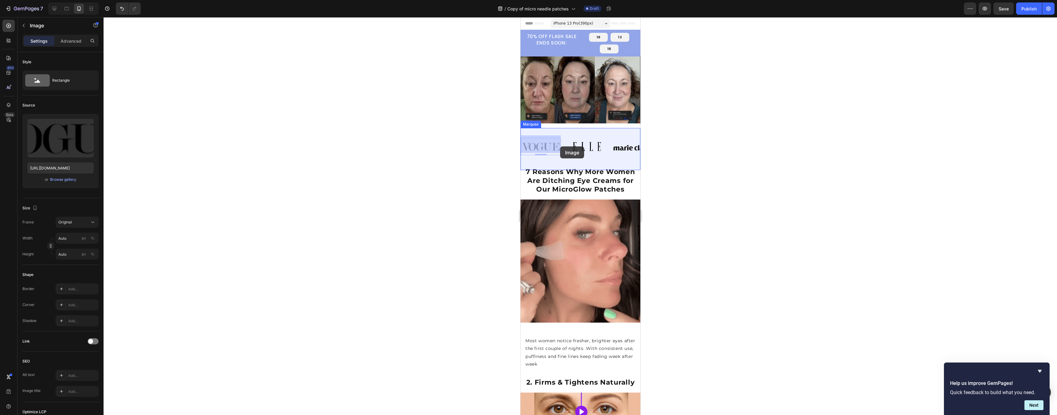
drag, startPoint x: 558, startPoint y: 137, endPoint x: 560, endPoint y: 147, distance: 9.5
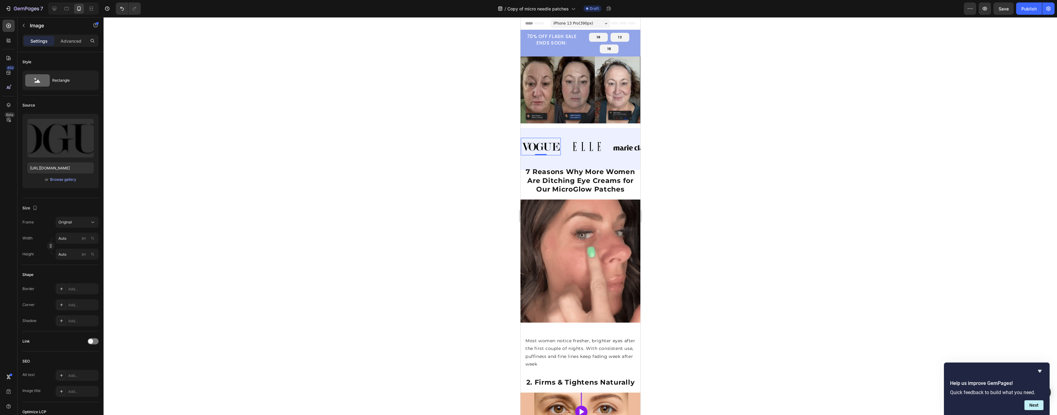
click at [706, 150] on div at bounding box center [581, 216] width 954 height 398
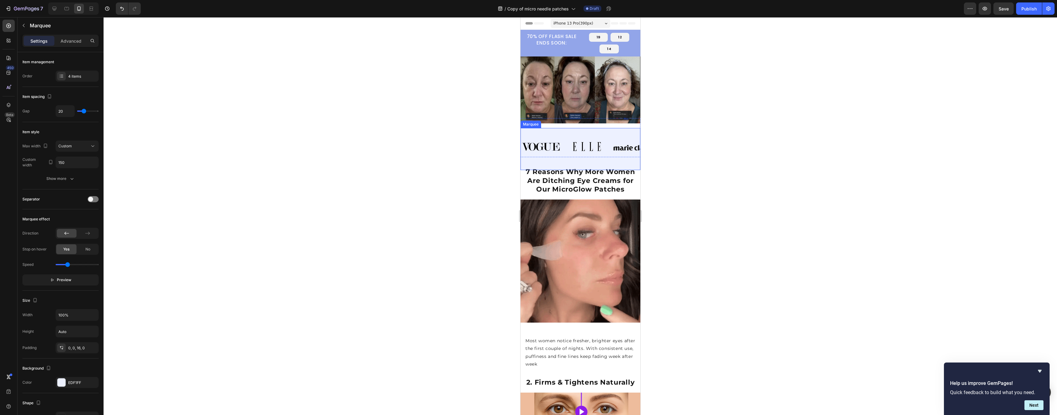
click at [609, 130] on div "Image Image Image Image" at bounding box center [613, 146] width 184 height 37
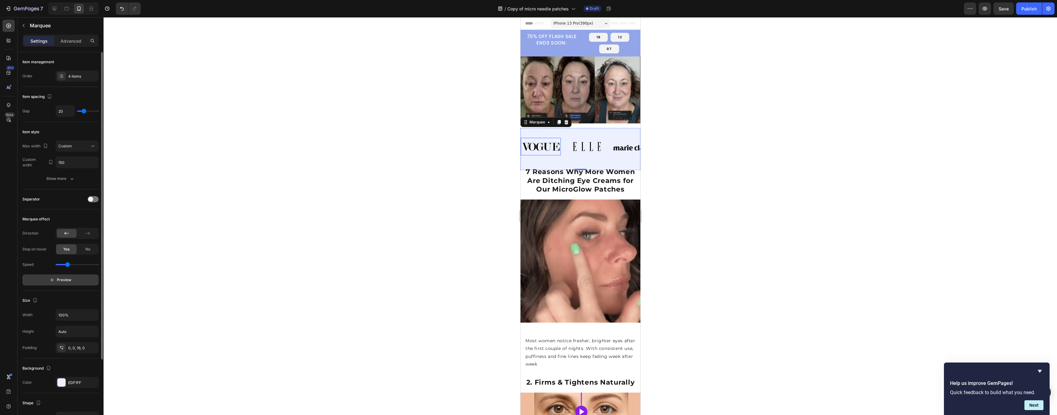
click at [61, 282] on span "Preview" at bounding box center [64, 280] width 14 height 6
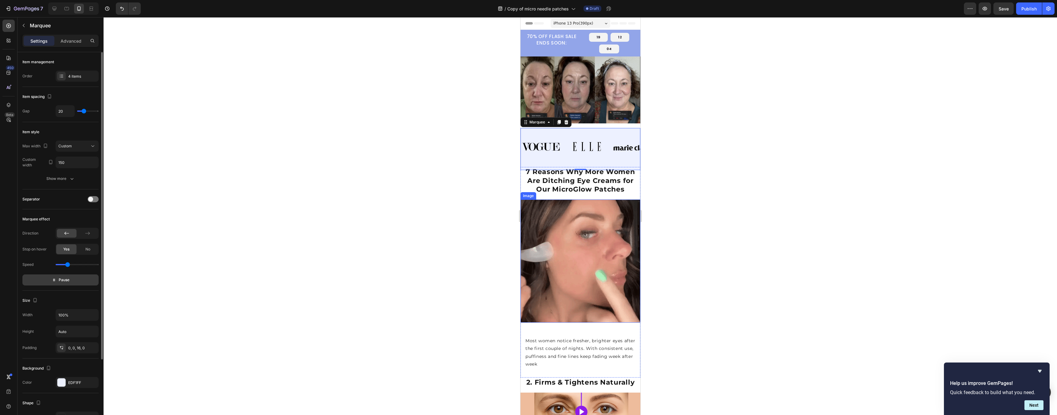
click at [696, 250] on div at bounding box center [581, 216] width 954 height 398
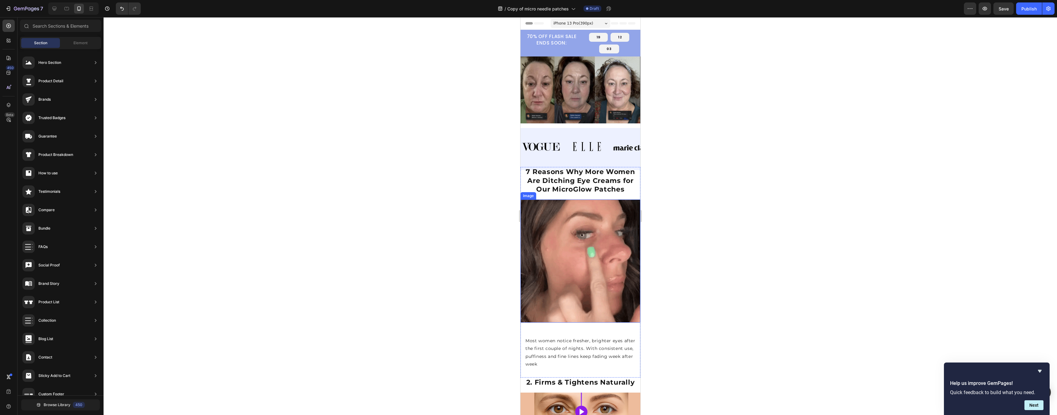
click at [696, 250] on div at bounding box center [581, 216] width 954 height 398
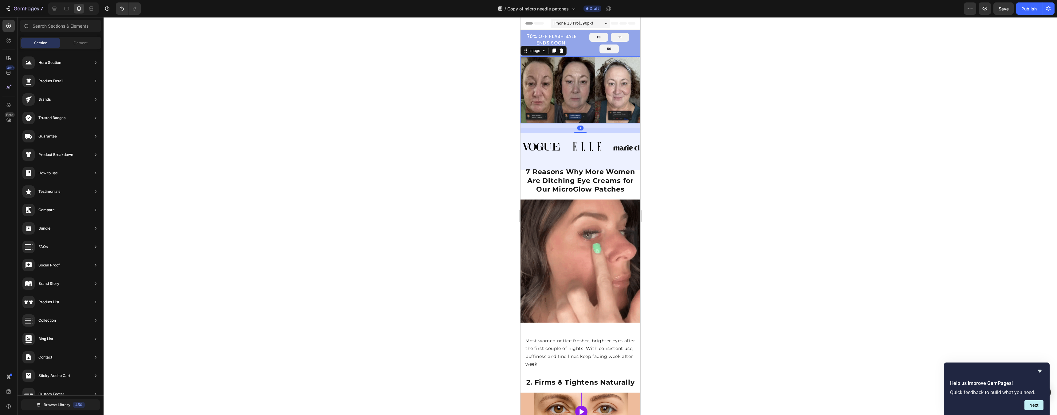
click at [556, 115] on img at bounding box center [580, 90] width 120 height 67
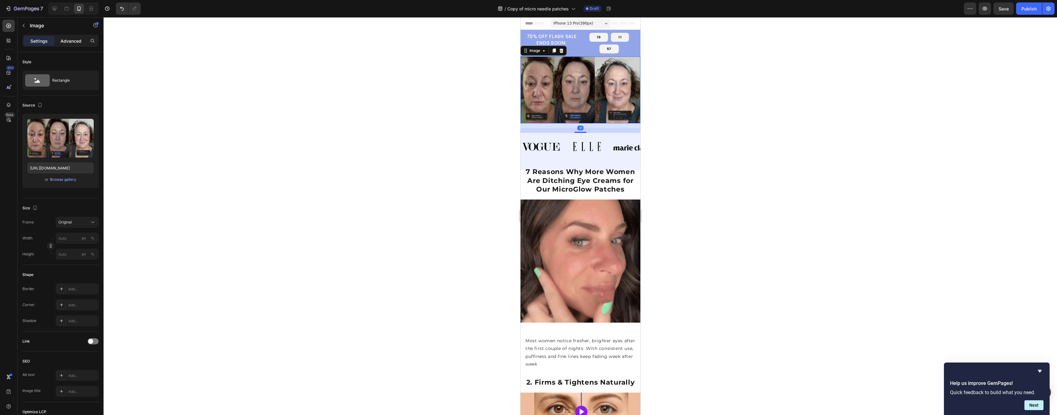
click at [70, 42] on p "Advanced" at bounding box center [71, 41] width 21 height 6
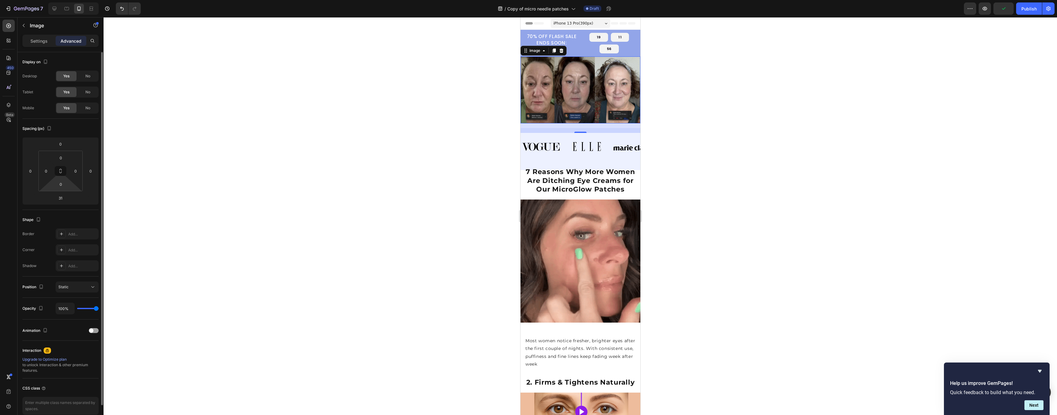
click at [70, 0] on html "7 Version history / Copy of micro needle patches Draft Preview Publish 450 Beta…" at bounding box center [528, 0] width 1057 height 0
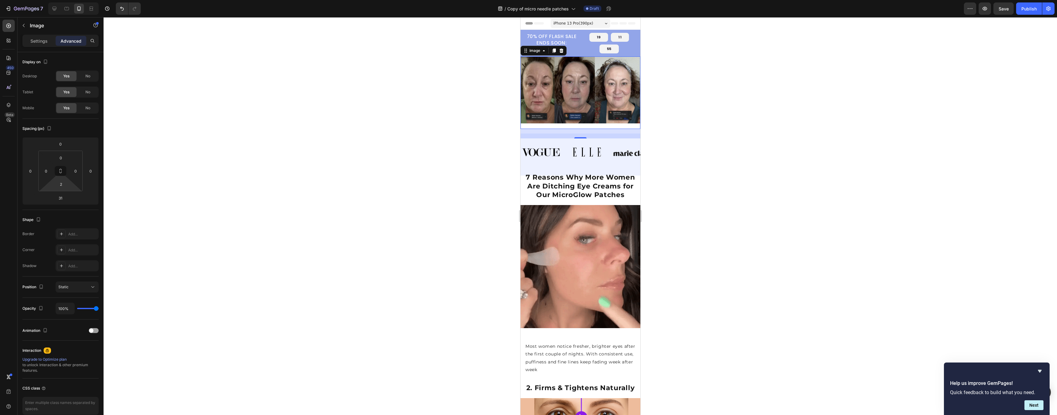
type input "0"
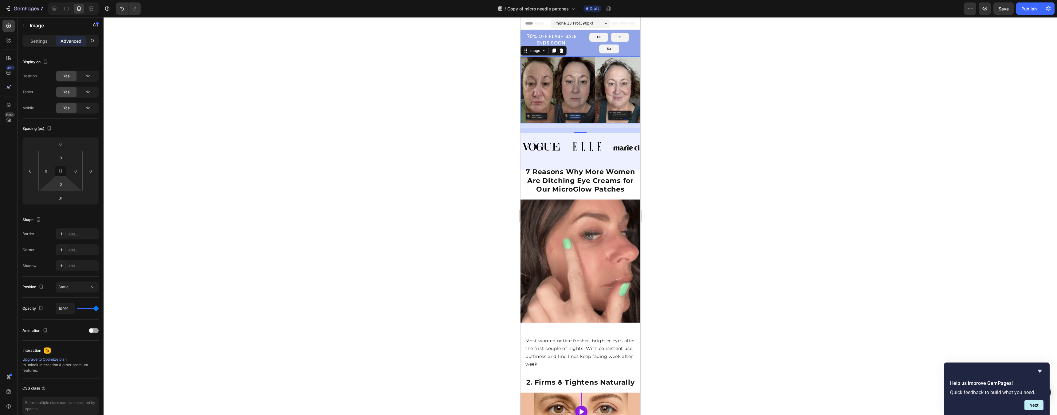
drag, startPoint x: 69, startPoint y: 186, endPoint x: 77, endPoint y: 188, distance: 7.3
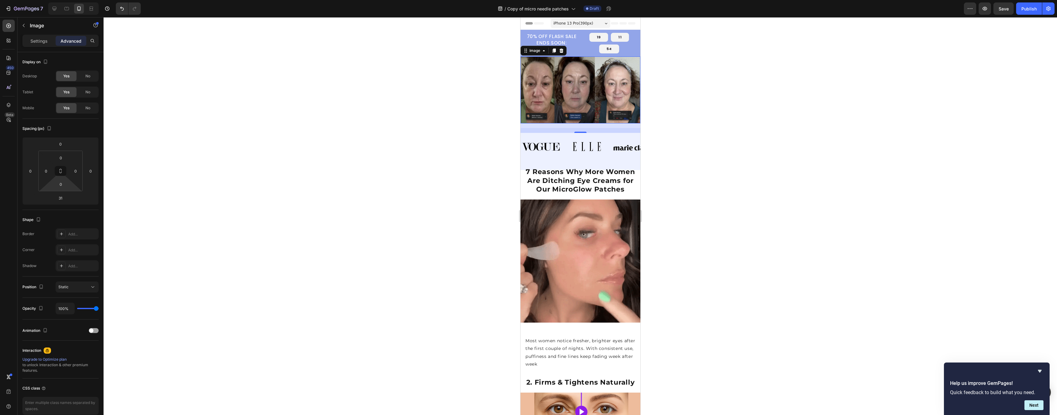
click at [77, 0] on html "7 Version history / Copy of micro needle patches Draft Preview Save Publish 450…" at bounding box center [528, 0] width 1057 height 0
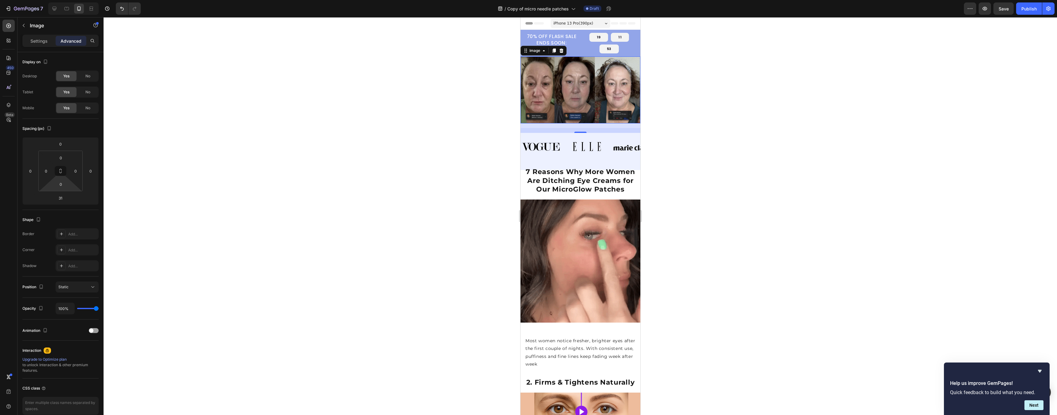
click at [706, 187] on div at bounding box center [581, 216] width 954 height 398
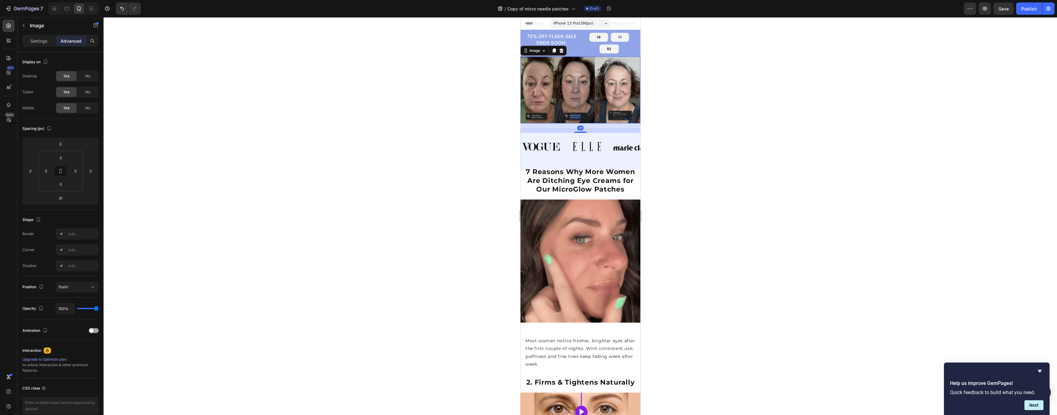
click at [560, 107] on img at bounding box center [580, 90] width 120 height 67
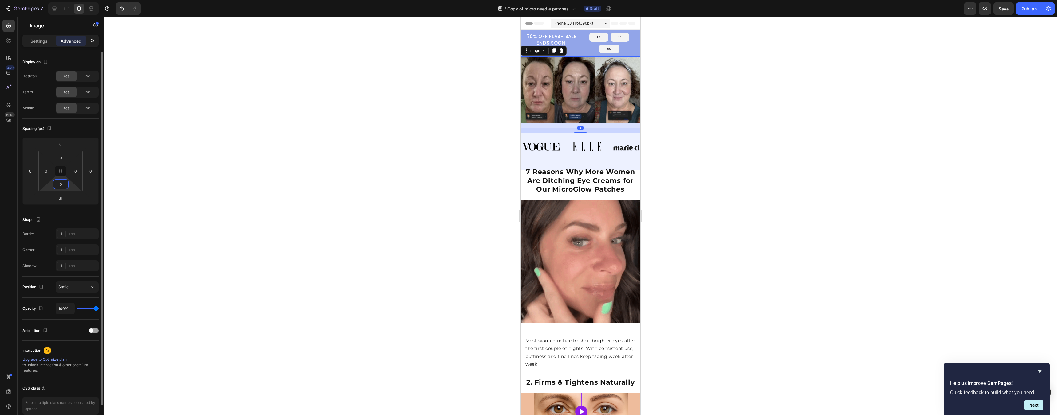
drag, startPoint x: 61, startPoint y: 185, endPoint x: 72, endPoint y: 185, distance: 11.4
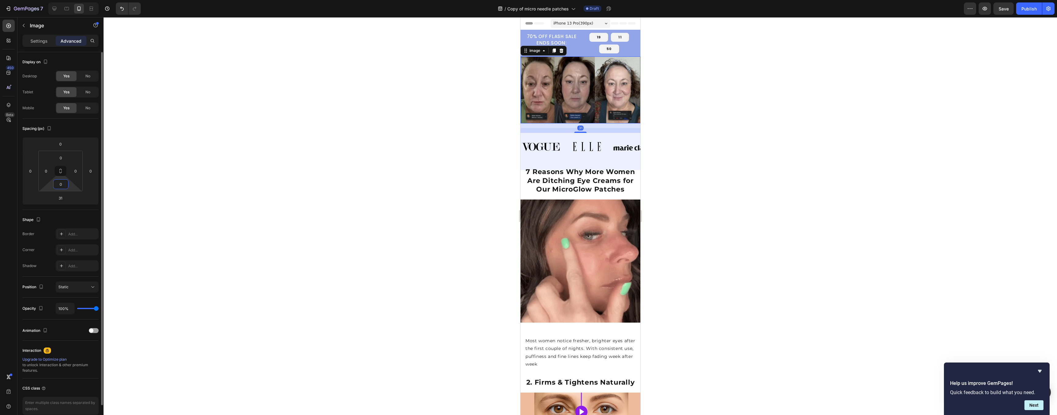
click at [71, 185] on div "0 0 0 0" at bounding box center [60, 171] width 44 height 41
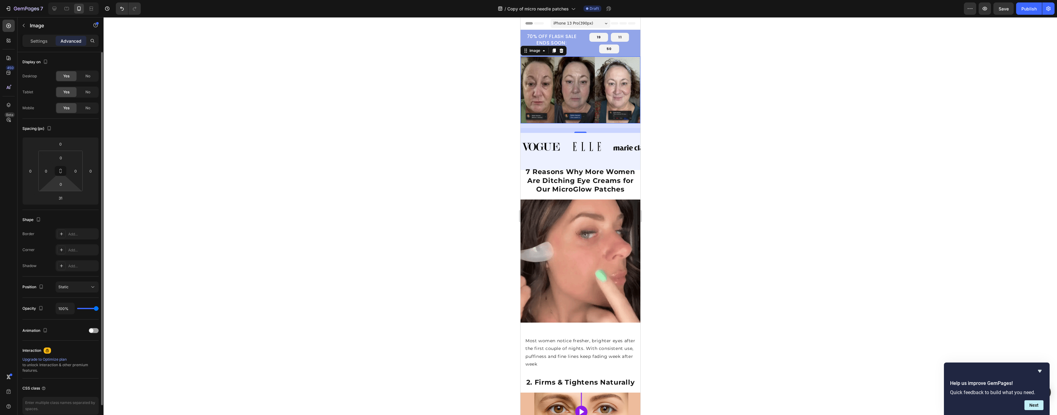
click at [75, 0] on html "7 Version history / Copy of micro needle patches Draft Preview Save Publish 450…" at bounding box center [528, 0] width 1057 height 0
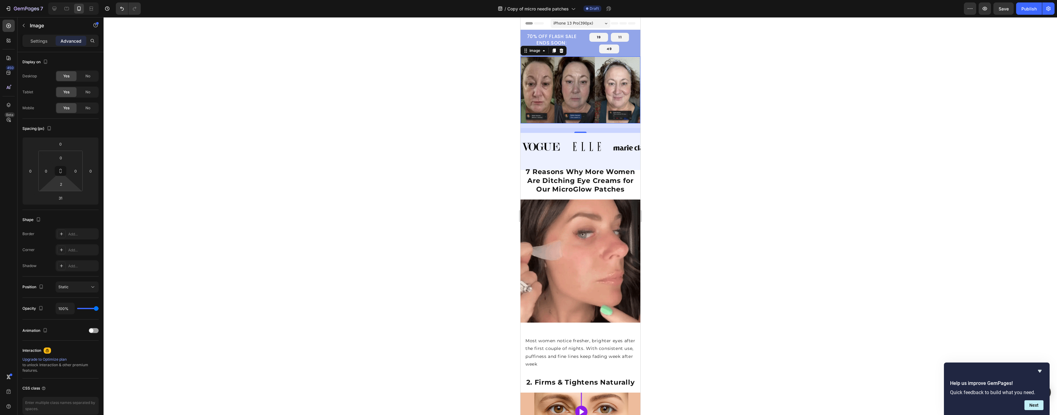
type input "0"
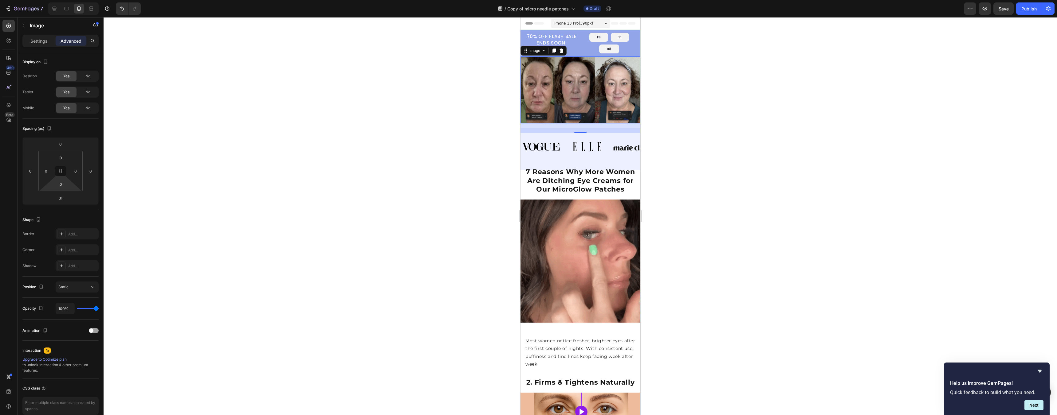
drag, startPoint x: 72, startPoint y: 187, endPoint x: 92, endPoint y: 190, distance: 20.0
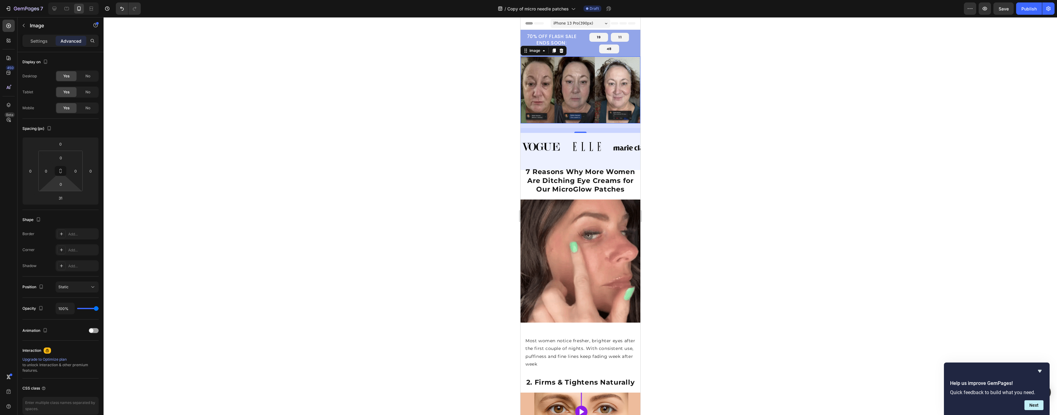
click at [92, 0] on html "7 Version history / Copy of micro needle patches Draft Preview Save Publish 450…" at bounding box center [528, 0] width 1057 height 0
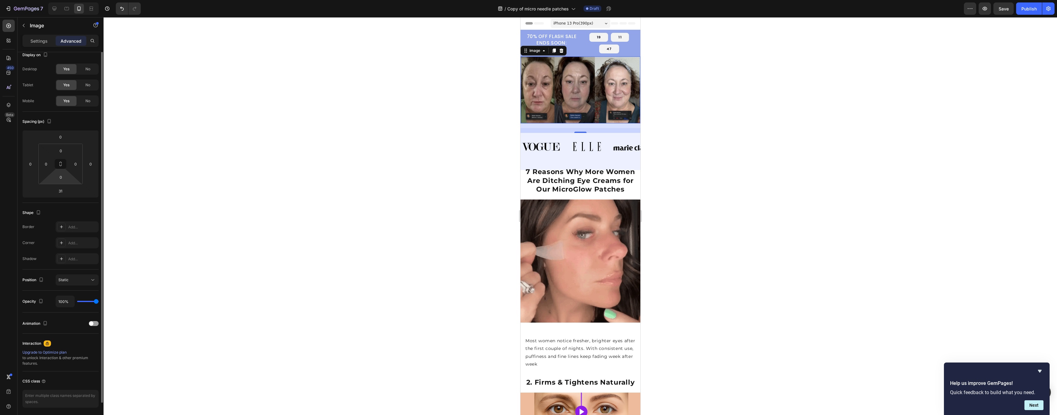
scroll to position [29, 0]
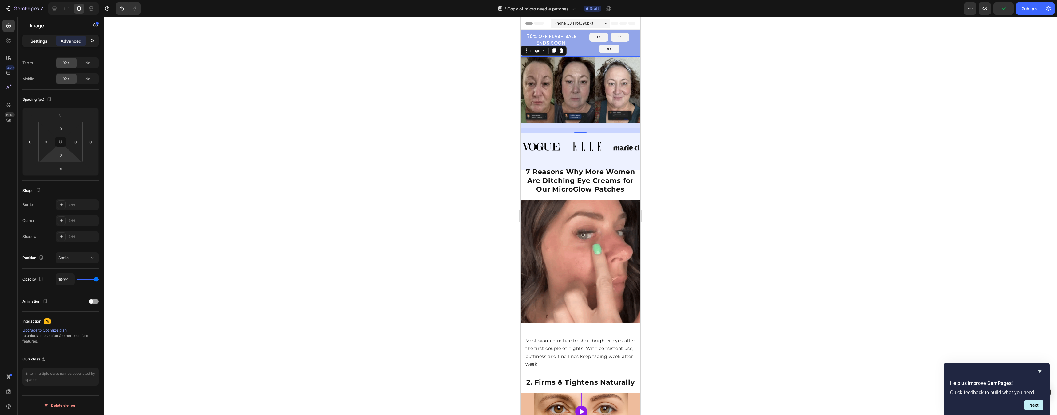
click at [39, 43] on p "Settings" at bounding box center [38, 41] width 17 height 6
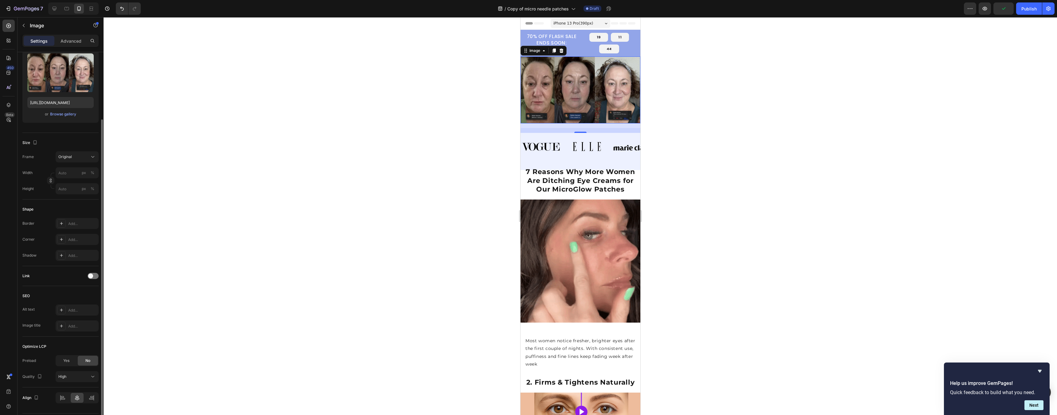
scroll to position [83, 0]
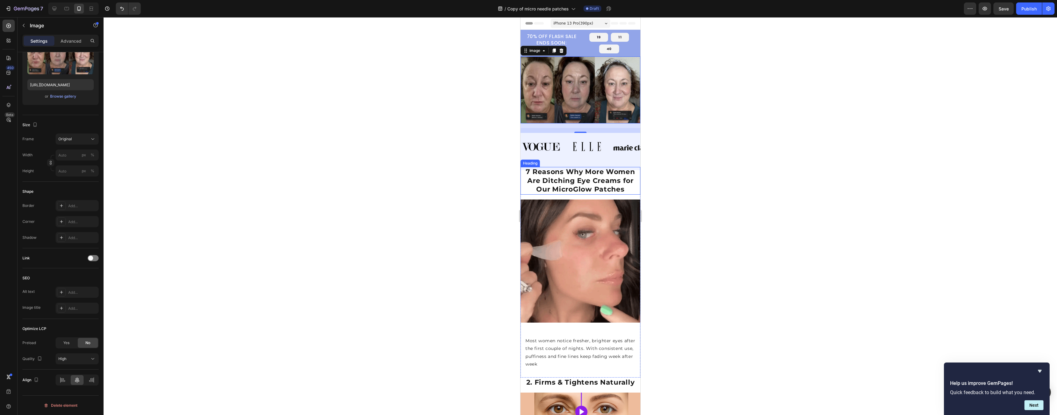
click at [706, 179] on div at bounding box center [581, 216] width 954 height 398
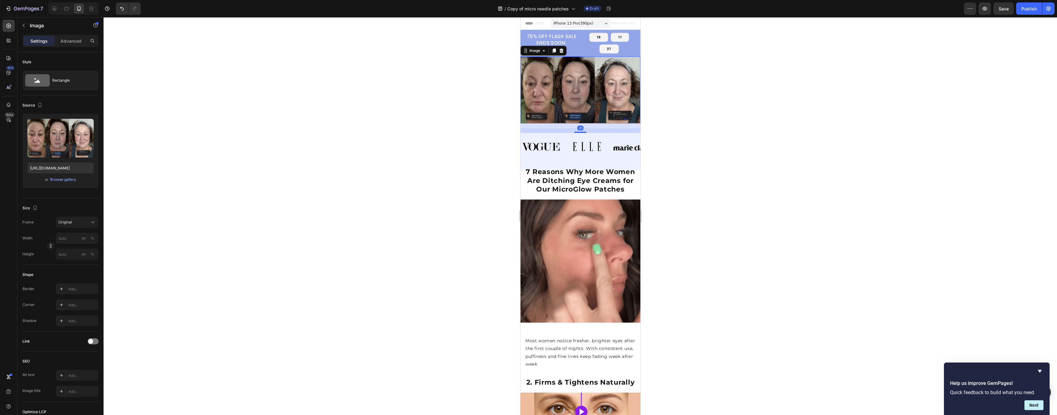
click at [601, 98] on img at bounding box center [580, 90] width 120 height 67
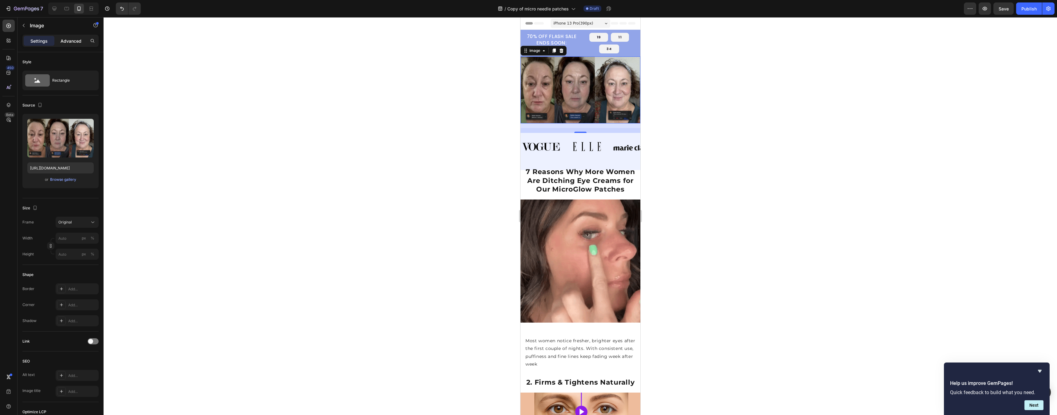
click at [61, 39] on p "Advanced" at bounding box center [71, 41] width 21 height 6
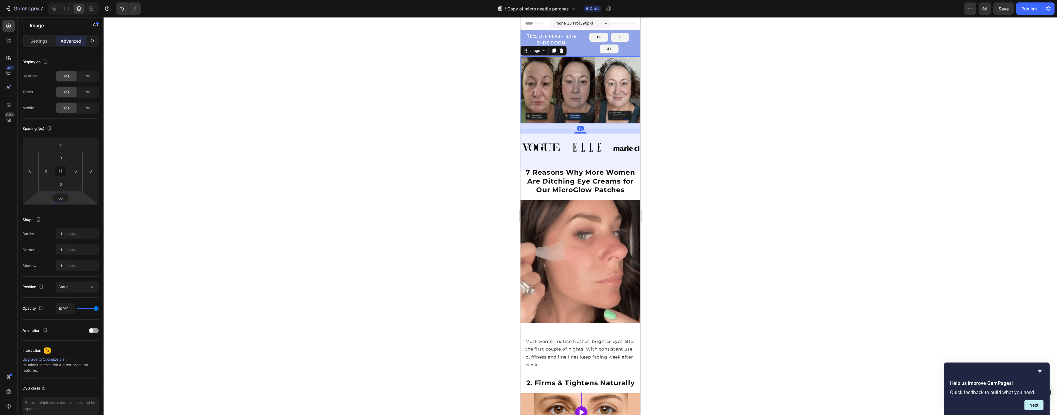
type input "67"
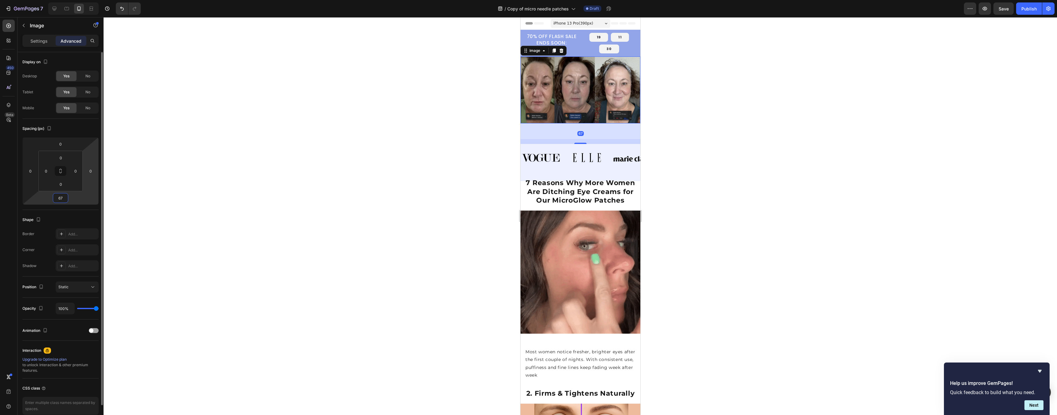
drag, startPoint x: 73, startPoint y: 198, endPoint x: 91, endPoint y: 191, distance: 18.7
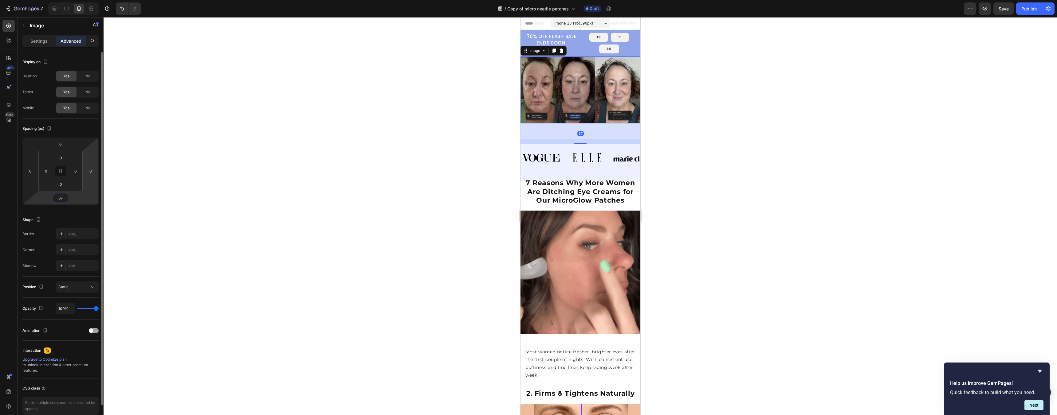
click at [88, 0] on html "7 Version history / Copy of micro needle patches Draft Preview Save Publish 450…" at bounding box center [528, 0] width 1057 height 0
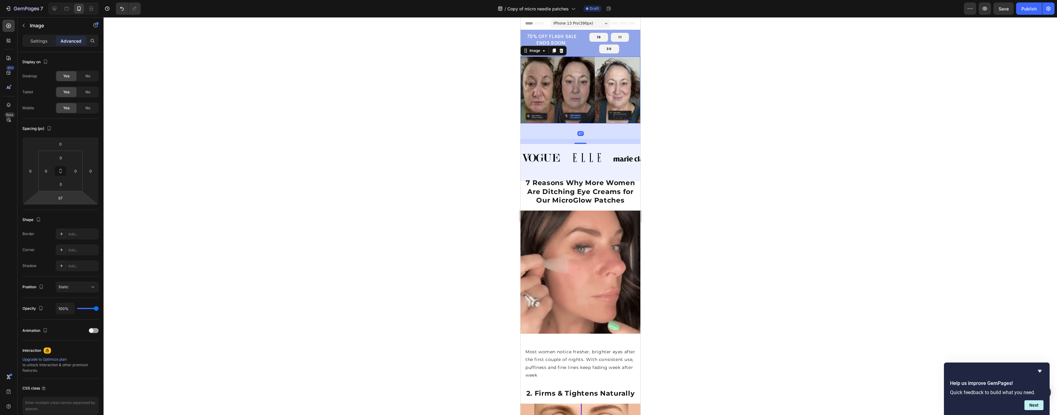
click at [706, 265] on div at bounding box center [581, 216] width 954 height 398
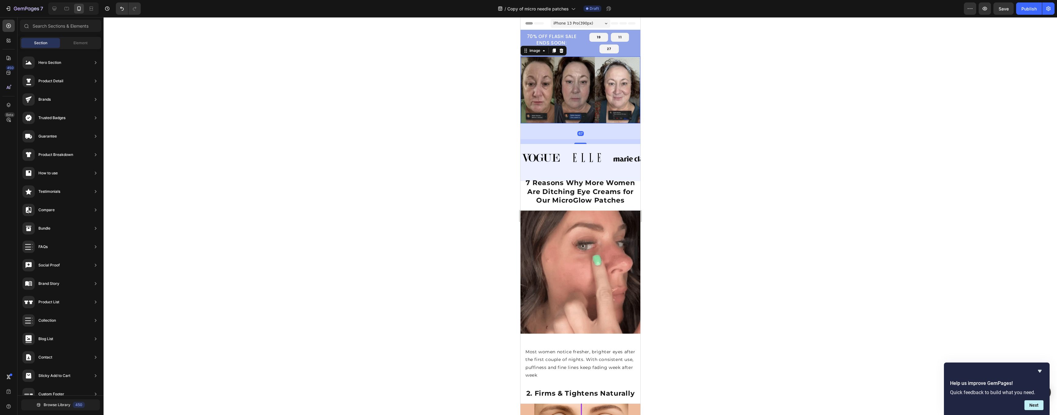
click at [558, 82] on img at bounding box center [580, 90] width 120 height 67
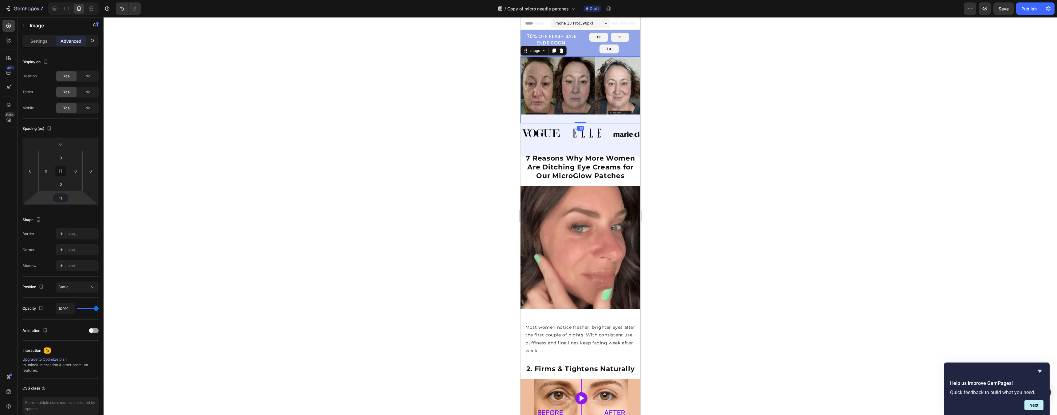
type input "13"
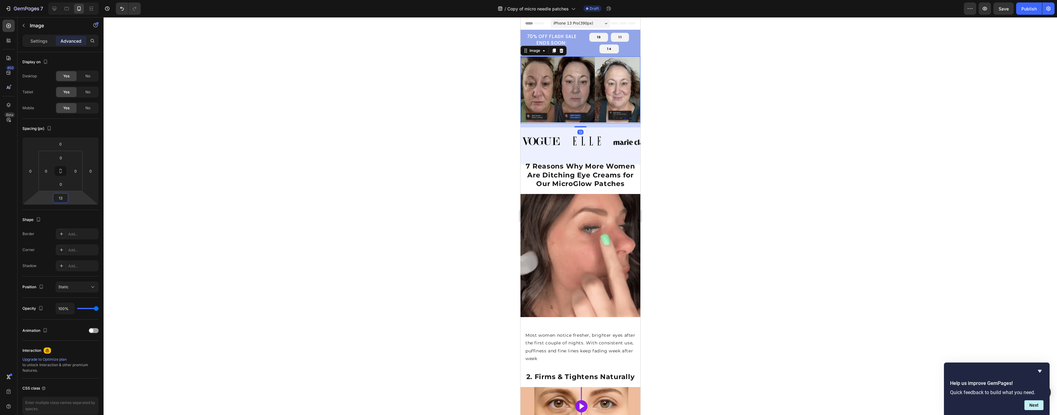
drag, startPoint x: 76, startPoint y: 199, endPoint x: -171, endPoint y: 207, distance: 246.3
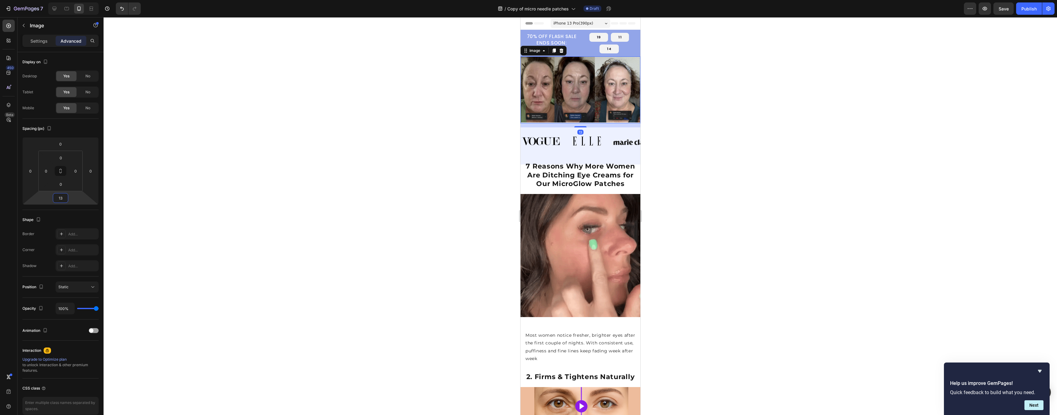
click at [0, 0] on html "7 Version history / Copy of micro needle patches Draft Preview Save Publish 450…" at bounding box center [528, 0] width 1057 height 0
click at [706, 192] on div at bounding box center [581, 216] width 954 height 398
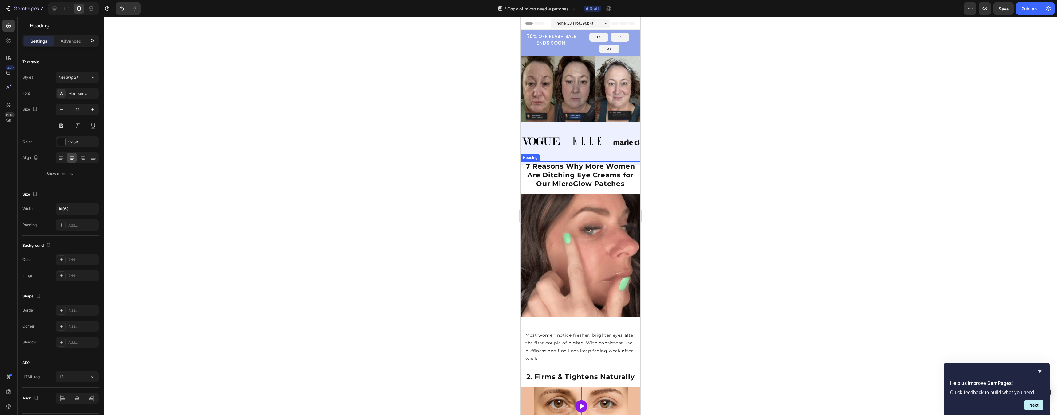
click at [614, 176] on strong "7 Reasons Why More Women Are Ditching Eye Creams for Our MicroGlow Patches" at bounding box center [579, 175] width 109 height 26
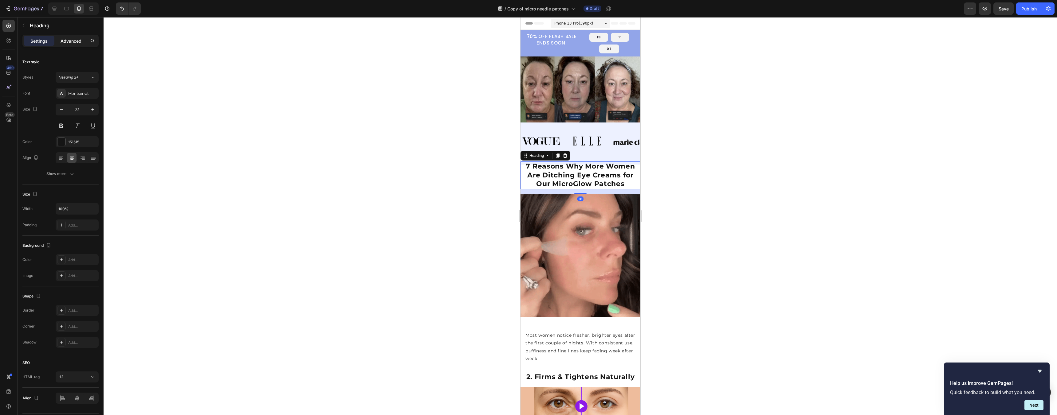
click at [66, 38] on p "Advanced" at bounding box center [71, 41] width 21 height 6
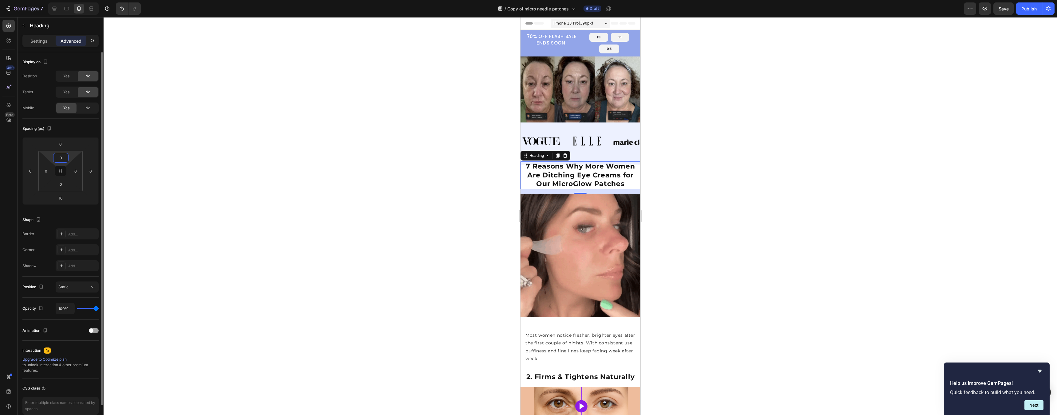
drag, startPoint x: 65, startPoint y: 161, endPoint x: 56, endPoint y: 161, distance: 8.6
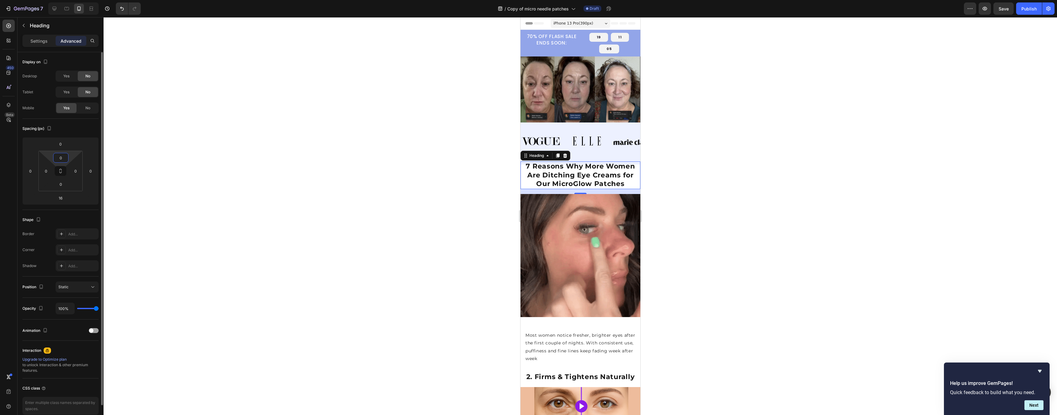
click at [56, 161] on input "0" at bounding box center [61, 157] width 12 height 9
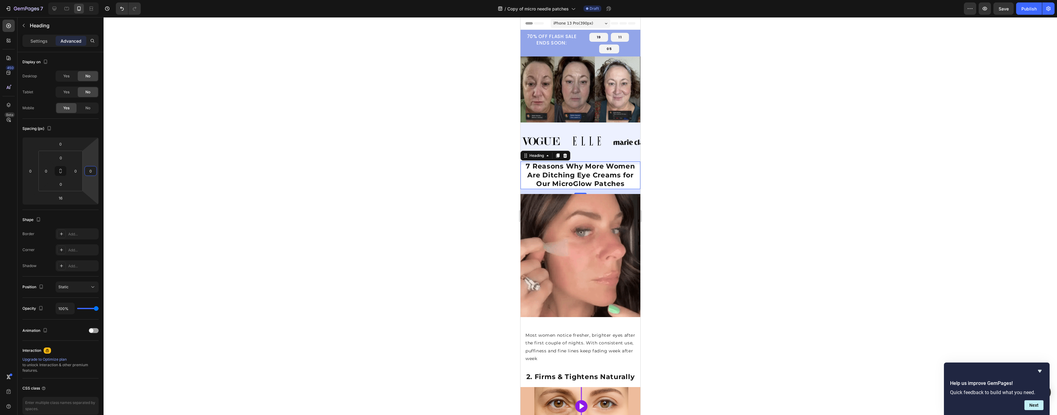
click at [84, 0] on html "7 Version history / Copy of micro needle patches Draft Preview Save Publish 450…" at bounding box center [528, 0] width 1057 height 0
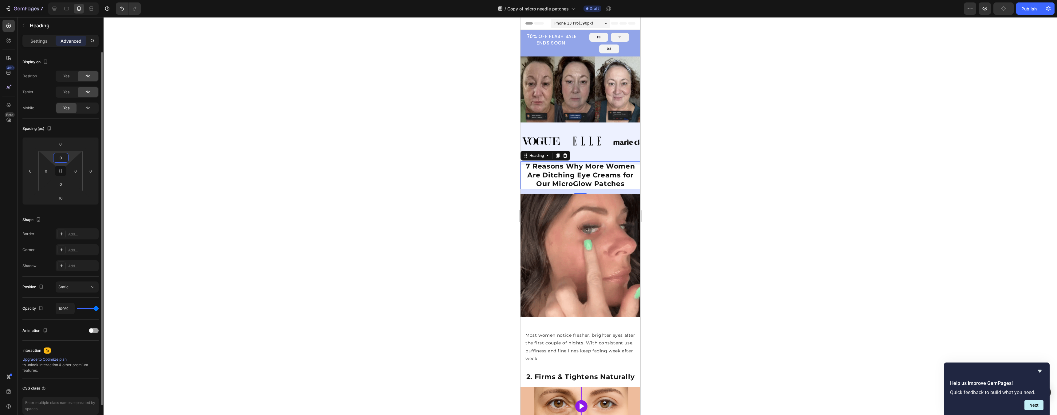
drag, startPoint x: 59, startPoint y: 155, endPoint x: 70, endPoint y: 156, distance: 10.8
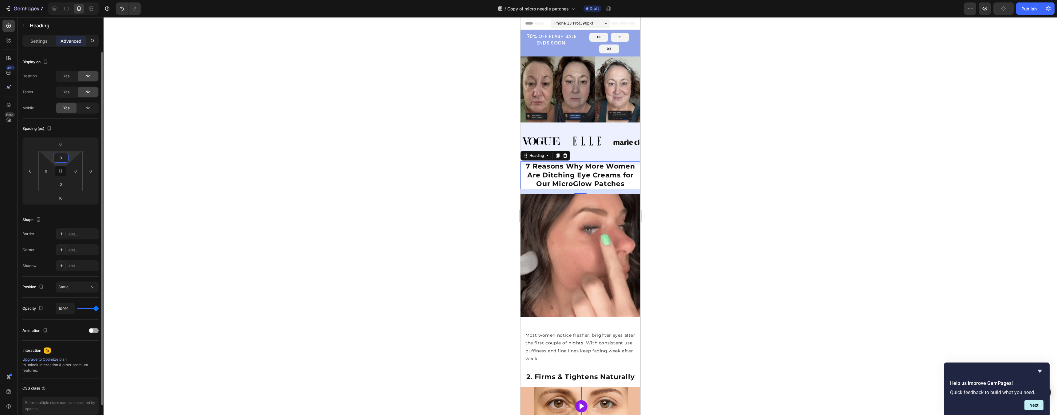
click at [69, 156] on div "0 0 0 0" at bounding box center [60, 171] width 44 height 41
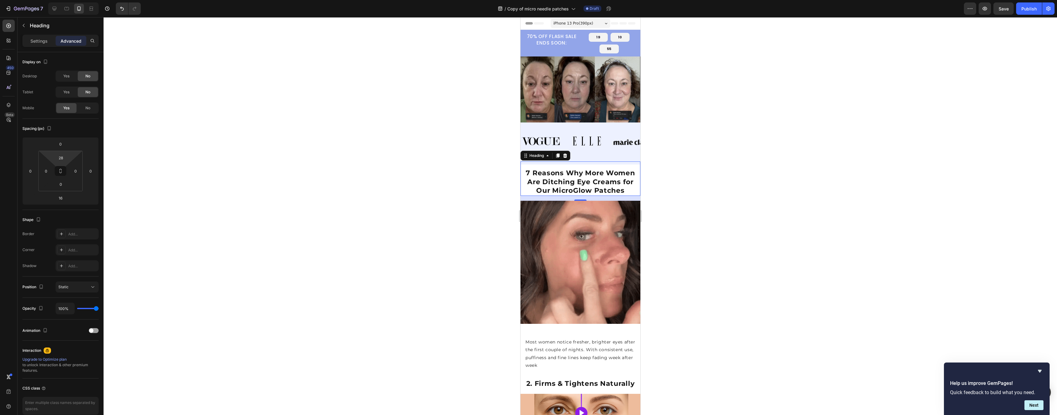
type input "30"
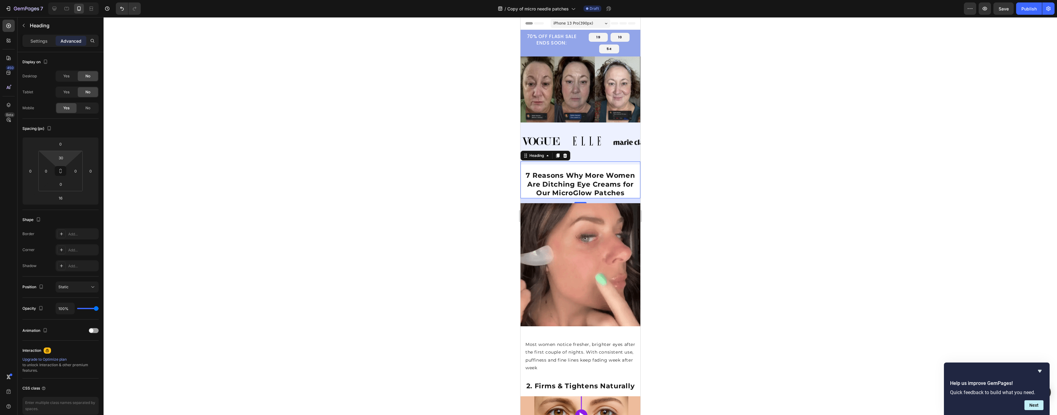
drag, startPoint x: 70, startPoint y: 156, endPoint x: 64, endPoint y: 151, distance: 7.7
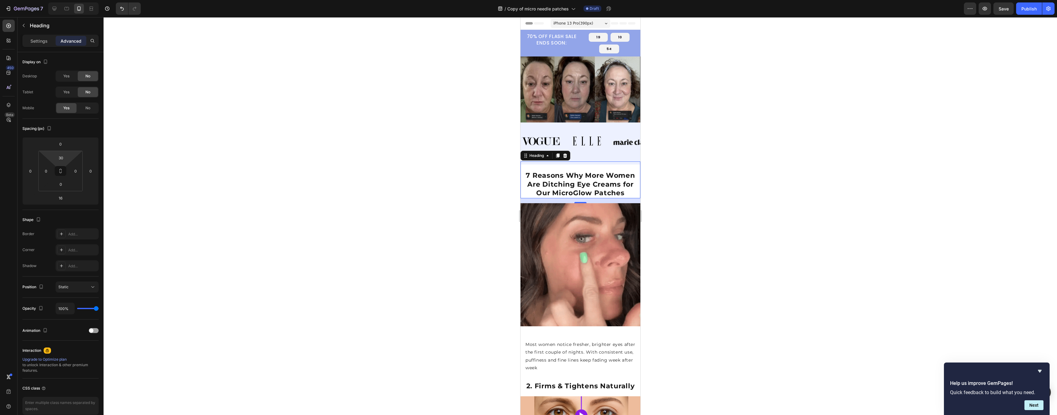
click at [64, 0] on html "7 Version history / Copy of micro needle patches Draft Preview Save Publish 450…" at bounding box center [528, 0] width 1057 height 0
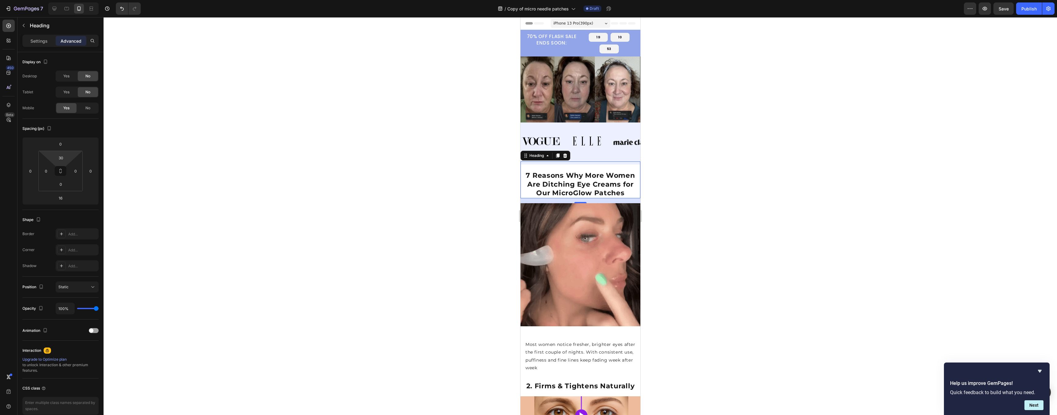
click at [676, 155] on div at bounding box center [581, 216] width 954 height 398
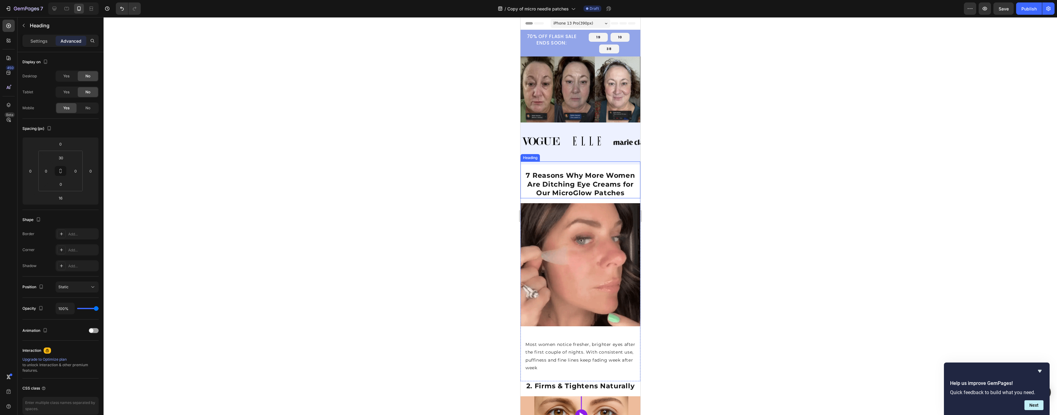
click at [614, 187] on strong "7 Reasons Why More Women Are Ditching Eye Creams for Our MicroGlow Patches" at bounding box center [579, 184] width 109 height 26
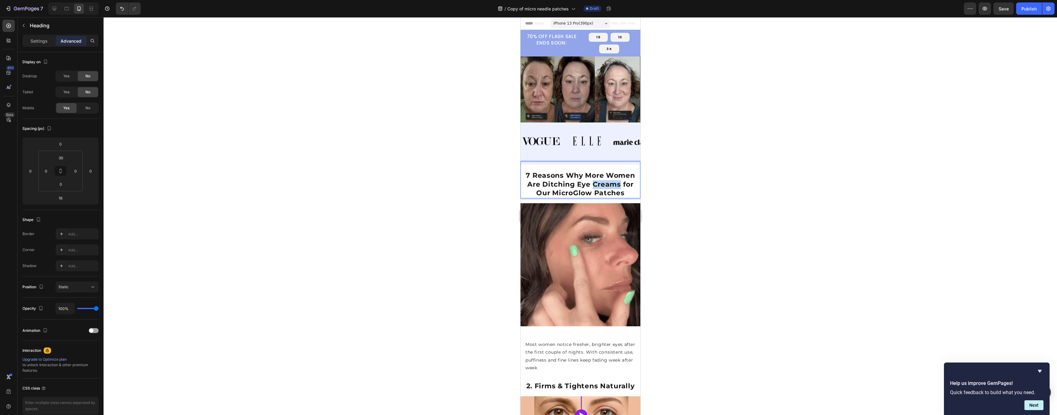
click at [603, 181] on strong "7 Reasons Why More Women Are Ditching Eye Creams for Our MicroGlow Patches" at bounding box center [579, 184] width 109 height 26
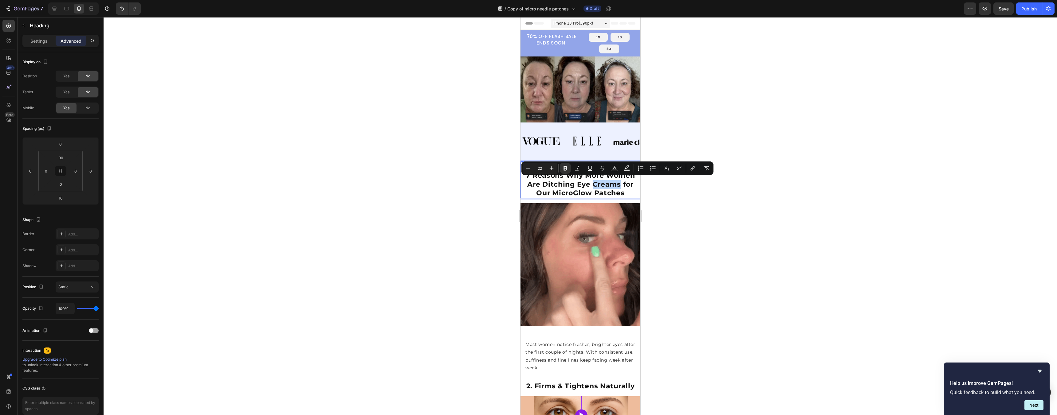
click at [603, 181] on strong "7 Reasons Why More Women Are Ditching Eye Creams for Our MicroGlow Patches" at bounding box center [579, 184] width 109 height 26
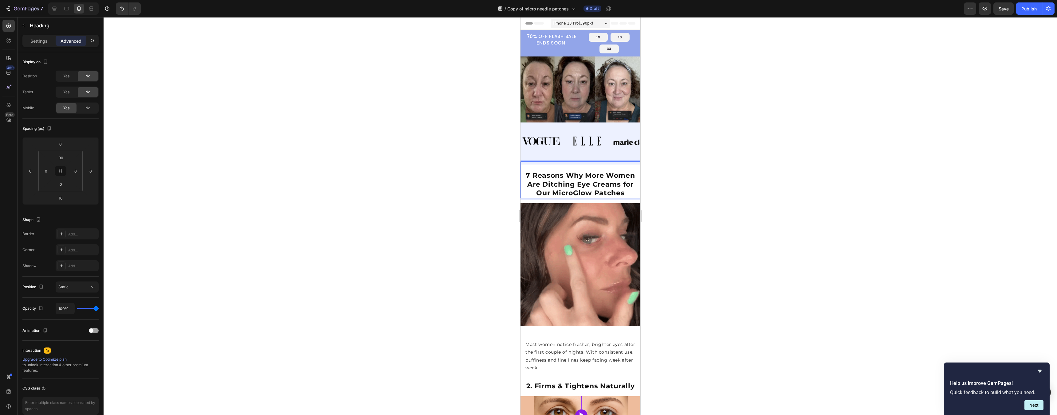
click at [605, 171] on strong "7 Reasons Why More Women Are Ditching Eye Creams for Our MicroGlow Patches" at bounding box center [579, 184] width 109 height 26
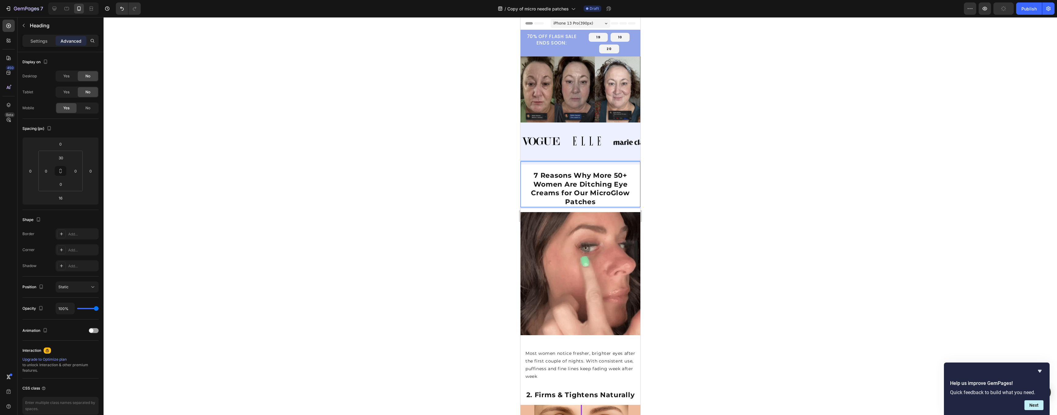
click at [602, 175] on strong "7 Reasons Why More 50+ Women Are Ditching Eye Creams for Our MicroGlow Patches" at bounding box center [580, 188] width 99 height 35
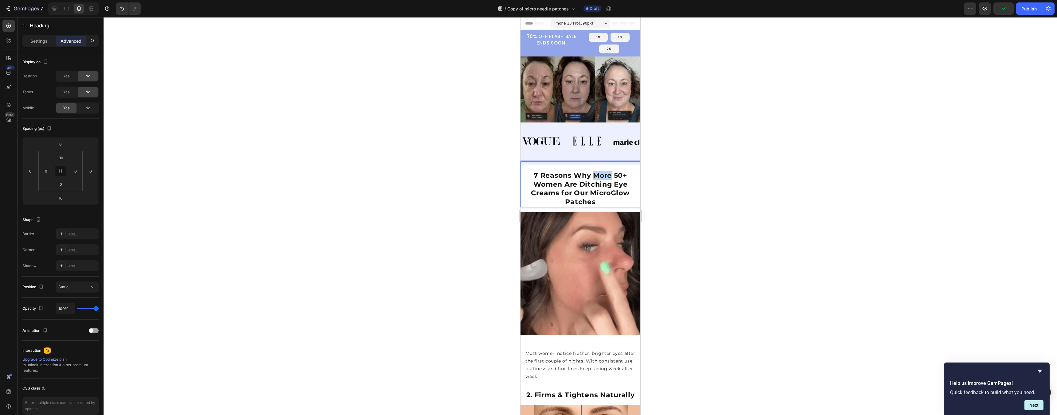
click at [602, 175] on strong "7 Reasons Why More 50+ Women Are Ditching Eye Creams for Our MicroGlow Patches" at bounding box center [580, 188] width 99 height 35
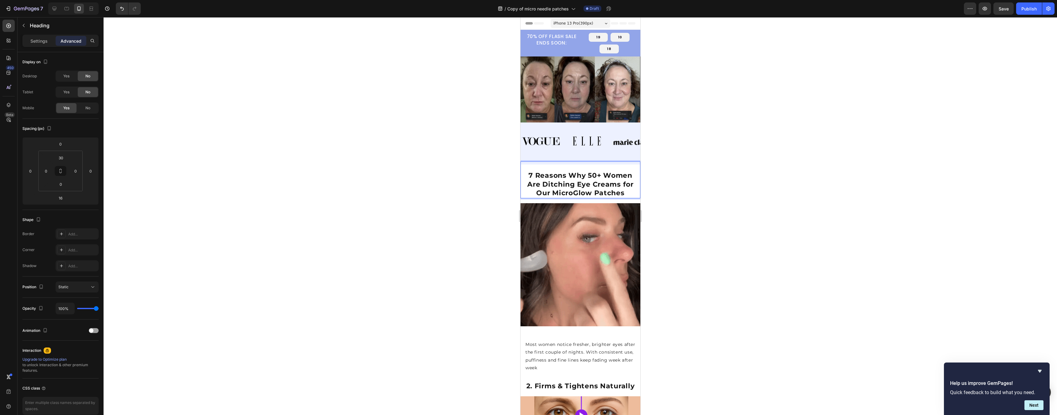
click at [692, 178] on div at bounding box center [581, 216] width 954 height 398
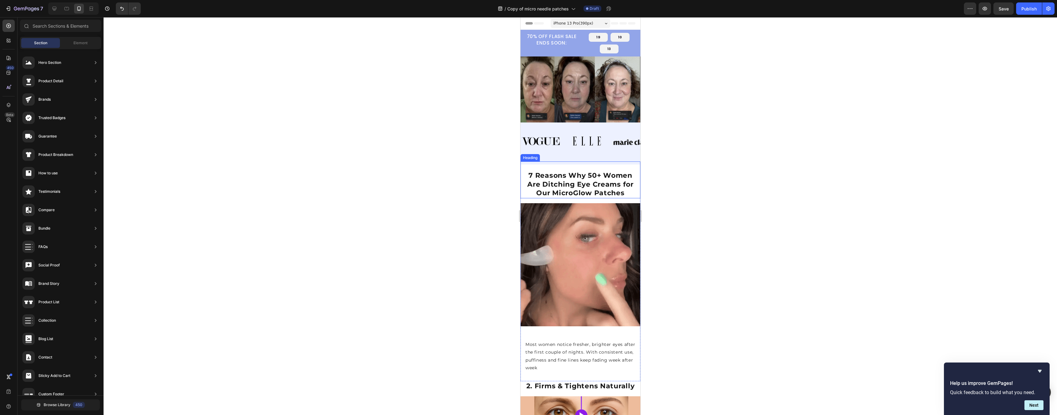
click at [606, 183] on strong "7 Reasons Why 50+ Women Are Ditching Eye Creams for Our MicroGlow Patches" at bounding box center [580, 184] width 106 height 26
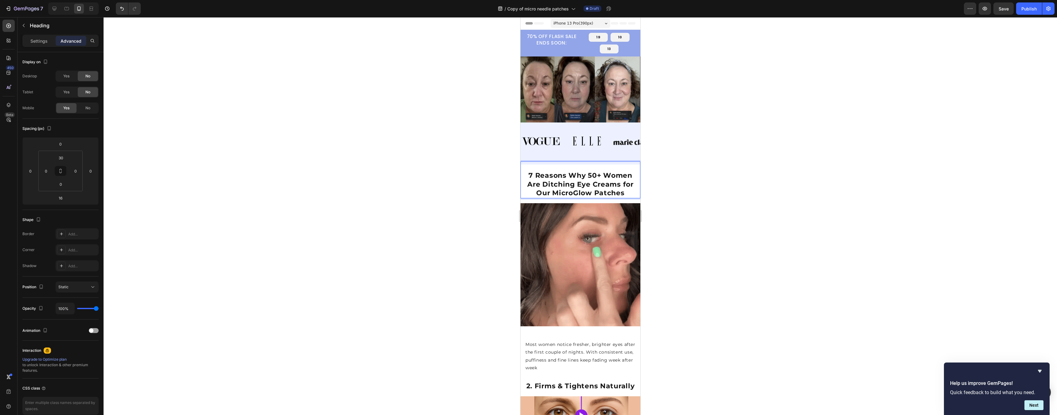
click at [606, 183] on strong "7 Reasons Why 50+ Women Are Ditching Eye Creams for Our MicroGlow Patches" at bounding box center [580, 184] width 106 height 26
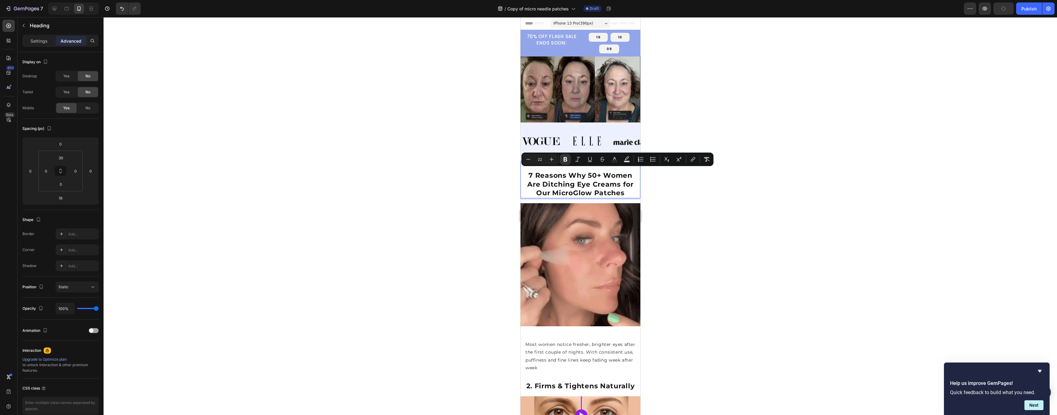
click at [706, 195] on div at bounding box center [581, 216] width 954 height 398
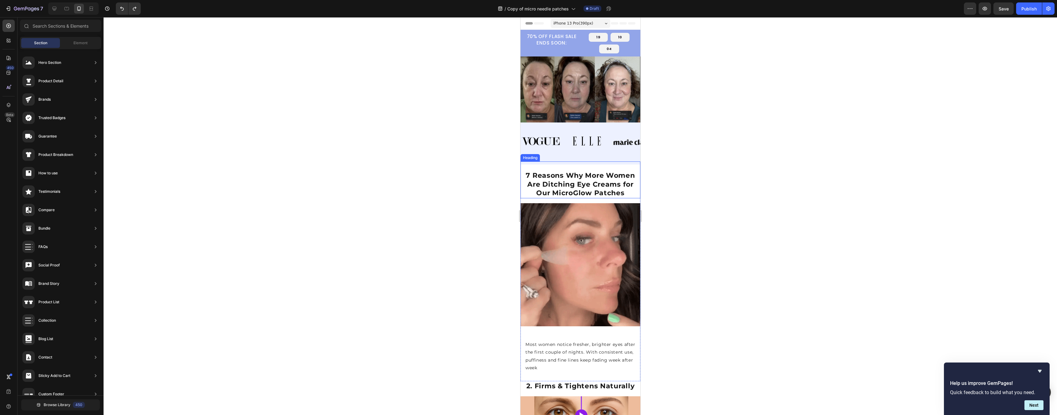
click at [546, 182] on strong "7 Reasons Why More Women Are Ditching Eye Creams for Our MicroGlow Patches" at bounding box center [579, 184] width 109 height 26
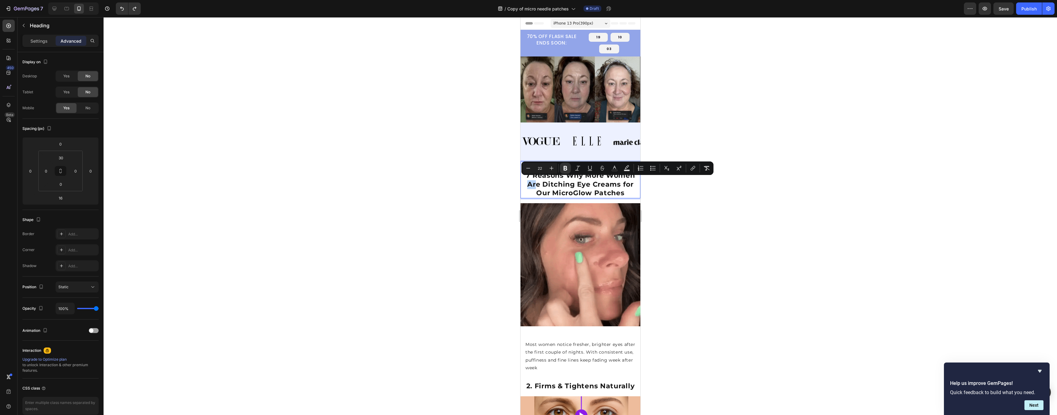
drag, startPoint x: 532, startPoint y: 184, endPoint x: 524, endPoint y: 183, distance: 8.3
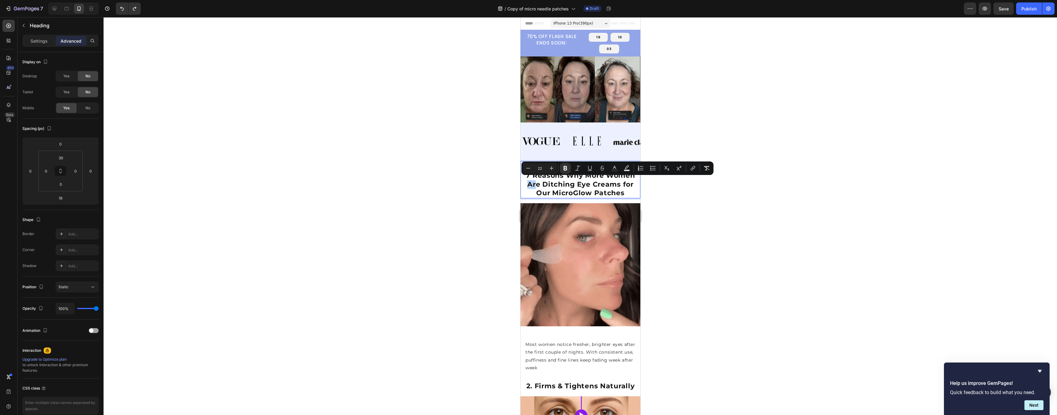
click at [524, 183] on p "7 Reasons Why More Women Are Ditching Eye Creams for Our MicroGlow Patches" at bounding box center [580, 184] width 119 height 26
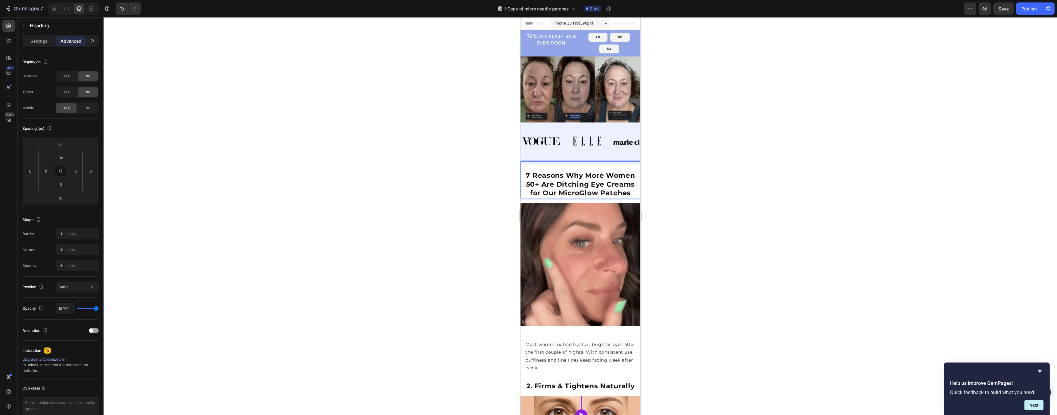
click at [566, 171] on strong "7 Reasons Why More Women 50+ Are Ditching Eye Creams for Our MicroGlow Patches" at bounding box center [579, 184] width 109 height 26
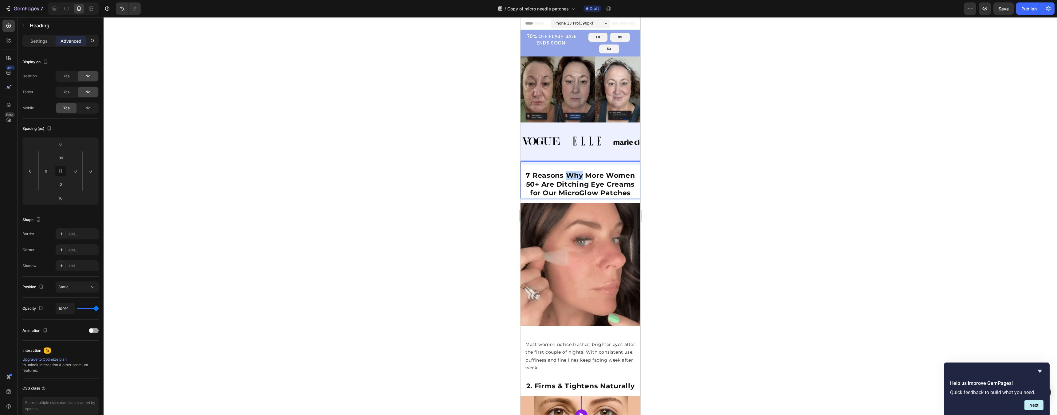
click at [566, 171] on strong "7 Reasons Why More Women 50+ Are Ditching Eye Creams for Our MicroGlow Patches" at bounding box center [579, 184] width 109 height 26
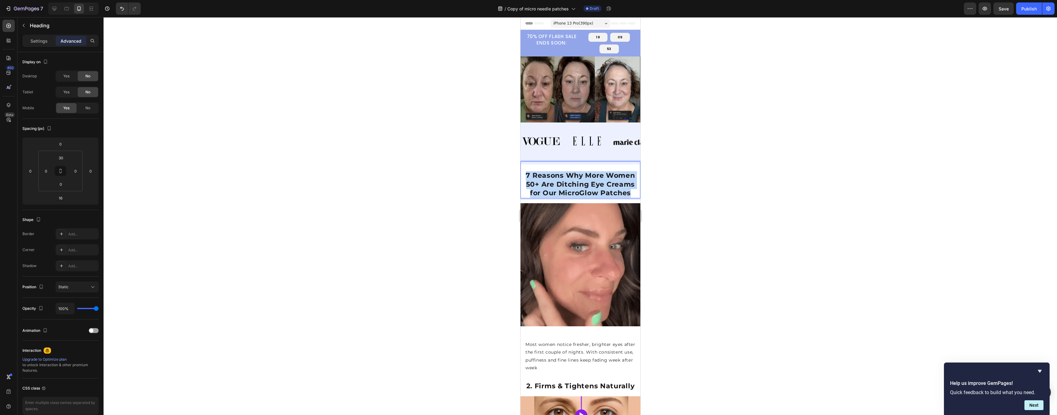
click at [566, 171] on strong "7 Reasons Why More Women 50+ Are Ditching Eye Creams for Our MicroGlow Patches" at bounding box center [579, 184] width 109 height 26
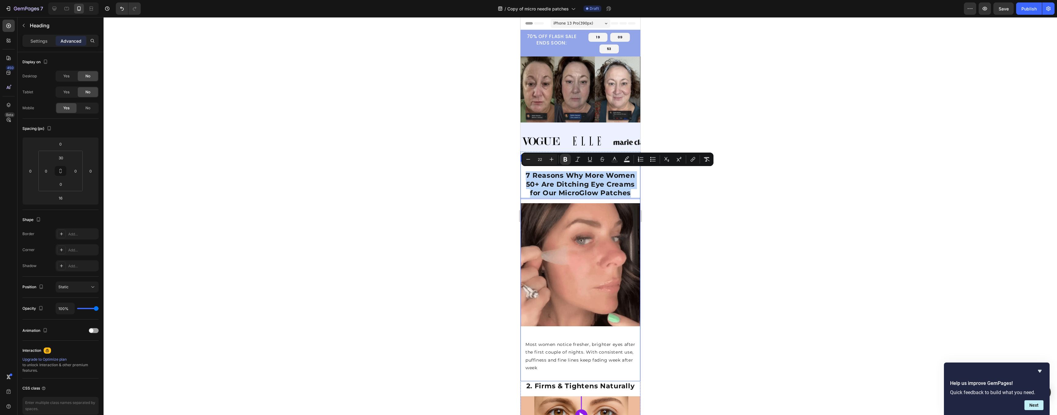
copy strong "7 Reasons Why More Women 50+ Are Ditching Eye Creams for Our MicroGlow Patches"
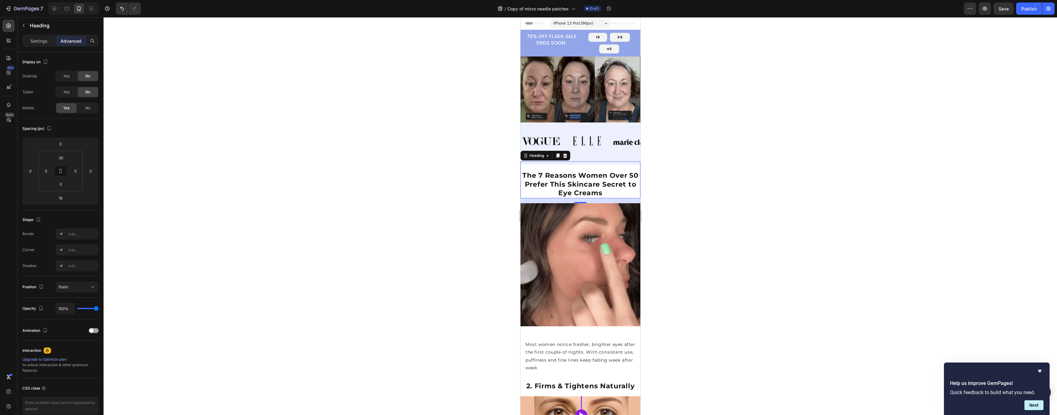
click at [694, 175] on div at bounding box center [581, 216] width 954 height 398
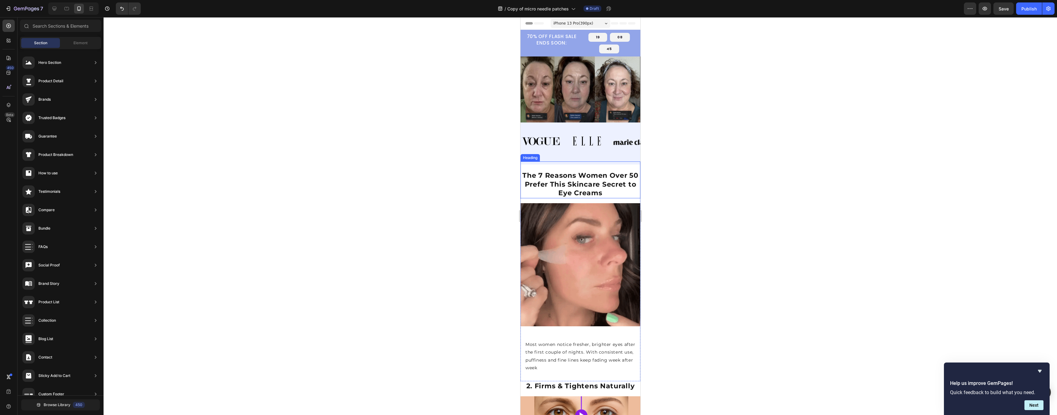
click at [551, 180] on strong "The 7 Reasons Women Over 50 Prefer This Skincare Secret to Eye Creams" at bounding box center [580, 184] width 116 height 26
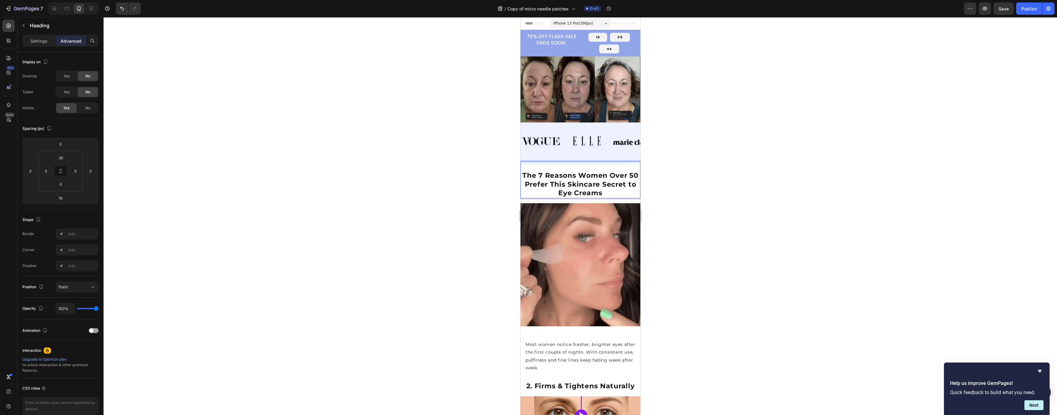
click at [542, 173] on strong "The 7 Reasons Women Over 50 Prefer This Skincare Secret to Eye Creams" at bounding box center [580, 184] width 116 height 26
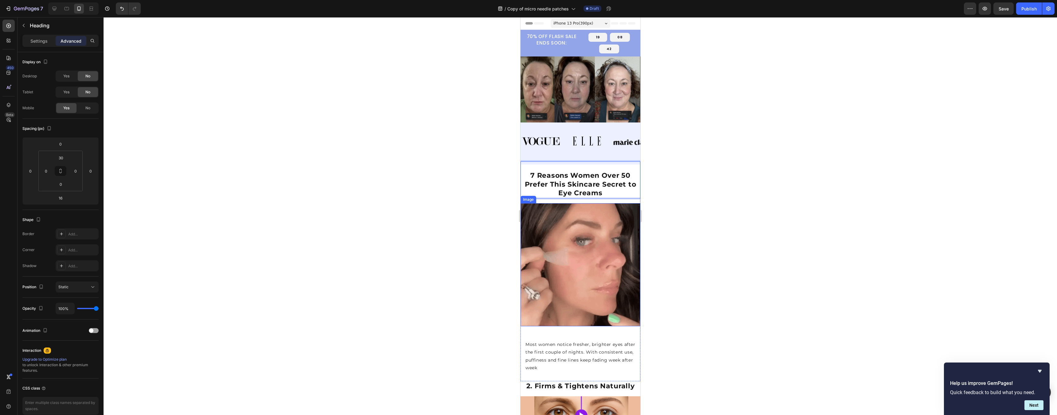
click at [689, 217] on div at bounding box center [581, 216] width 954 height 398
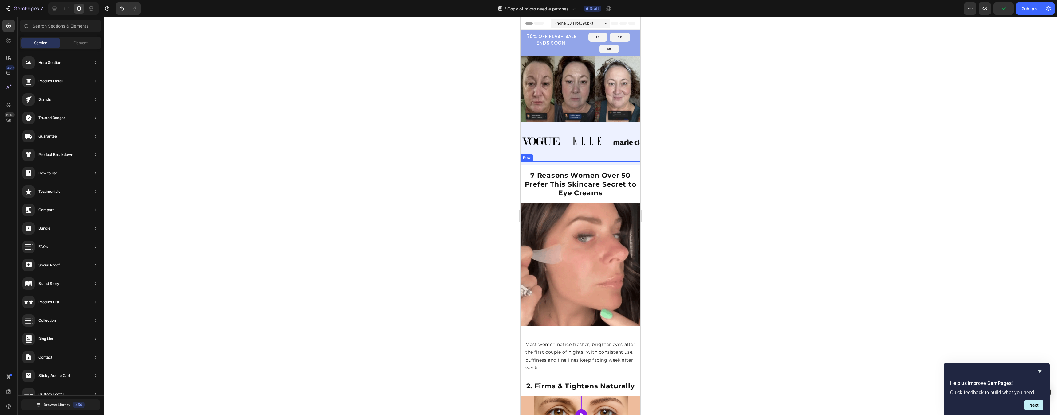
click at [615, 197] on div "⁠⁠⁠⁠⁠⁠⁠ 7 Reasons Women Over 50 Prefer This Skincare Secret to Eye Creams Headi…" at bounding box center [580, 249] width 120 height 175
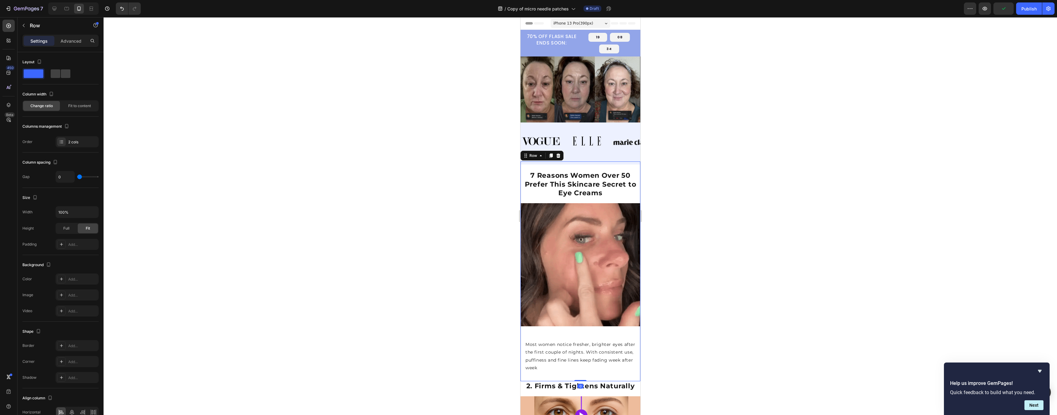
click at [615, 197] on div "⁠⁠⁠⁠⁠⁠⁠ 7 Reasons Women Over 50 Prefer This Skincare Secret to Eye Creams Headi…" at bounding box center [580, 249] width 120 height 175
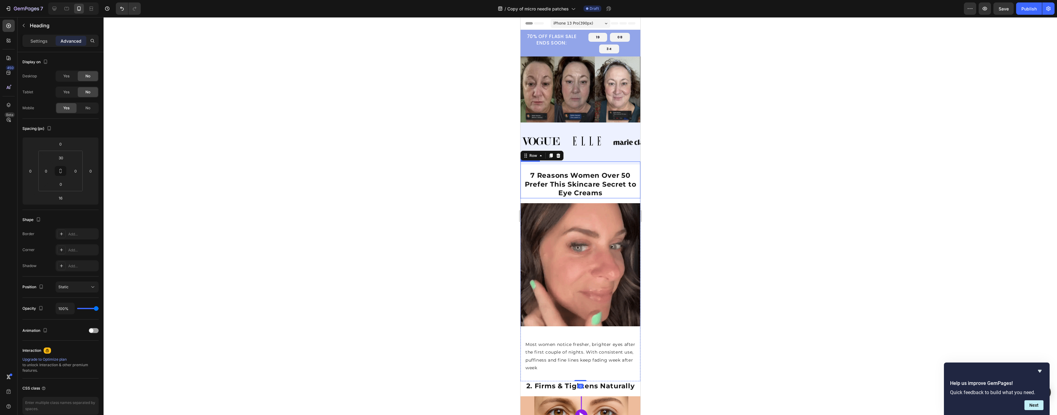
click at [608, 189] on p "⁠⁠⁠⁠⁠⁠⁠ 7 Reasons Women Over 50 Prefer This Skincare Secret to Eye Creams" at bounding box center [580, 184] width 119 height 26
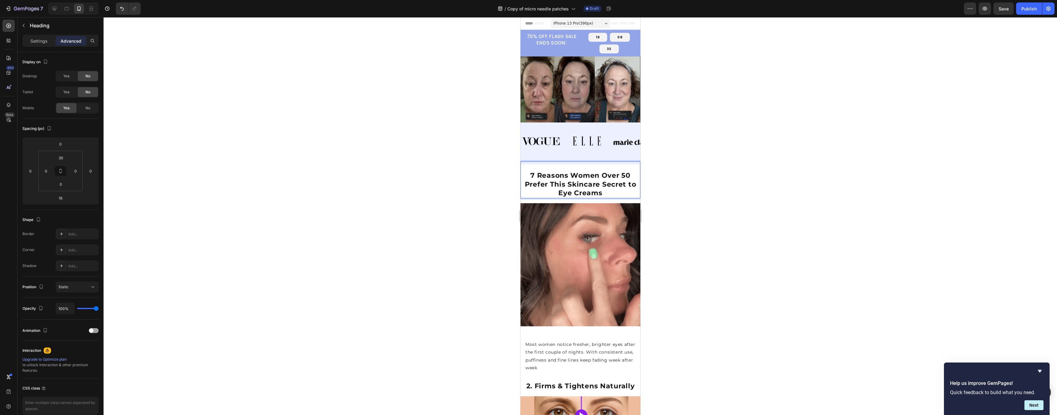
click at [604, 189] on p "7 Reasons Women Over 50 Prefer This Skincare Secret to Eye Creams" at bounding box center [580, 184] width 119 height 26
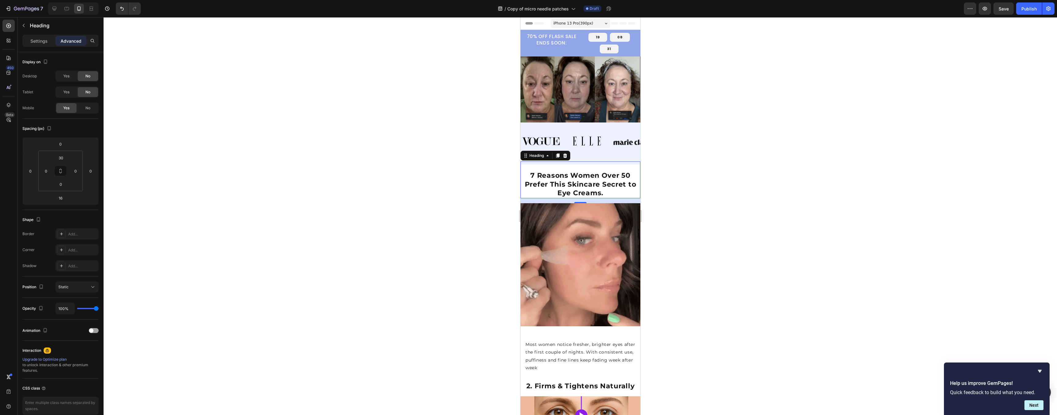
click at [696, 207] on div at bounding box center [581, 216] width 954 height 398
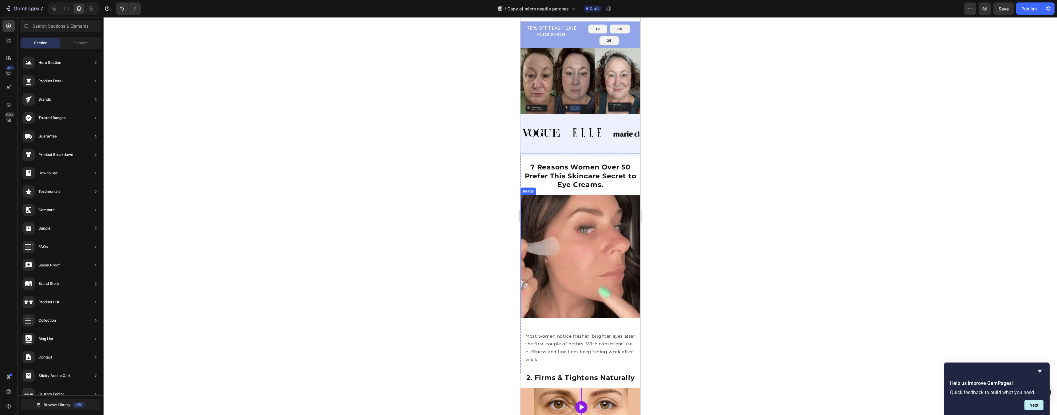
scroll to position [9, 0]
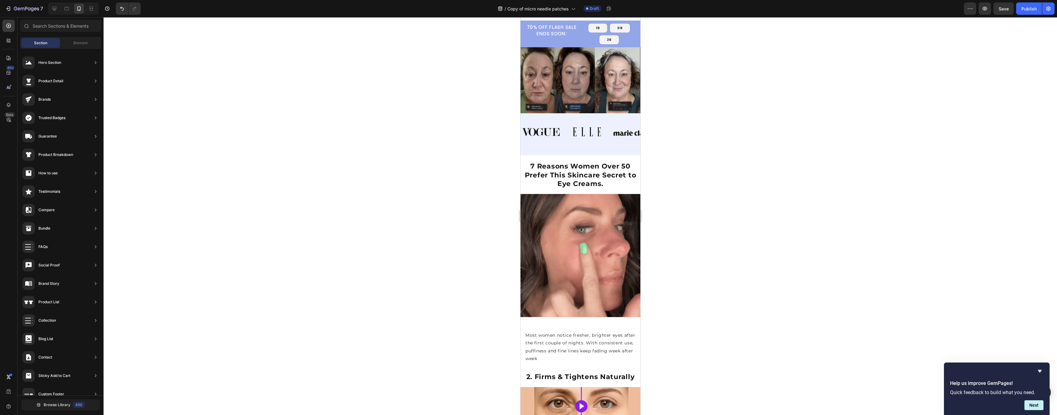
click at [706, 191] on div at bounding box center [581, 216] width 954 height 398
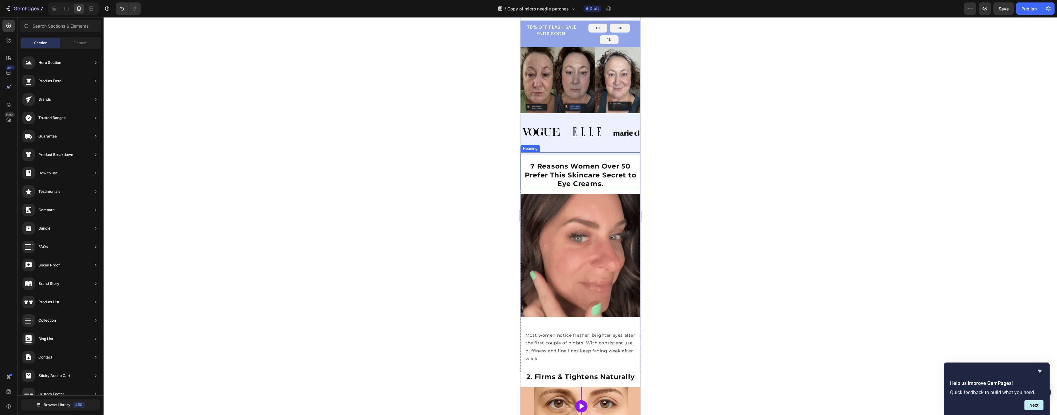
scroll to position [0, 0]
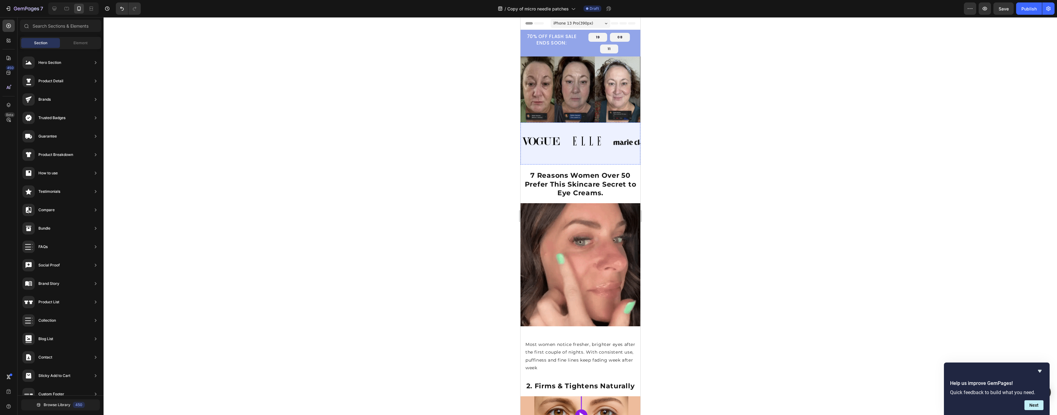
click at [706, 62] on div at bounding box center [581, 216] width 954 height 398
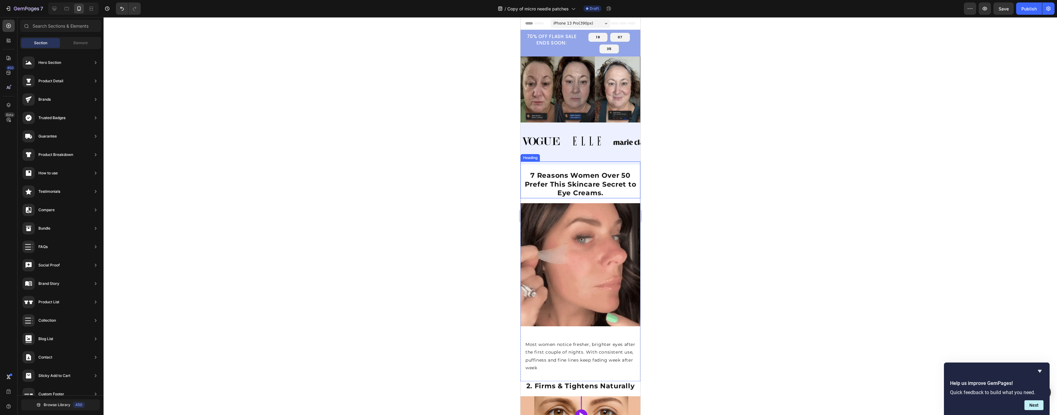
click at [583, 241] on img at bounding box center [580, 264] width 120 height 123
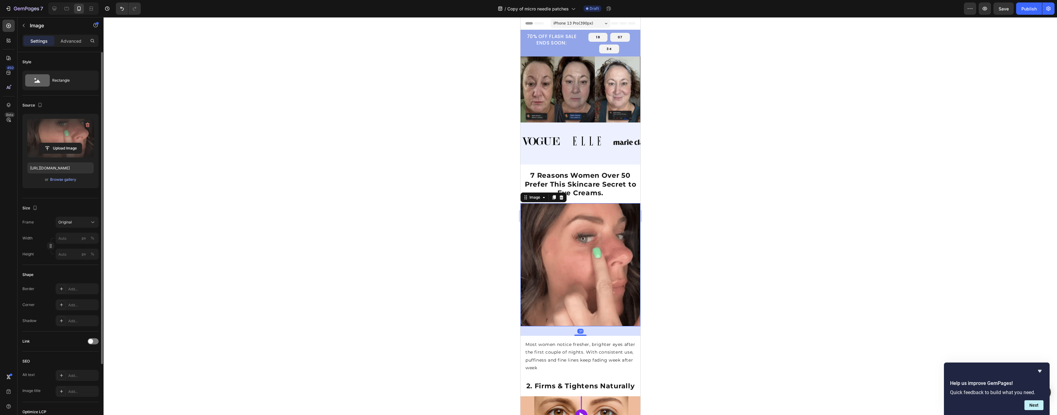
click at [78, 125] on label at bounding box center [60, 138] width 66 height 39
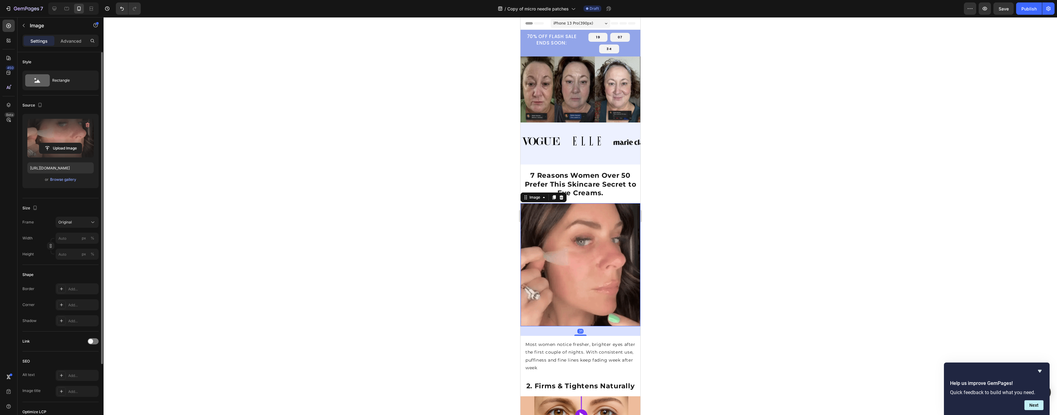
click at [78, 143] on input "file" at bounding box center [60, 148] width 42 height 10
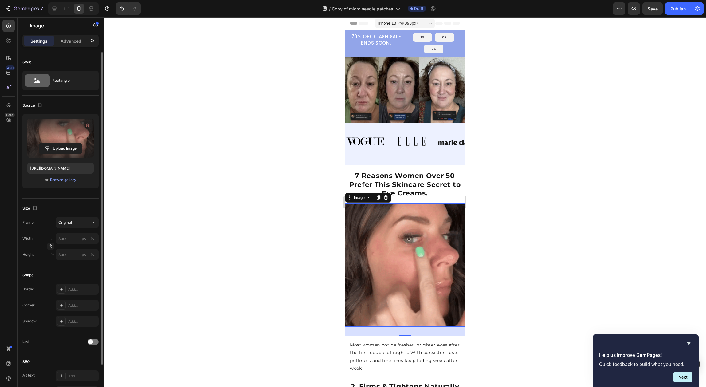
click at [68, 137] on label at bounding box center [60, 138] width 66 height 39
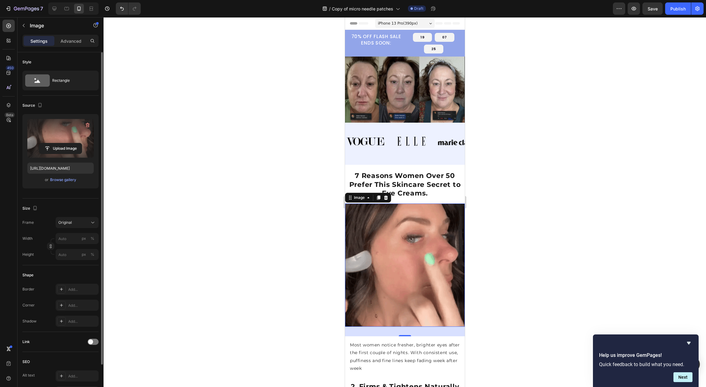
click at [68, 143] on input "file" at bounding box center [60, 148] width 42 height 10
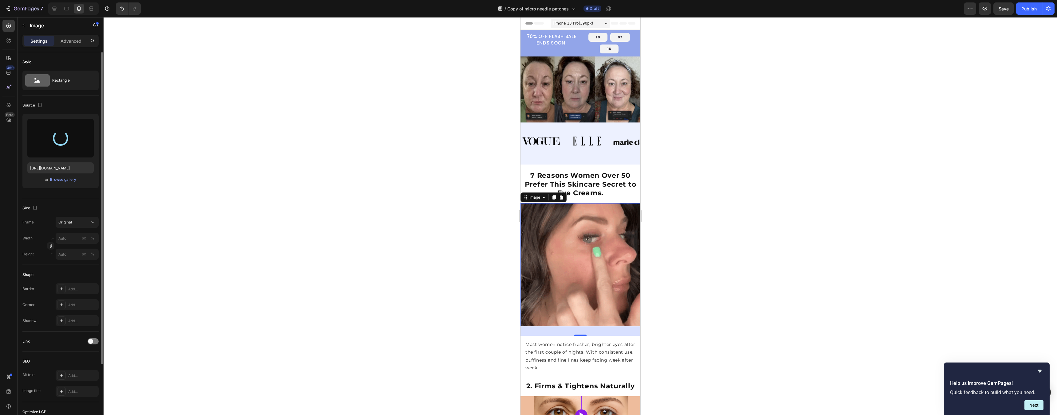
type input "[URL][DOMAIN_NAME]"
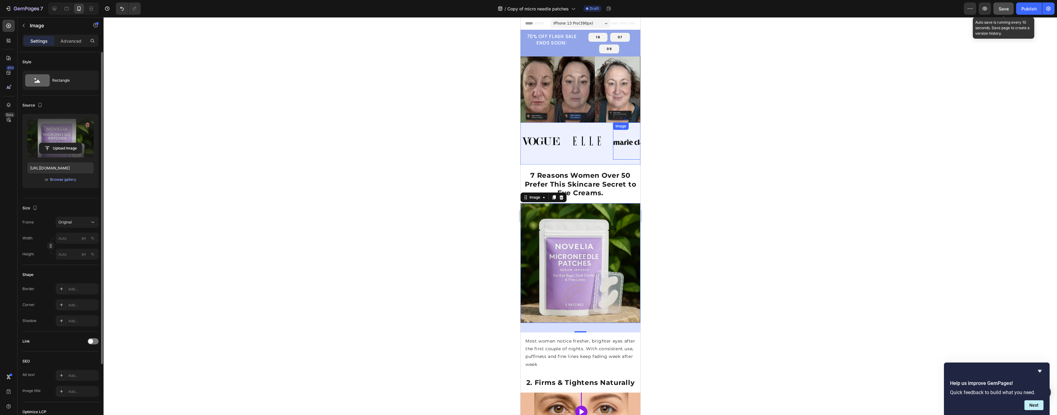
click at [706, 9] on span "Save" at bounding box center [1004, 8] width 10 height 5
click at [706, 97] on div at bounding box center [581, 216] width 954 height 398
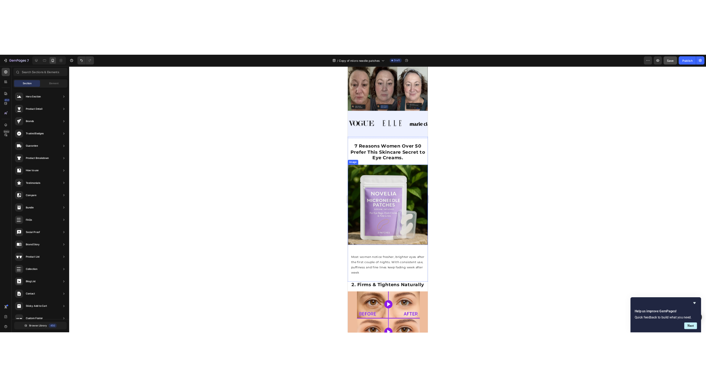
scroll to position [39, 0]
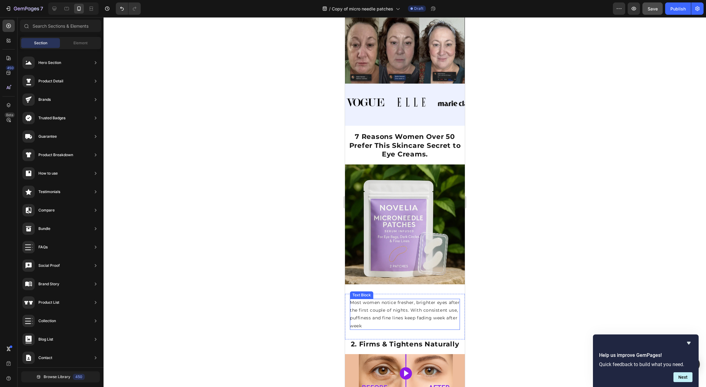
click at [380, 312] on p "Most women notice fresher, brighter eyes after the first couple of nights. With…" at bounding box center [405, 314] width 110 height 31
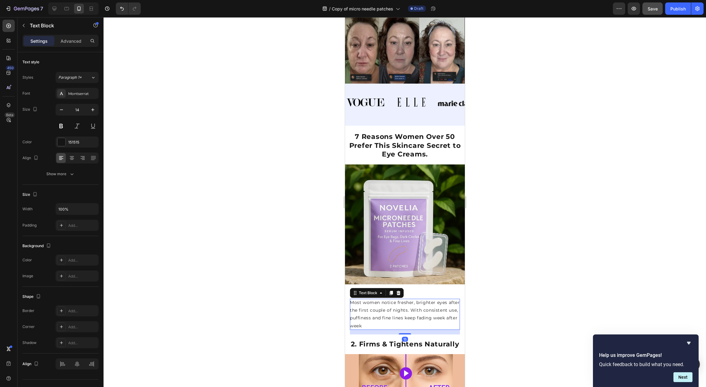
click at [380, 312] on p "Most women notice fresher, brighter eyes after the first couple of nights. With…" at bounding box center [405, 314] width 110 height 31
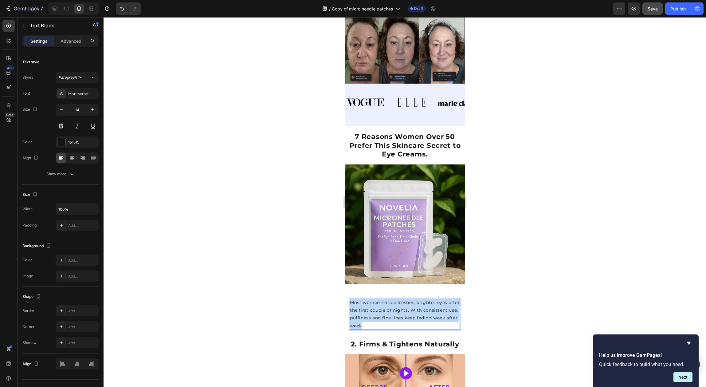
click at [380, 312] on p "Most women notice fresher, brighter eyes after the first couple of nights. With…" at bounding box center [405, 314] width 110 height 31
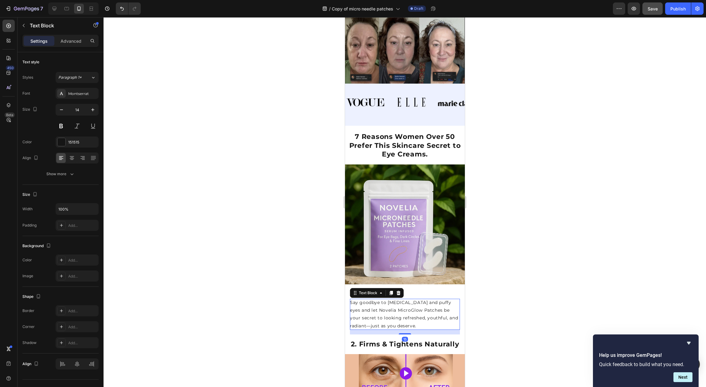
click at [545, 272] on div at bounding box center [405, 202] width 603 height 370
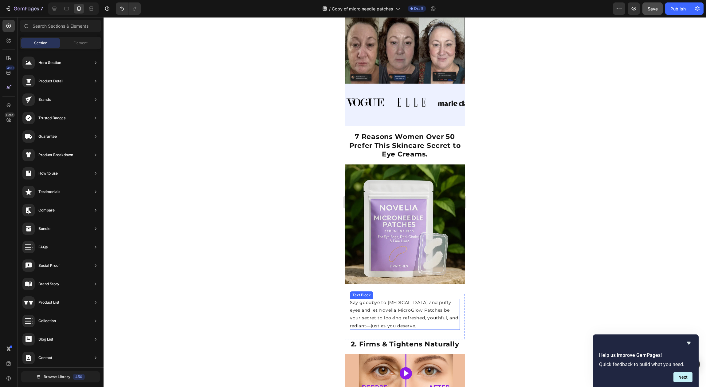
click at [408, 308] on p "Say goodbye to [MEDICAL_DATA] and puffy eyes and let Novelia MicroGlow Patches …" at bounding box center [405, 314] width 110 height 31
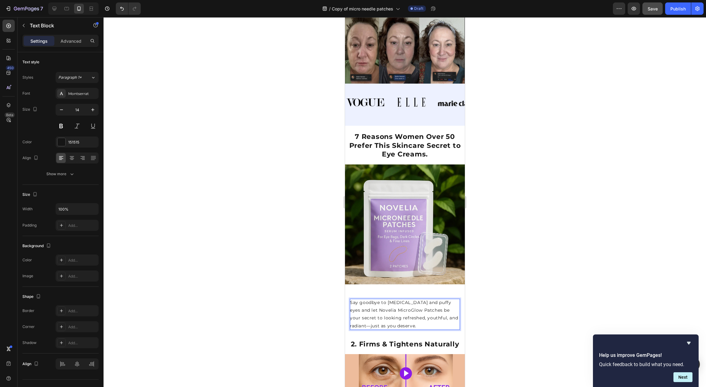
click at [411, 304] on p "Say goodbye to [MEDICAL_DATA] and puffy eyes and let Novelia MicroGlow Patches …" at bounding box center [405, 314] width 110 height 31
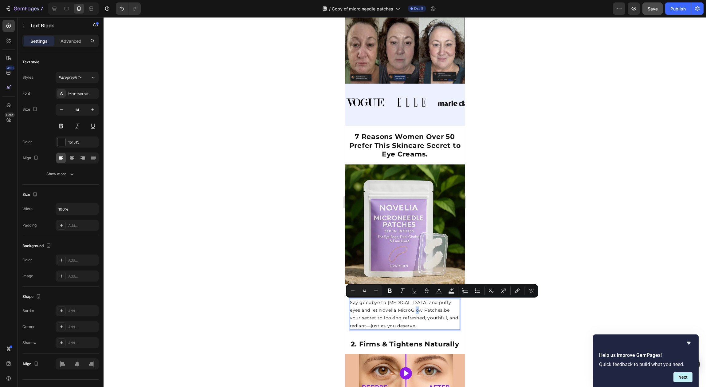
click at [411, 304] on p "Say goodbye to [MEDICAL_DATA] and puffy eyes and let Novelia MicroGlow Patches …" at bounding box center [405, 314] width 110 height 31
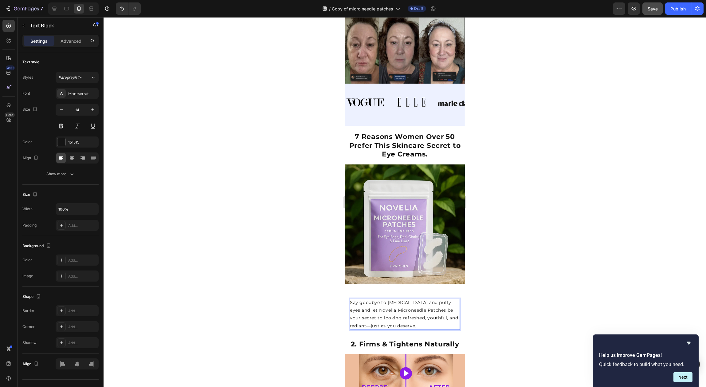
click at [608, 202] on div at bounding box center [405, 202] width 603 height 370
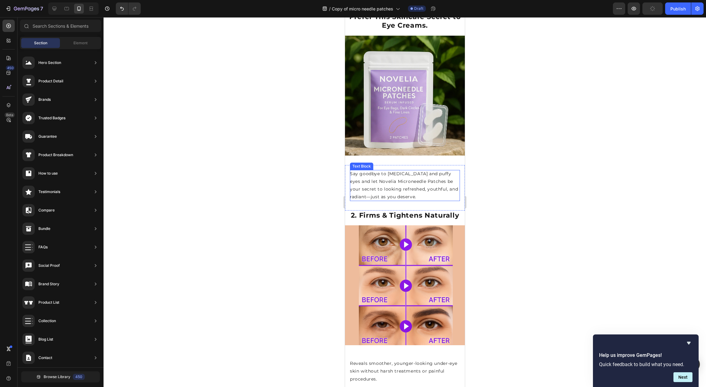
scroll to position [172, 0]
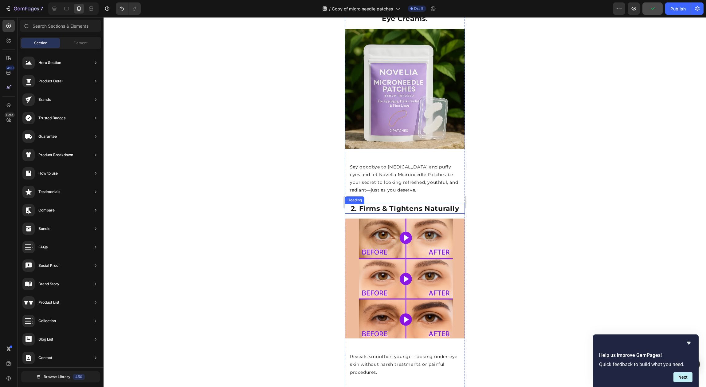
click at [387, 207] on strong "2. Firms & Tightens Naturally" at bounding box center [405, 208] width 108 height 8
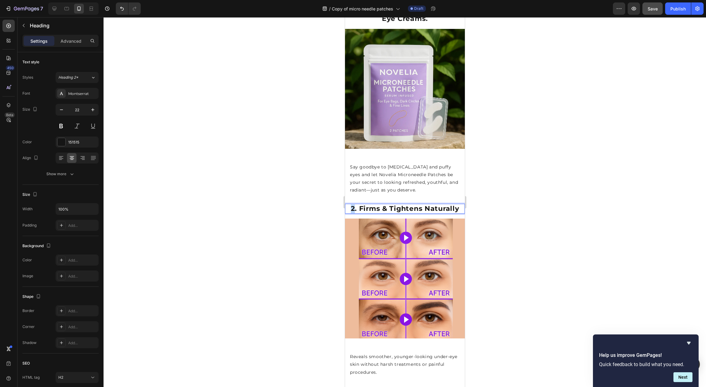
drag, startPoint x: 352, startPoint y: 204, endPoint x: 348, endPoint y: 205, distance: 3.4
click at [351, 205] on strong "2. Firms & Tightens Naturally" at bounding box center [405, 208] width 108 height 8
click at [523, 229] on div at bounding box center [405, 202] width 603 height 370
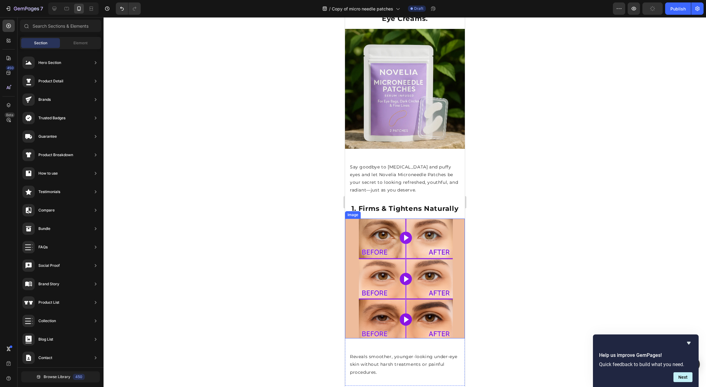
click at [405, 247] on img at bounding box center [405, 278] width 120 height 120
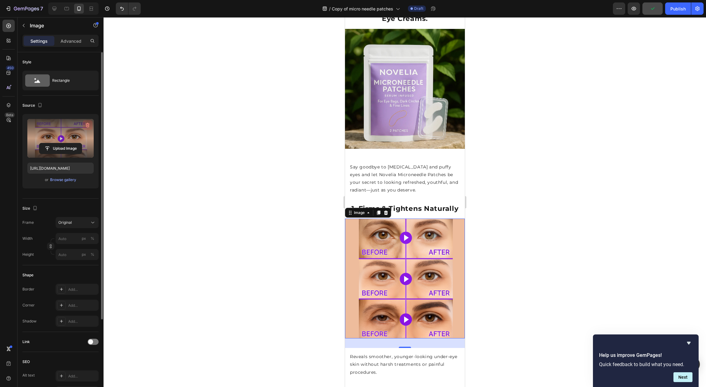
click at [88, 126] on icon "button" at bounding box center [88, 125] width 1 height 2
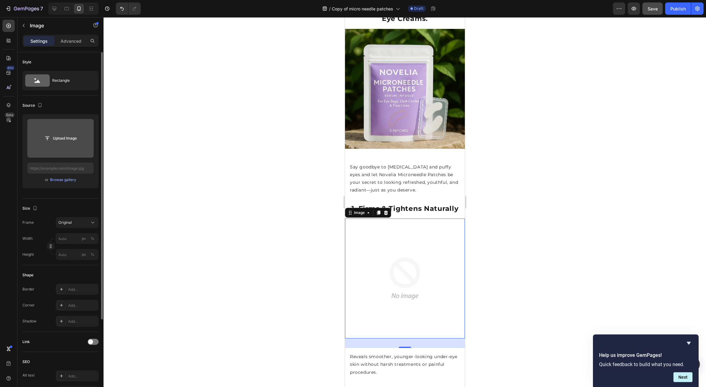
click at [71, 141] on input "file" at bounding box center [60, 138] width 42 height 10
type input "[URL][DOMAIN_NAME]"
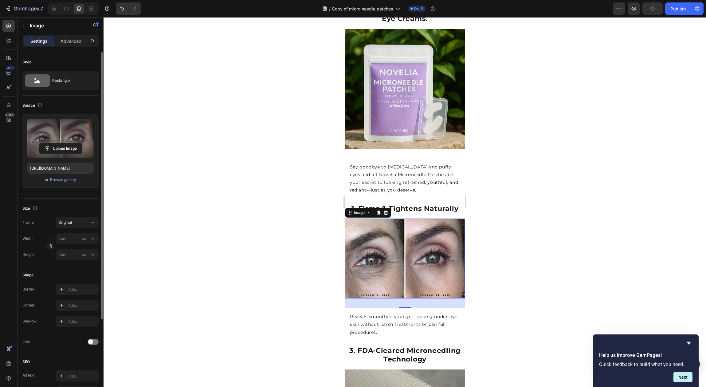
click at [517, 177] on div at bounding box center [405, 202] width 603 height 370
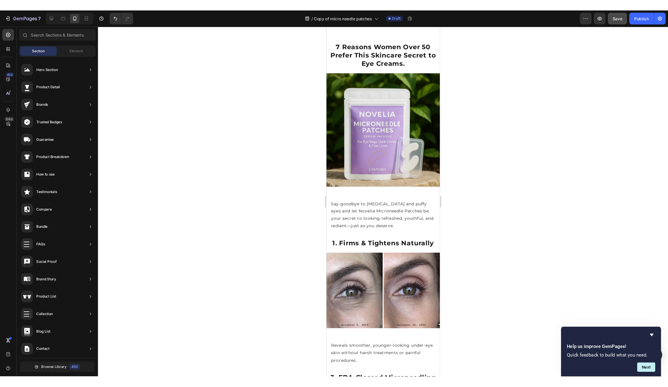
scroll to position [145, 0]
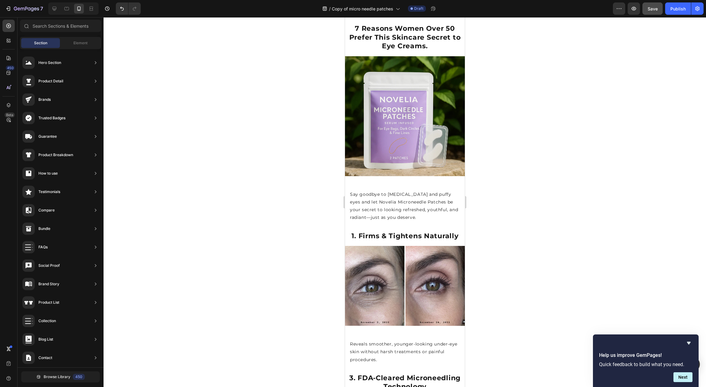
click at [540, 171] on div at bounding box center [405, 202] width 603 height 370
click at [546, 169] on div at bounding box center [405, 202] width 603 height 370
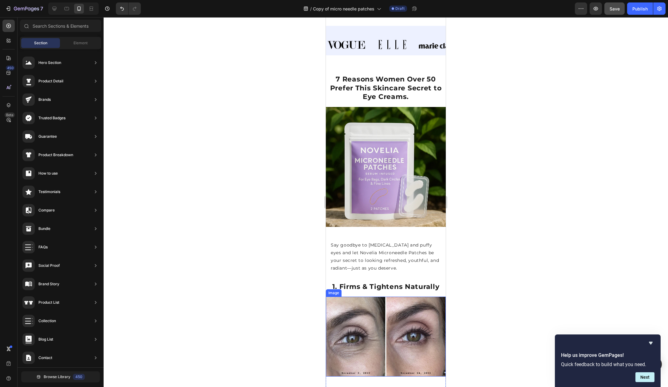
scroll to position [95, 0]
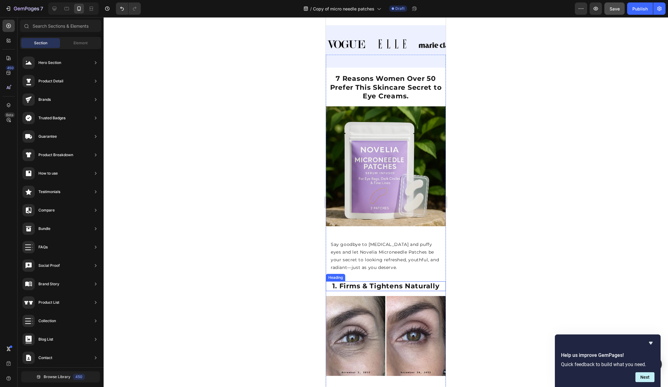
click at [402, 282] on strong "1. Firms & Tightens Naturally" at bounding box center [385, 286] width 107 height 8
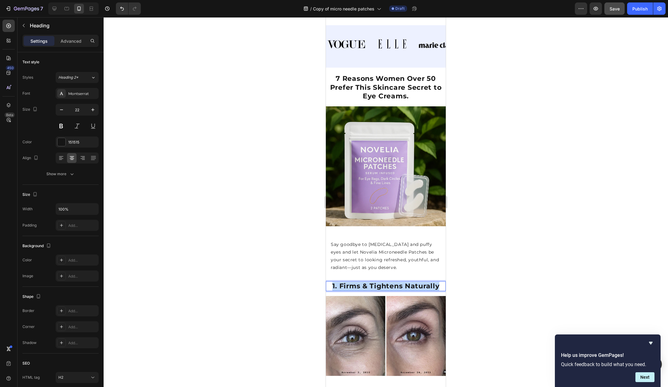
click at [402, 282] on strong "1. Firms & Tightens Naturally" at bounding box center [385, 286] width 107 height 8
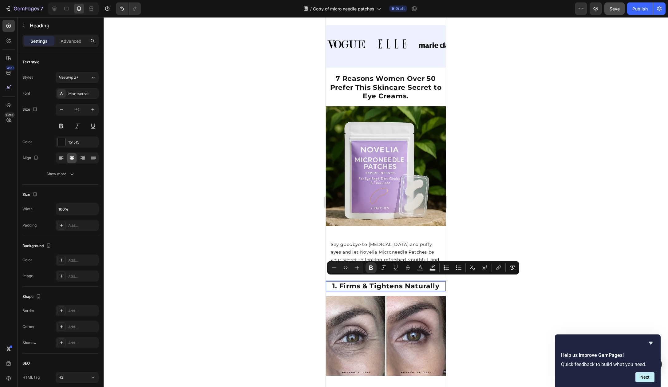
click at [354, 283] on strong "1. Firms & Tightens Naturally" at bounding box center [385, 286] width 107 height 8
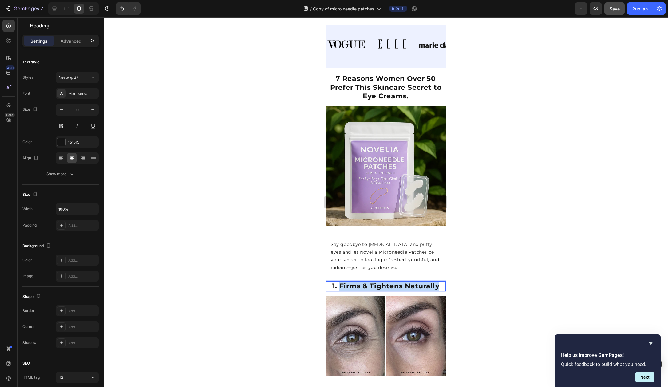
drag, startPoint x: 337, startPoint y: 280, endPoint x: 441, endPoint y: 280, distance: 103.9
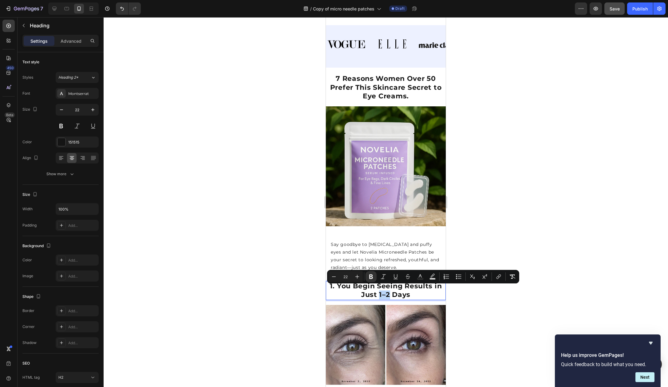
drag, startPoint x: 388, startPoint y: 290, endPoint x: 376, endPoint y: 287, distance: 12.5
click at [376, 287] on strong "1. You Begin Seeing Results in Just 1–2 Days" at bounding box center [386, 290] width 112 height 17
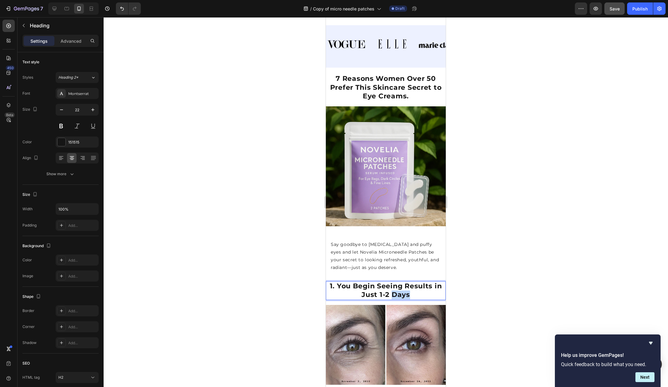
drag, startPoint x: 408, startPoint y: 292, endPoint x: 391, endPoint y: 290, distance: 17.7
click at [391, 290] on p "1. You Begin Seeing Results in Just 1-2 Days" at bounding box center [385, 291] width 119 height 18
click at [473, 290] on div at bounding box center [386, 202] width 564 height 370
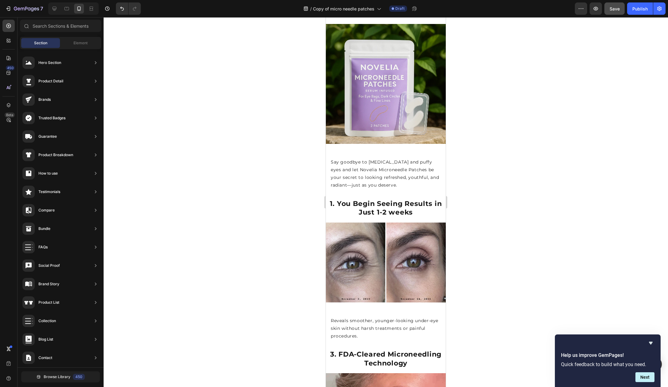
scroll to position [177, 0]
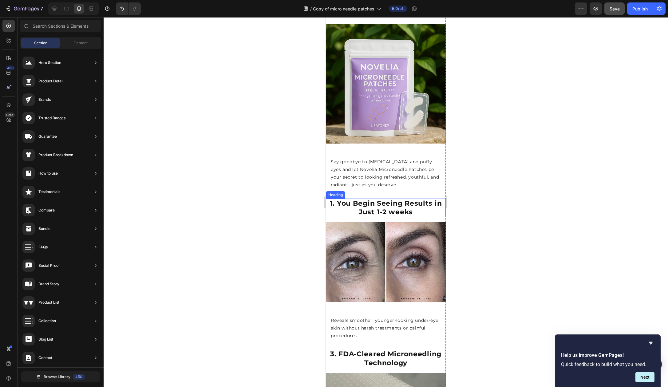
click at [427, 209] on p "⁠⁠⁠⁠⁠⁠⁠ 1. You Begin Seeing Results in Just 1-2 weeks" at bounding box center [385, 208] width 119 height 18
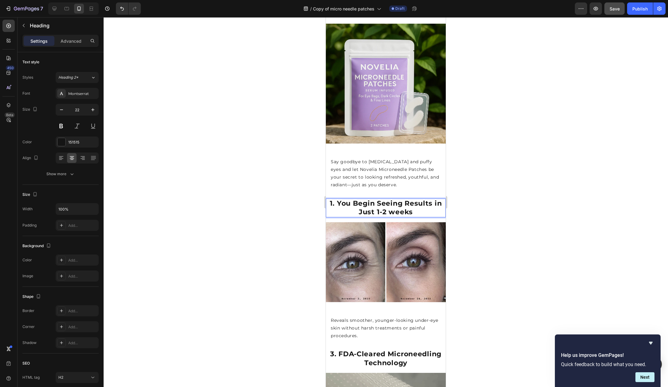
click at [502, 199] on div at bounding box center [386, 202] width 564 height 370
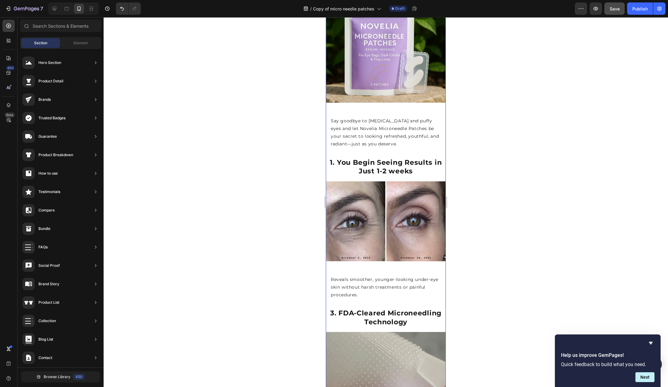
scroll to position [236, 0]
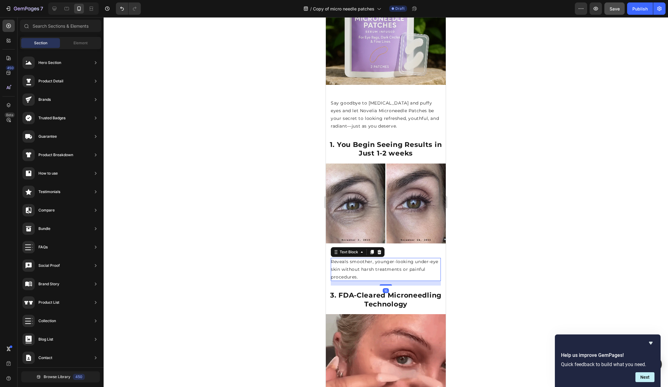
click at [356, 260] on p "Reveals smoother, younger-looking under-eye skin without harsh treatments or pa…" at bounding box center [386, 269] width 110 height 23
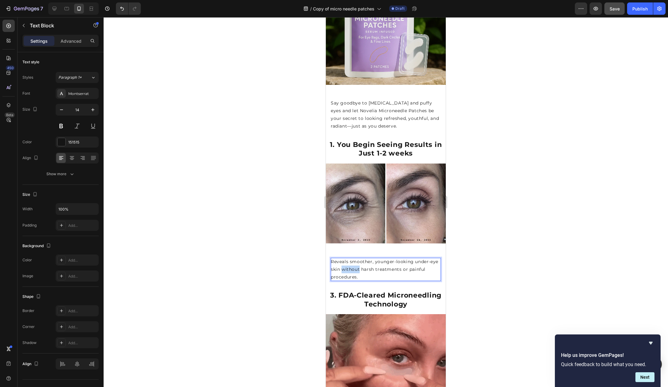
click at [356, 260] on p "Reveals smoother, younger-looking under-eye skin without harsh treatments or pa…" at bounding box center [386, 269] width 110 height 23
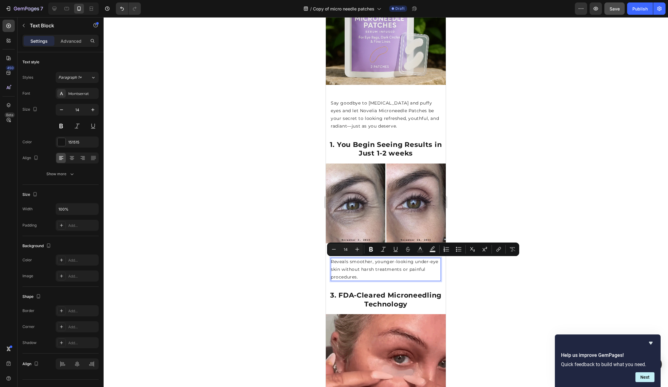
click at [357, 271] on p "Reveals smoother, younger-looking under-eye skin without harsh treatments or pa…" at bounding box center [386, 269] width 110 height 23
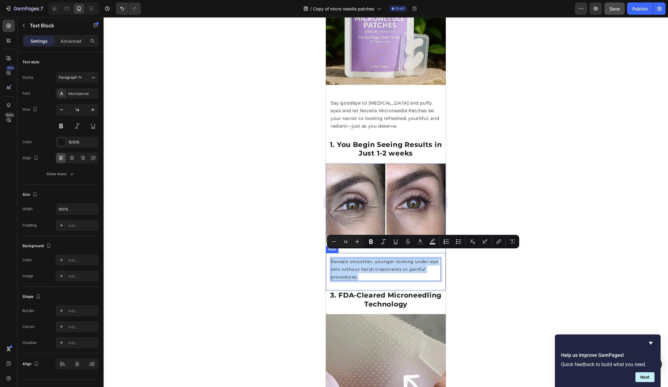
drag, startPoint x: 357, startPoint y: 271, endPoint x: 328, endPoint y: 255, distance: 32.6
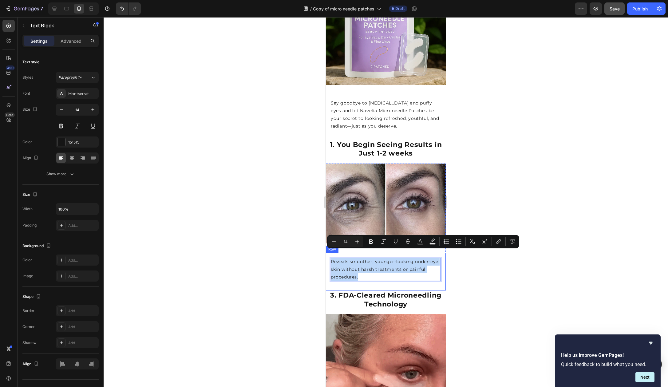
click at [328, 255] on div "2. Firms & Tightens Naturally Heading Reveals smoother, younger-looking under-e…" at bounding box center [386, 272] width 120 height 38
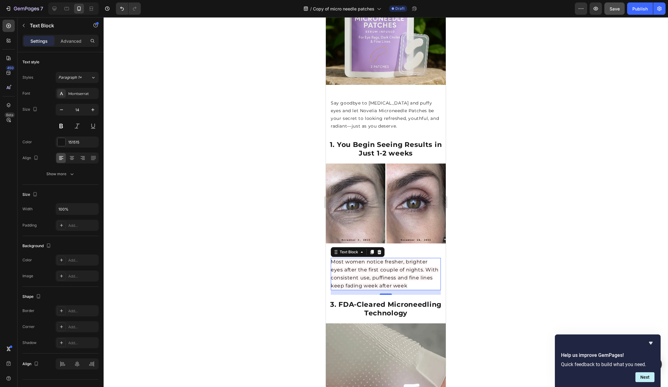
click at [495, 246] on div at bounding box center [386, 202] width 564 height 370
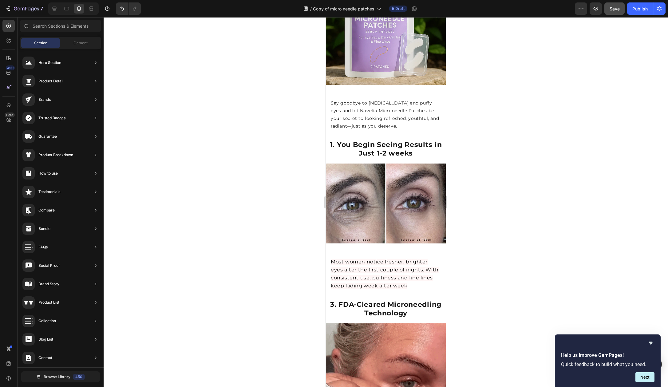
click at [466, 244] on div at bounding box center [386, 202] width 564 height 370
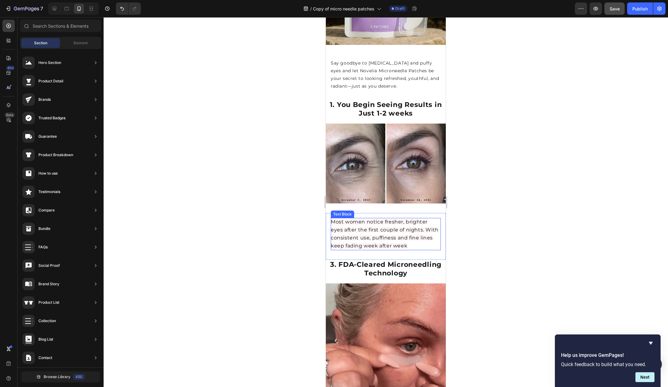
scroll to position [278, 0]
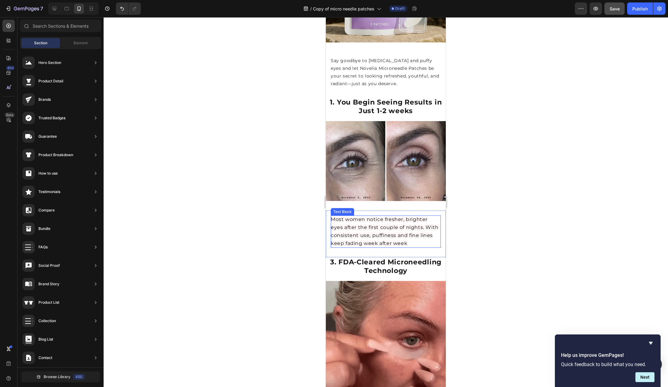
click at [409, 236] on span "Most women notice fresher, brighter eyes after the first couple of nights. With…" at bounding box center [385, 231] width 108 height 30
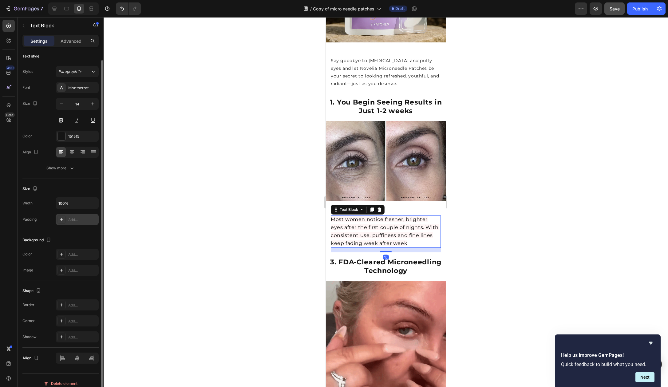
scroll to position [12, 0]
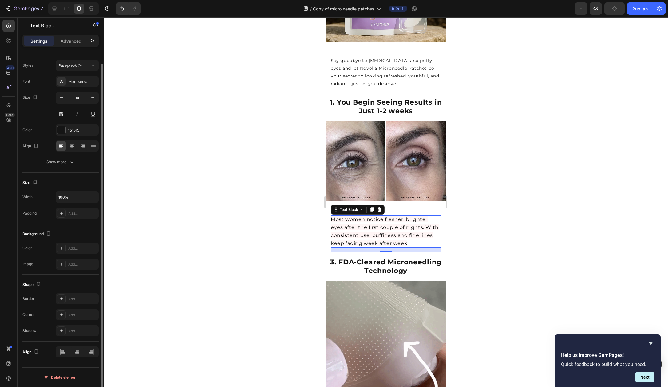
click at [561, 210] on div at bounding box center [386, 202] width 564 height 370
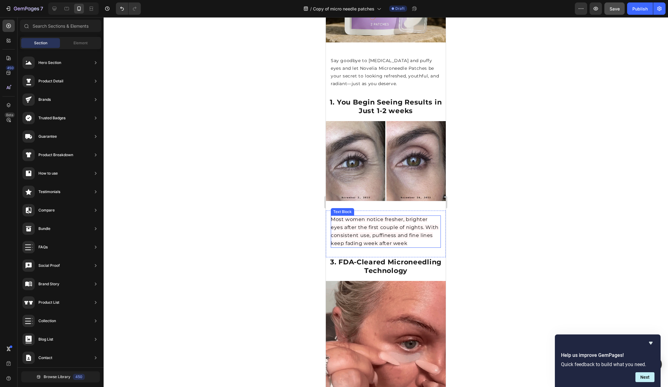
click at [396, 228] on span "Most women notice fresher, brighter eyes after the first couple of nights. With…" at bounding box center [385, 231] width 108 height 30
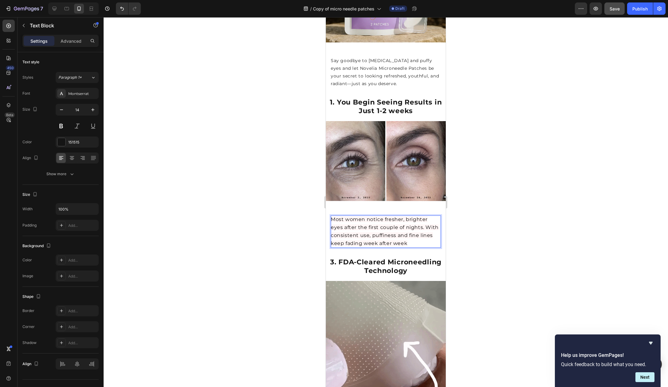
click at [382, 222] on span "Most women notice fresher, brighter eyes after the first couple of nights. With…" at bounding box center [385, 231] width 108 height 30
